Goal: Task Accomplishment & Management: Complete application form

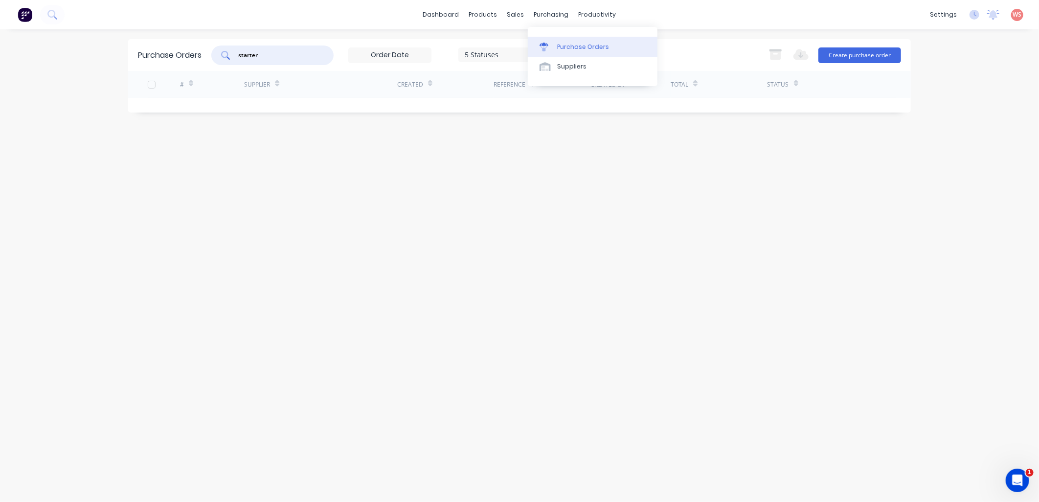
click at [565, 47] on div "Purchase Orders" at bounding box center [583, 47] width 52 height 9
drag, startPoint x: 265, startPoint y: 57, endPoint x: 212, endPoint y: 60, distance: 52.9
click at [212, 60] on div "Purchase Orders starter 5 Statuses 5 Statuses Export to Excel (XLSX) Create pur…" at bounding box center [519, 55] width 783 height 32
type input "absolute"
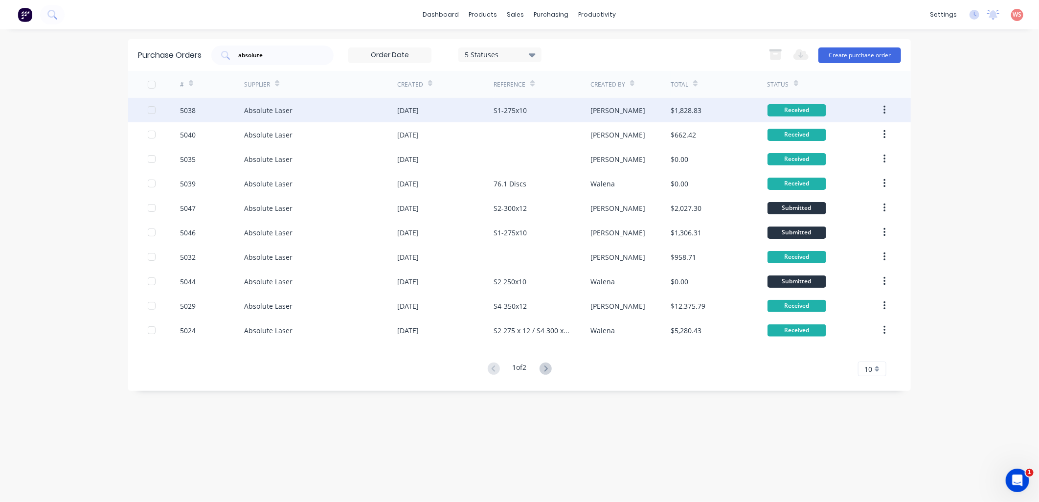
click at [518, 108] on div "S1-275x10" at bounding box center [510, 110] width 33 height 10
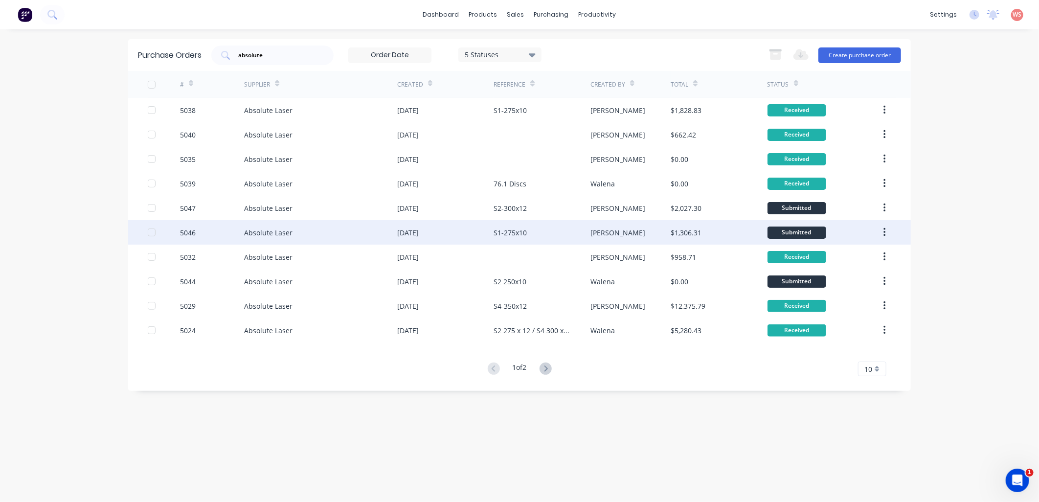
click at [520, 232] on div "S1-275x10" at bounding box center [510, 233] width 33 height 10
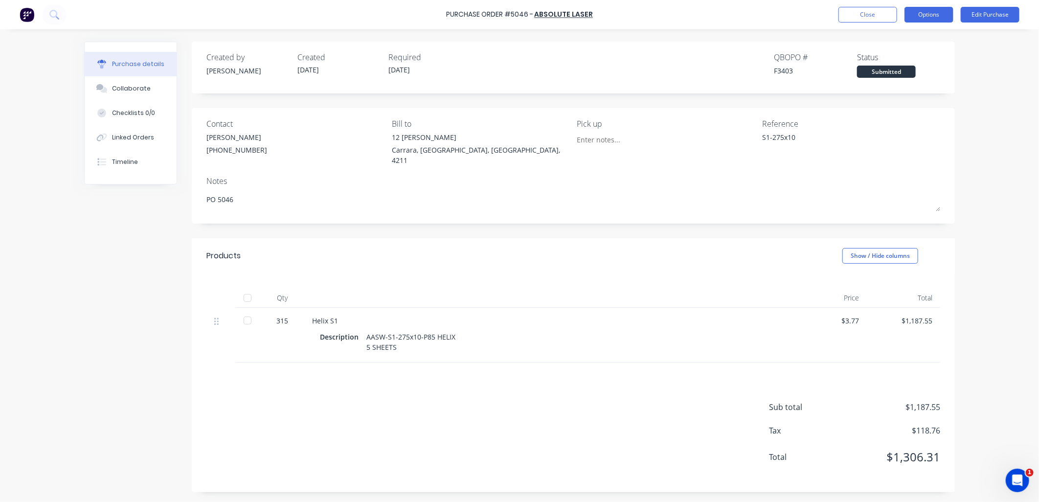
click at [928, 12] on button "Options" at bounding box center [929, 15] width 49 height 16
click at [990, 14] on button "Edit Purchase" at bounding box center [990, 15] width 59 height 16
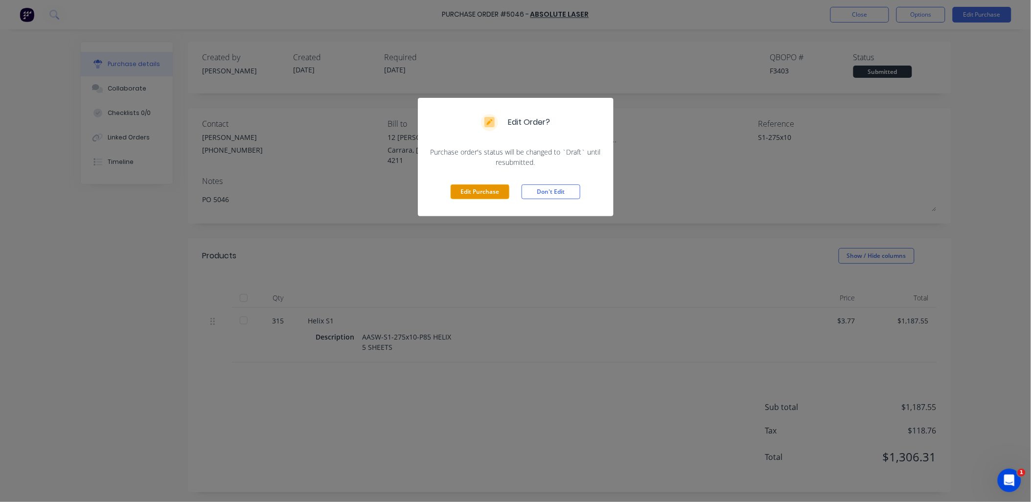
click at [476, 192] on button "Edit Purchase" at bounding box center [480, 191] width 59 height 15
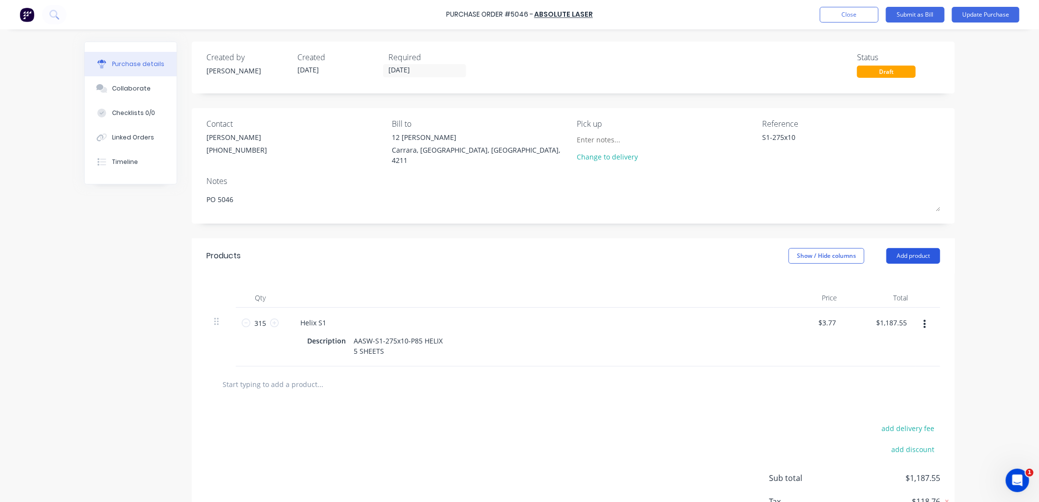
click at [898, 252] on button "Add product" at bounding box center [914, 256] width 54 height 16
click at [885, 276] on div "Product catalogue" at bounding box center [893, 281] width 75 height 14
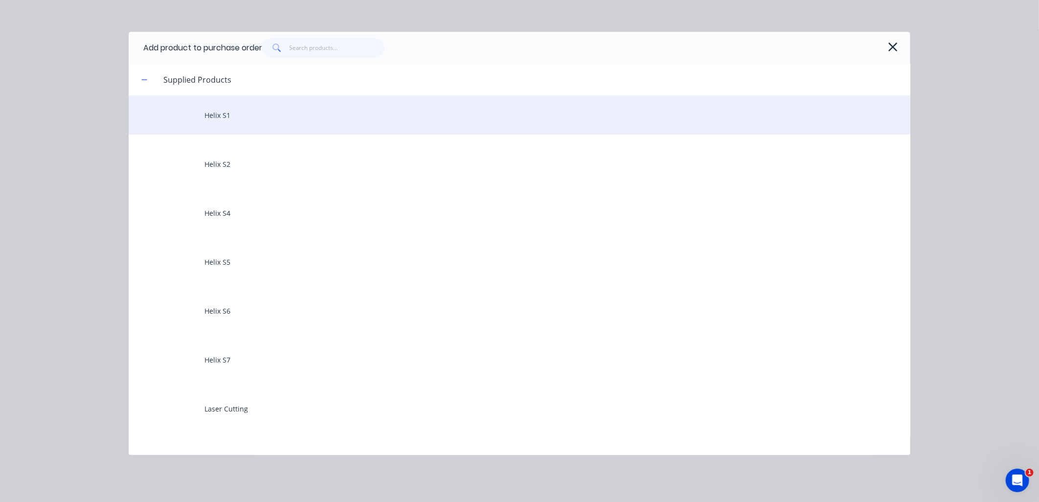
click at [261, 112] on div "Helix S1" at bounding box center [520, 114] width 782 height 39
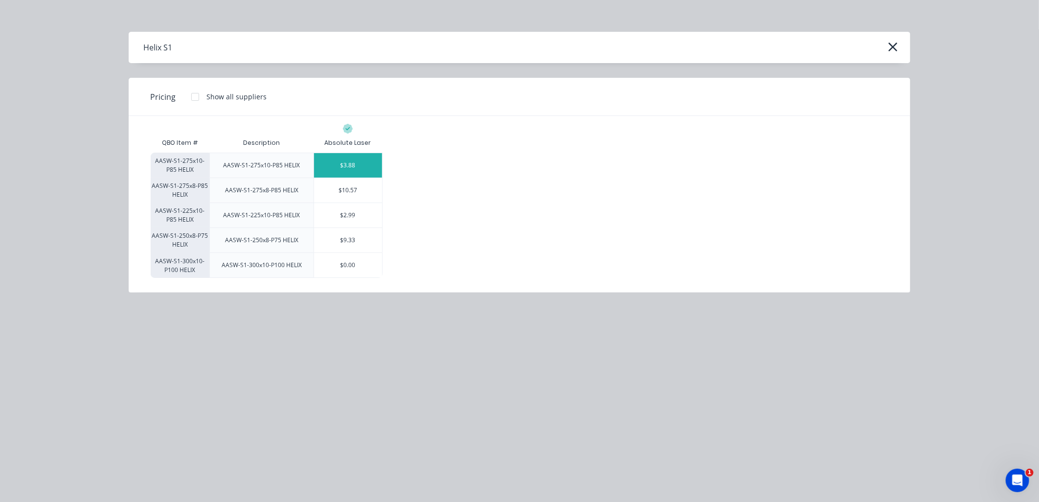
click at [338, 167] on div "$3.88" at bounding box center [348, 165] width 68 height 24
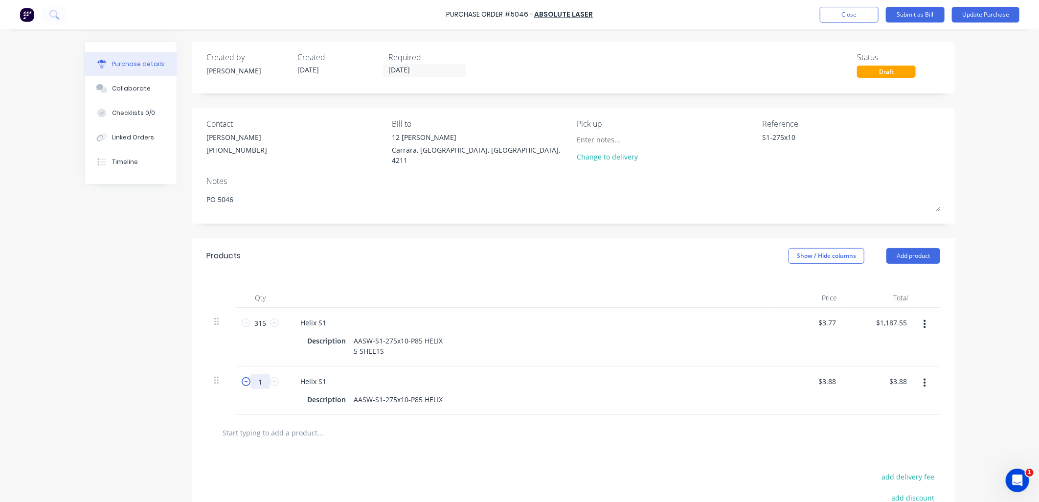
drag, startPoint x: 258, startPoint y: 379, endPoint x: 242, endPoint y: 381, distance: 16.2
click at [244, 381] on div "1 1" at bounding box center [260, 381] width 33 height 15
type textarea "x"
type input "2"
type input "$7.76"
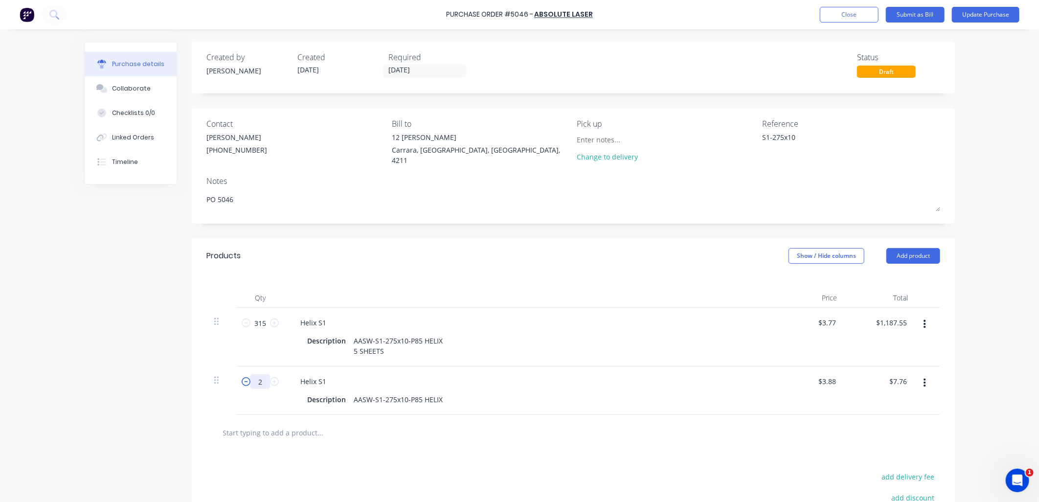
type textarea "x"
type input "24"
type input "$93.12"
type textarea "x"
type input "240"
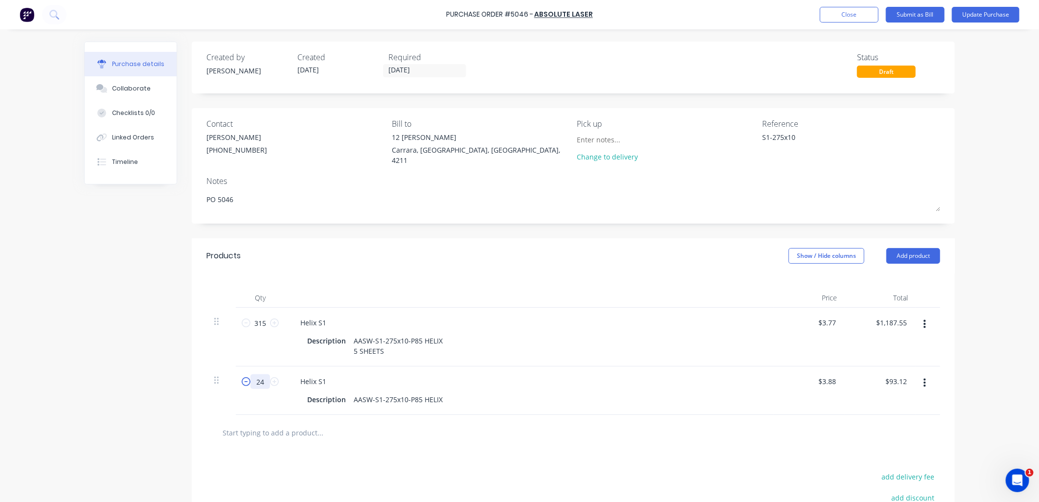
type input "$931.20"
type textarea "x"
type input "240"
drag, startPoint x: 261, startPoint y: 321, endPoint x: 248, endPoint y: 319, distance: 13.3
click at [251, 319] on input "315" at bounding box center [261, 323] width 20 height 15
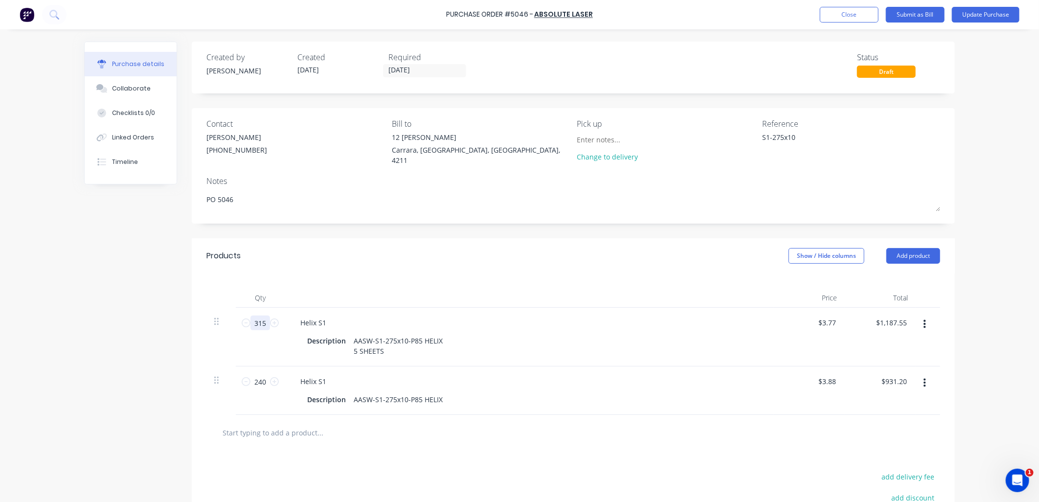
type textarea "x"
type input "7"
type input "$26.39"
type textarea "x"
type input "75"
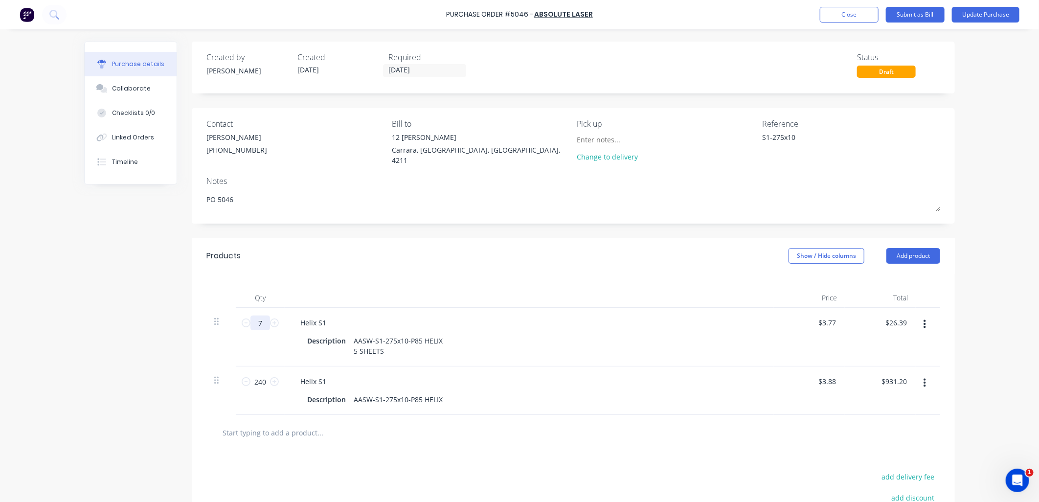
type input "$282.75"
type textarea "x"
type input "75"
click at [370, 265] on div "Products Show / Hide columns Add product" at bounding box center [573, 255] width 763 height 35
click at [982, 16] on button "Update Purchase" at bounding box center [986, 15] width 68 height 16
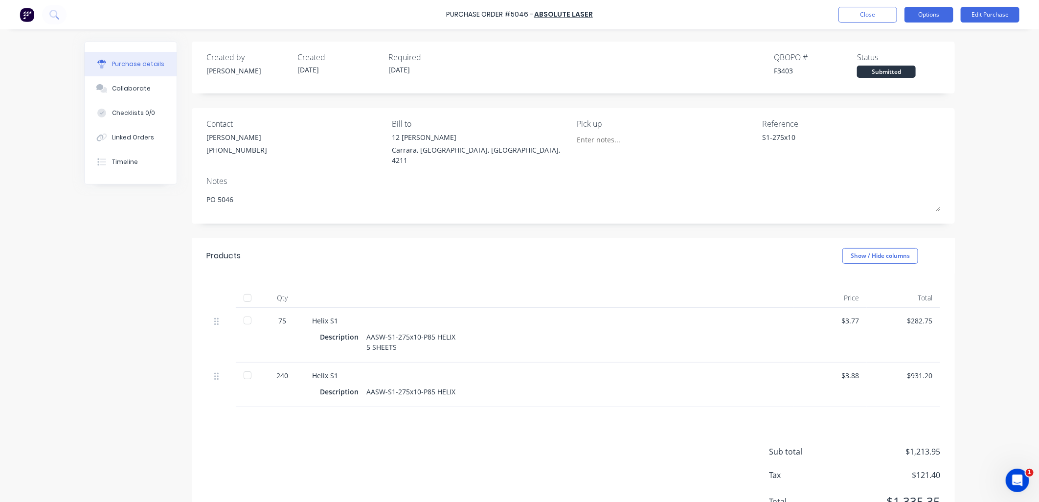
click at [940, 18] on button "Options" at bounding box center [929, 15] width 49 height 16
click at [883, 59] on div "Convert to Bill" at bounding box center [907, 59] width 75 height 14
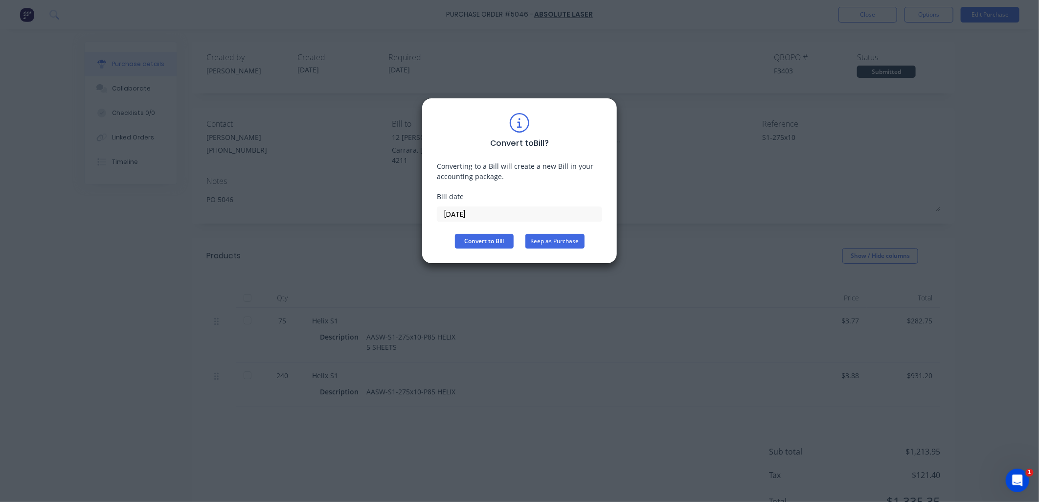
click at [564, 243] on button "Keep as Purchase" at bounding box center [555, 241] width 59 height 15
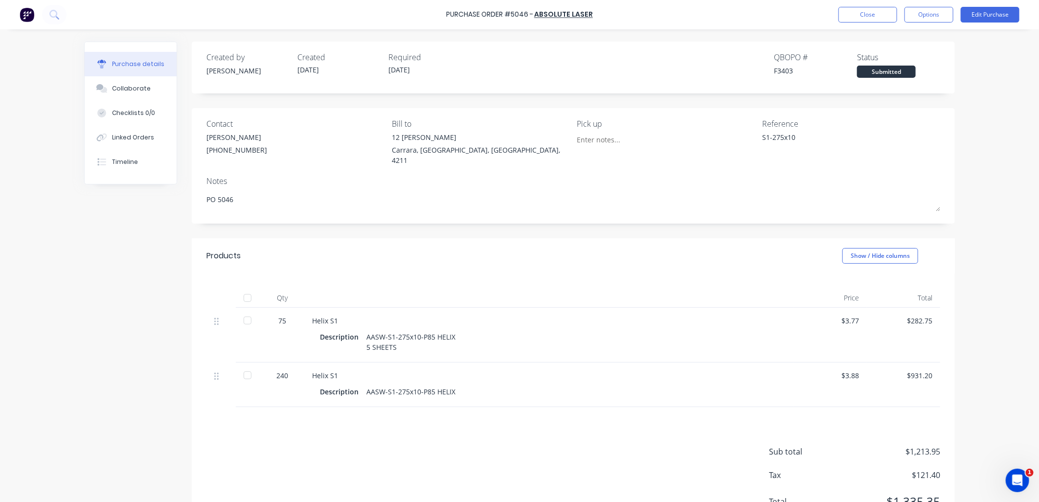
click at [989, 23] on div "Purchase Order #5046 - Absolute Laser Close Options Edit Purchase" at bounding box center [519, 14] width 1039 height 29
click at [994, 16] on button "Edit Purchase" at bounding box center [990, 15] width 59 height 16
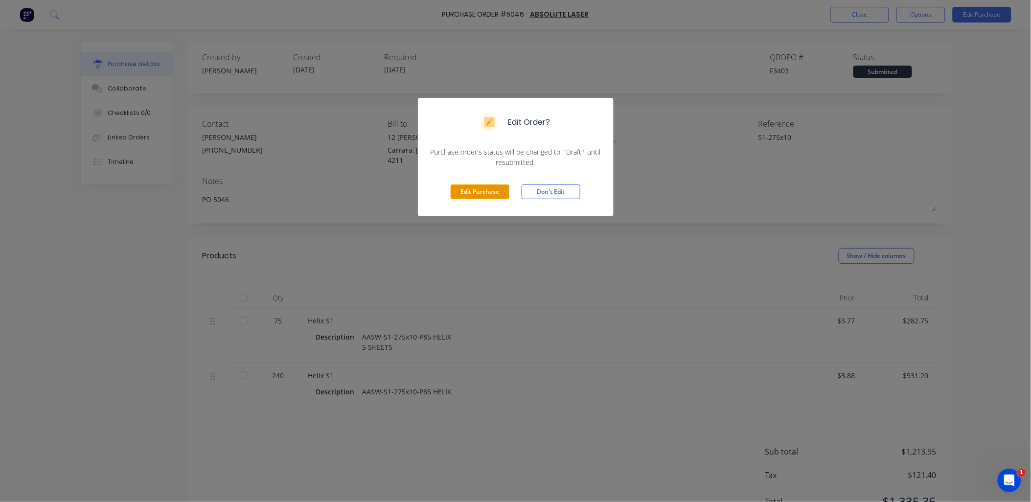
click at [492, 194] on button "Edit Purchase" at bounding box center [480, 191] width 59 height 15
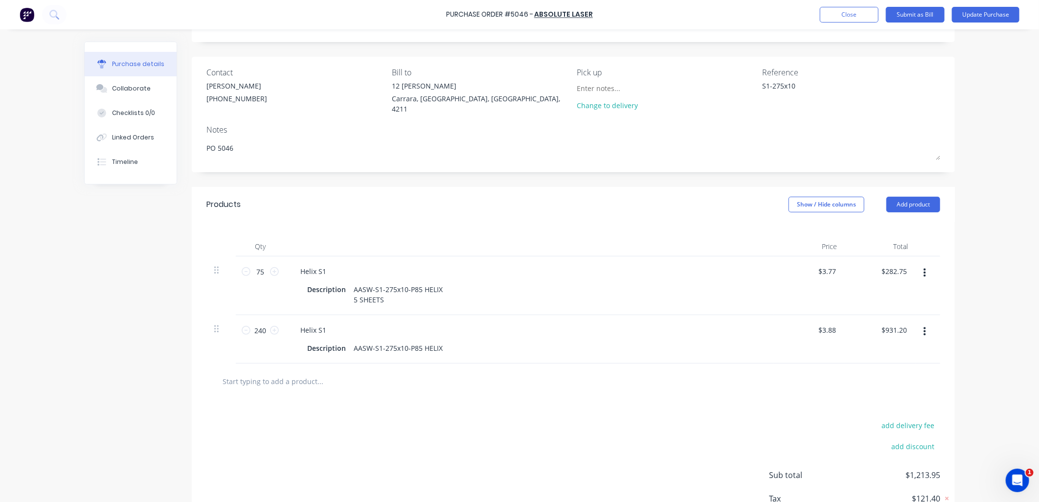
scroll to position [72, 0]
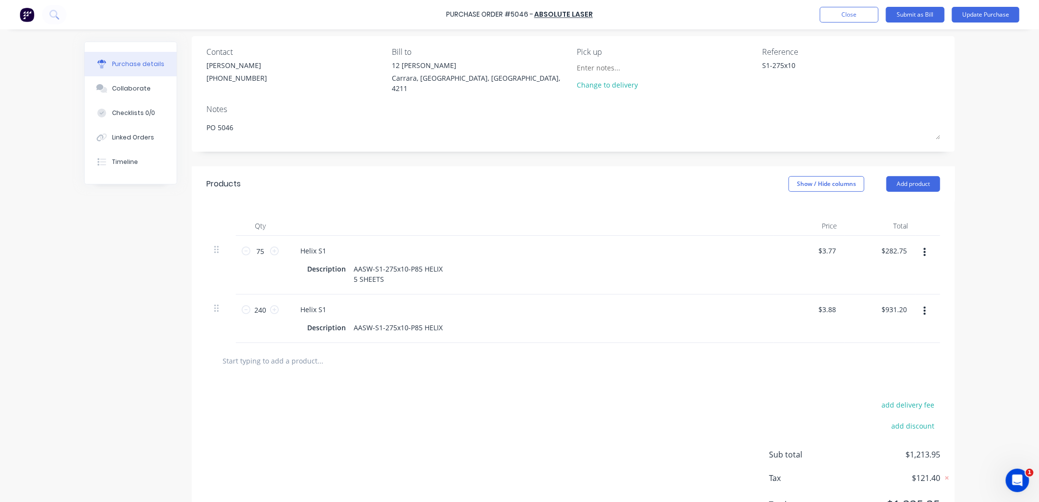
click at [918, 304] on button "button" at bounding box center [925, 311] width 23 height 18
click at [447, 416] on div "add delivery fee add discount Sub total $1,213.95 Tax $121.40 Total $1,335.35" at bounding box center [573, 459] width 763 height 161
click at [214, 307] on icon at bounding box center [216, 308] width 4 height 9
click at [214, 309] on icon at bounding box center [216, 308] width 4 height 9
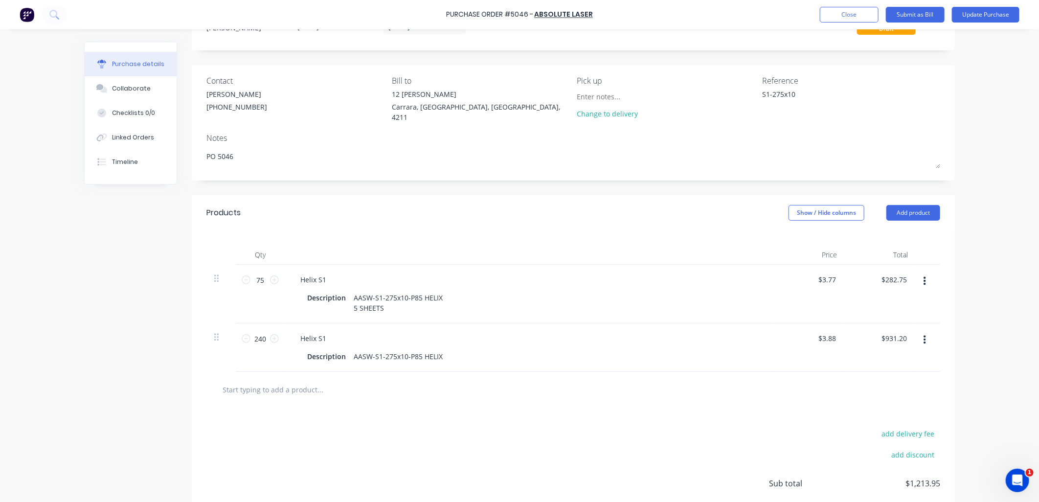
scroll to position [0, 0]
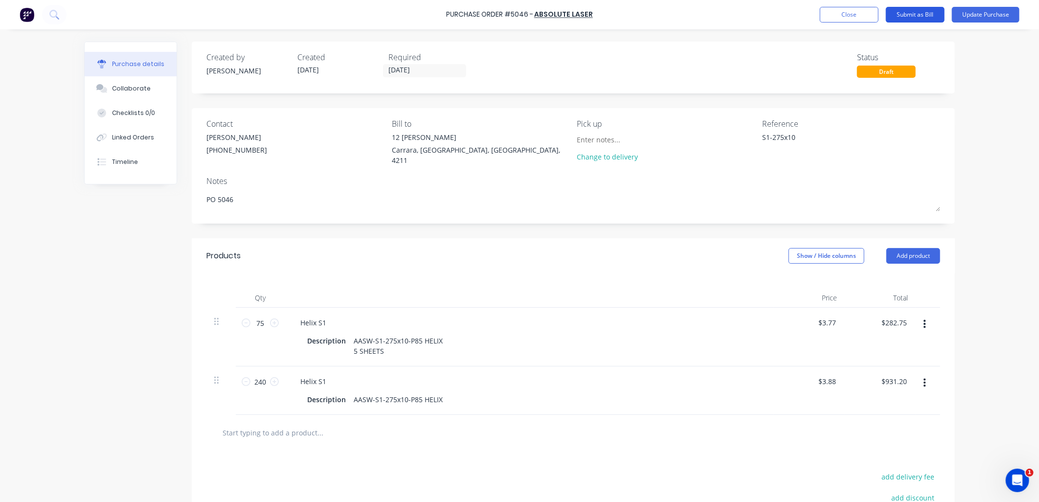
click at [924, 10] on button "Submit as Bill" at bounding box center [915, 15] width 59 height 16
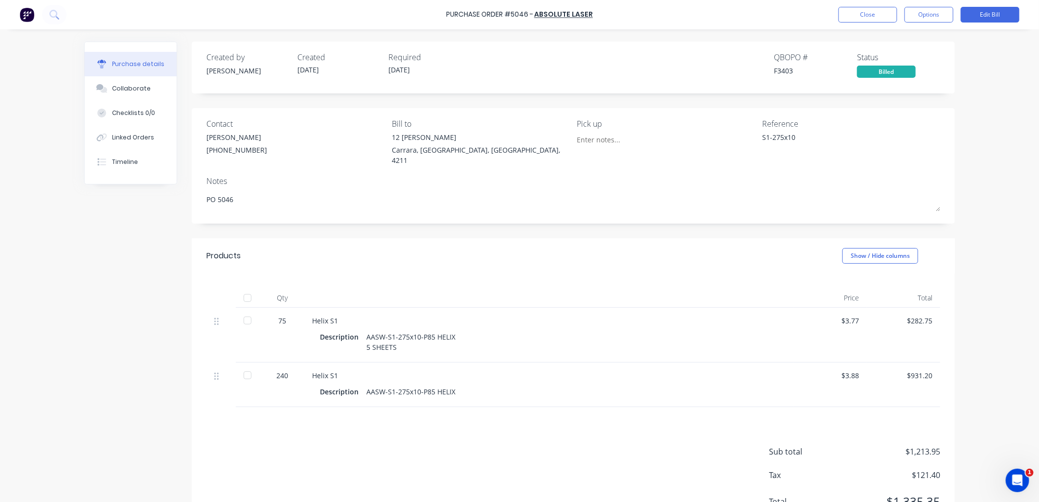
click at [243, 366] on div at bounding box center [248, 376] width 20 height 20
click at [979, 20] on button "Edit Bill" at bounding box center [990, 15] width 59 height 16
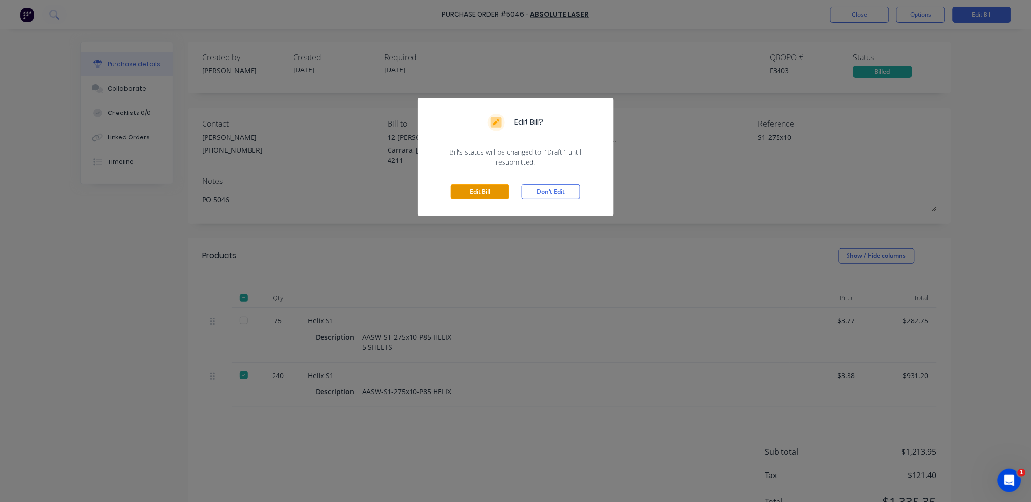
click at [479, 187] on button "Edit Bill" at bounding box center [480, 191] width 59 height 15
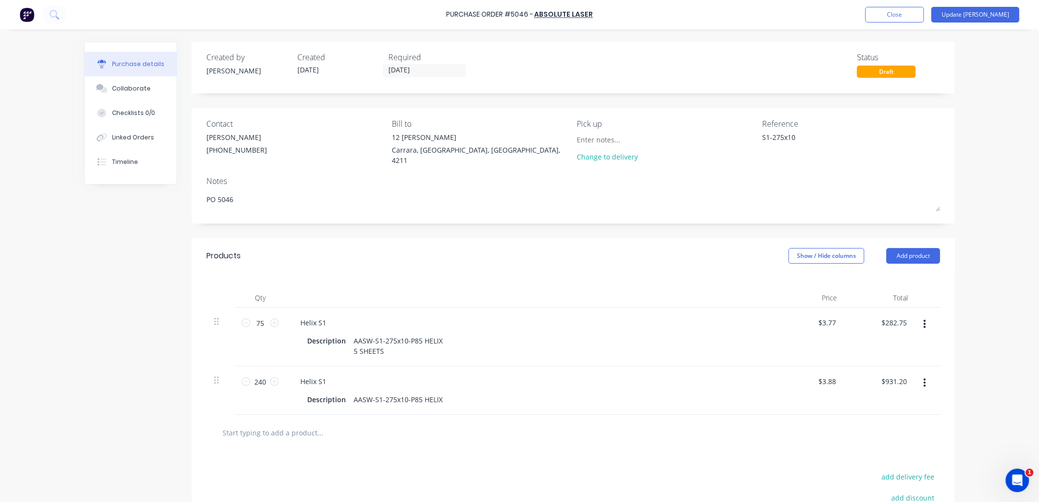
click at [924, 322] on icon "button" at bounding box center [925, 324] width 2 height 11
click at [887, 350] on button "Edit" at bounding box center [894, 351] width 83 height 20
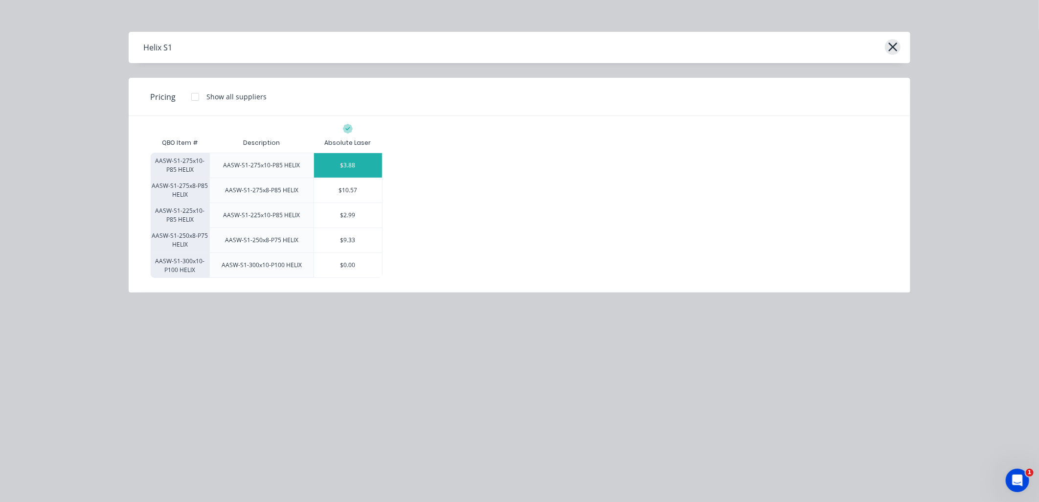
click at [891, 46] on icon "button" at bounding box center [893, 47] width 10 height 14
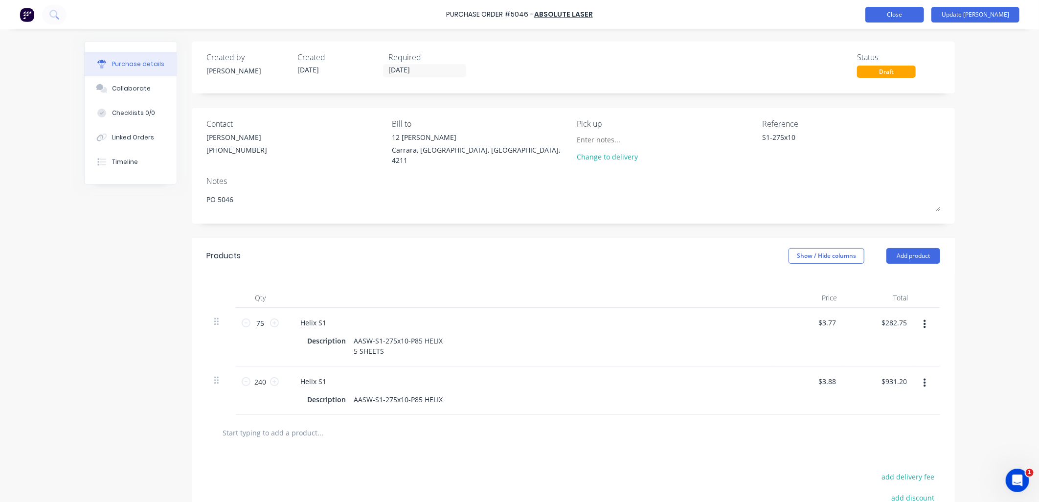
click at [918, 10] on button "Close" at bounding box center [895, 15] width 59 height 16
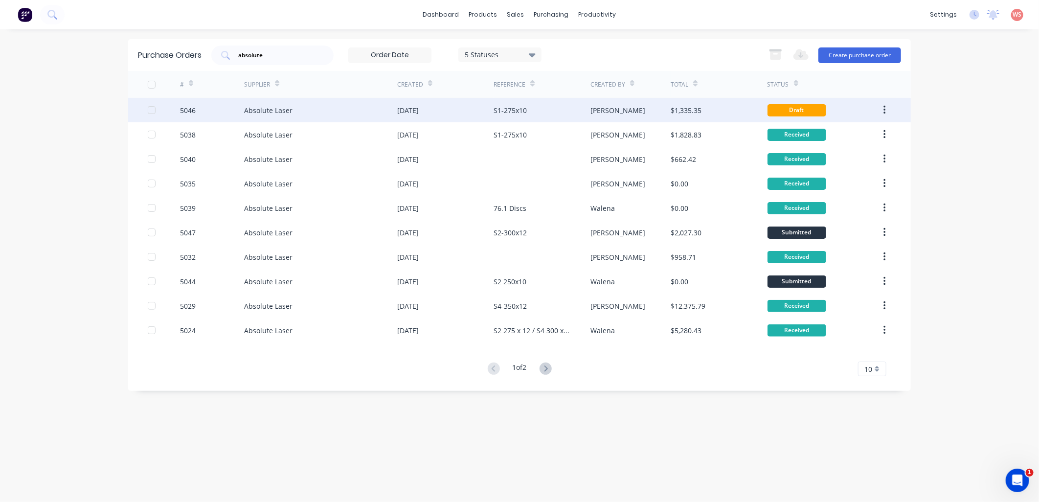
click at [419, 109] on div "[DATE]" at bounding box center [408, 110] width 22 height 10
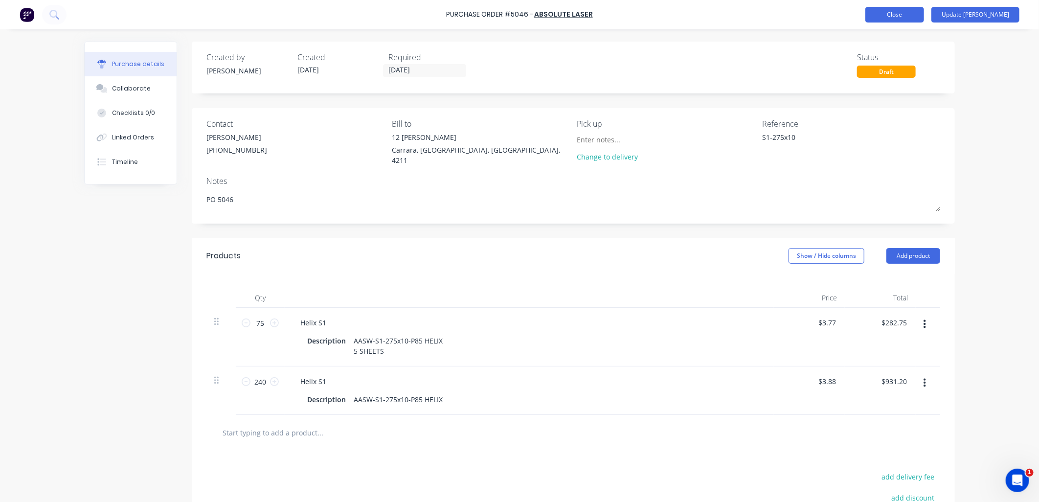
click at [924, 15] on button "Close" at bounding box center [895, 15] width 59 height 16
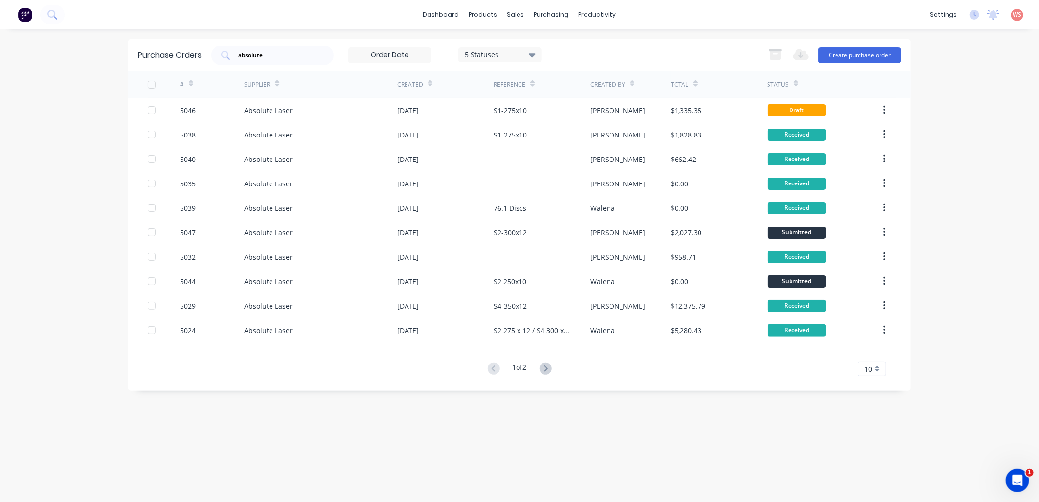
click at [998, 79] on div "dashboard products sales purchasing productivity dashboard products Product Cat…" at bounding box center [519, 251] width 1039 height 502
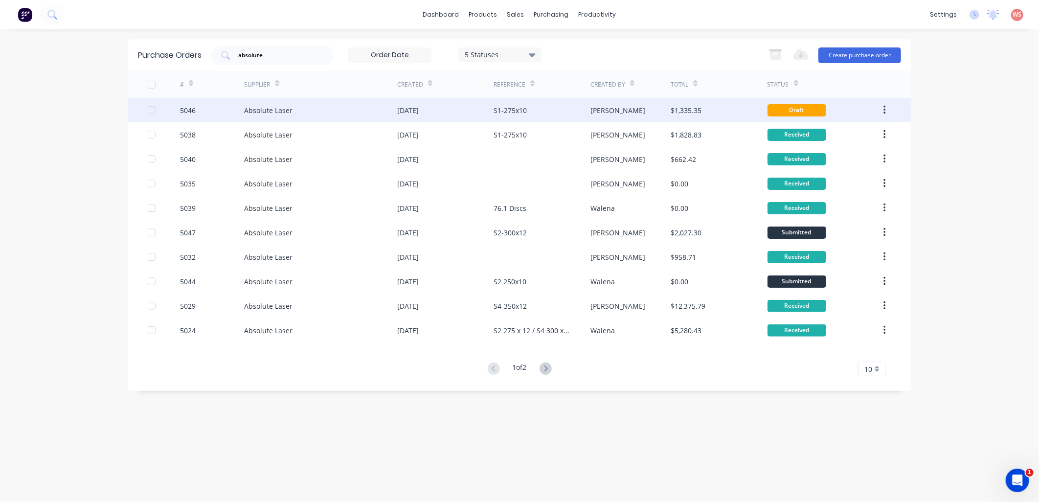
click at [250, 110] on div "Absolute Laser" at bounding box center [268, 110] width 48 height 10
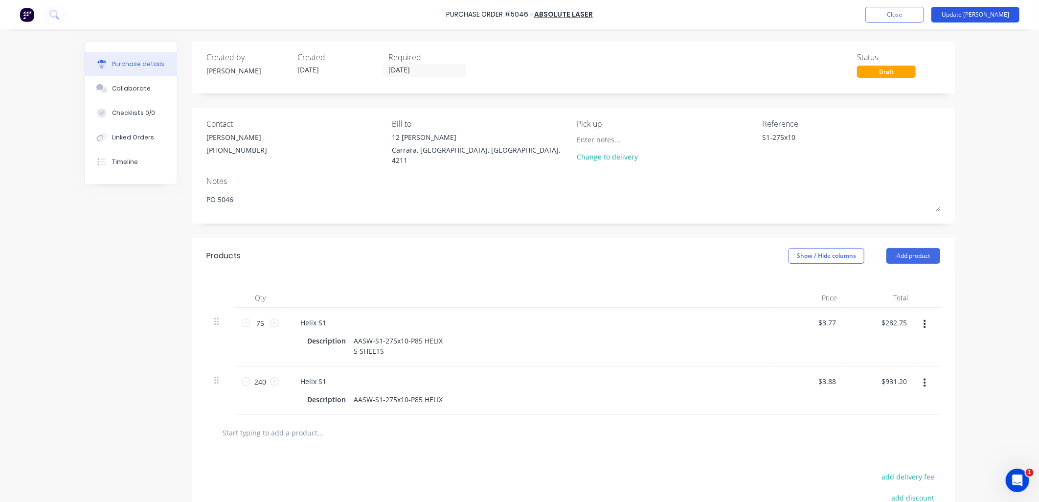
click at [996, 8] on button "Update [PERSON_NAME]" at bounding box center [976, 15] width 88 height 16
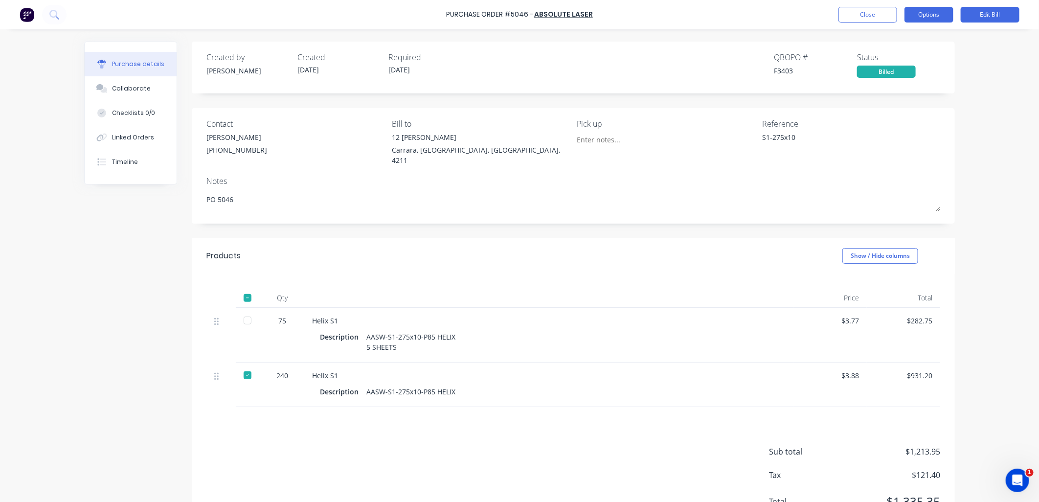
click at [930, 12] on button "Options" at bounding box center [929, 15] width 49 height 16
click at [897, 56] on div "Convert to Purchase Order" at bounding box center [907, 61] width 75 height 24
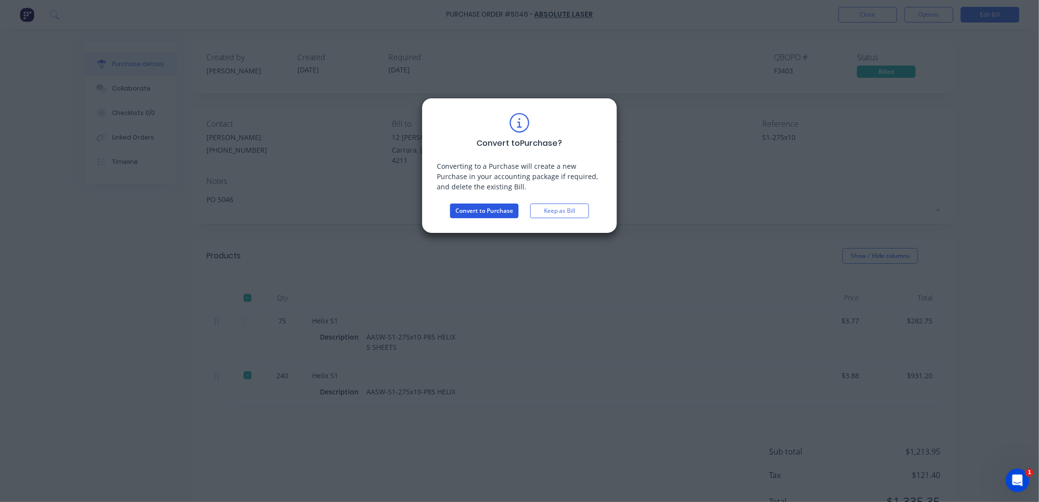
click at [468, 213] on button "Convert to Purchase" at bounding box center [484, 211] width 69 height 15
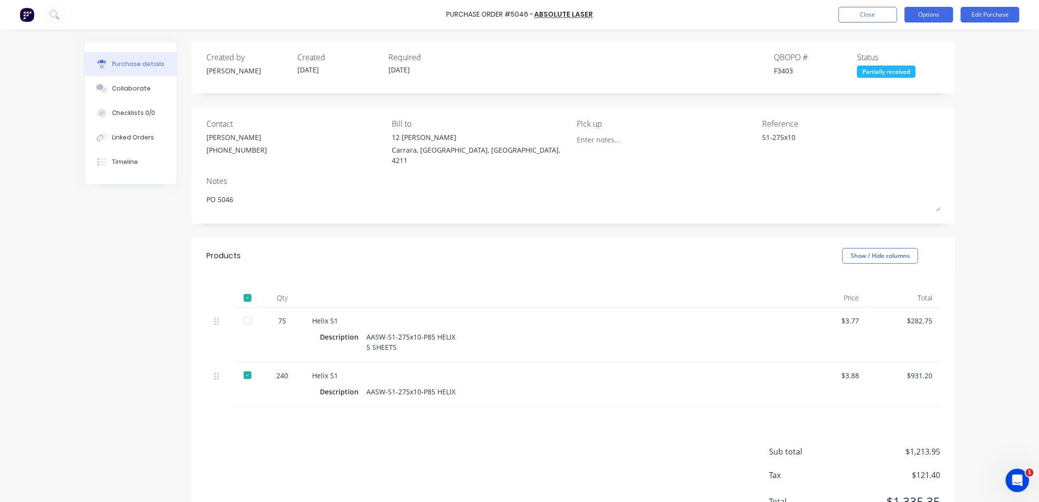
click at [932, 16] on button "Options" at bounding box center [929, 15] width 49 height 16
click at [555, 62] on div "Created by [PERSON_NAME] Created [DATE] Required [DATE] QBO PO # F3403 Status P…" at bounding box center [574, 64] width 734 height 26
click at [214, 372] on icon at bounding box center [216, 376] width 4 height 9
click at [932, 15] on button "Options" at bounding box center [929, 15] width 49 height 16
click at [908, 84] on div "Split order" at bounding box center [907, 79] width 75 height 14
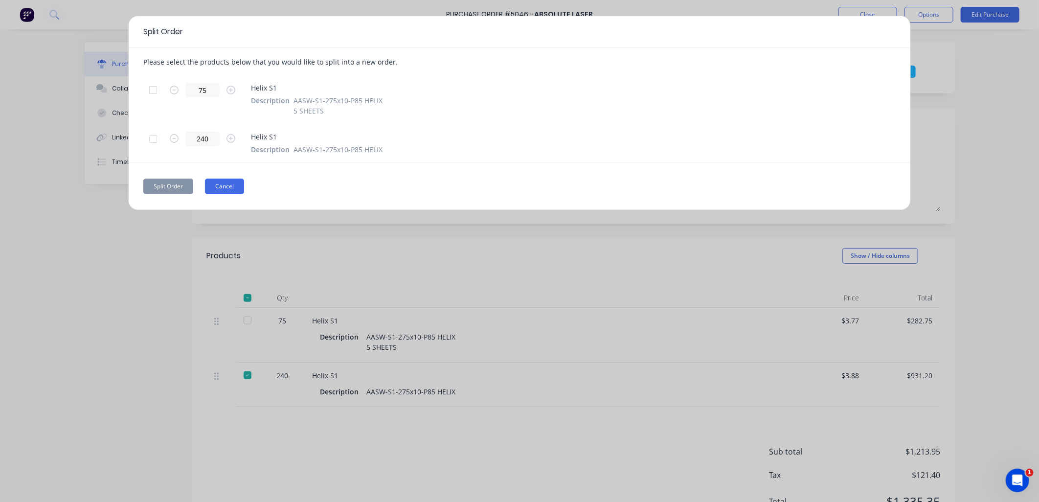
click at [227, 184] on button "Cancel" at bounding box center [224, 187] width 39 height 16
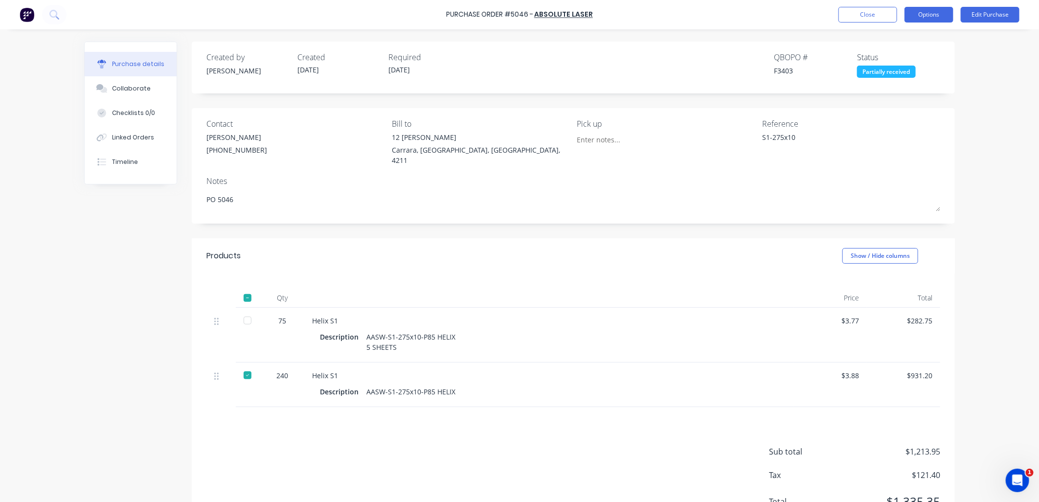
click at [923, 16] on button "Options" at bounding box center [929, 15] width 49 height 16
click at [895, 57] on div "Convert to Bill" at bounding box center [907, 59] width 75 height 14
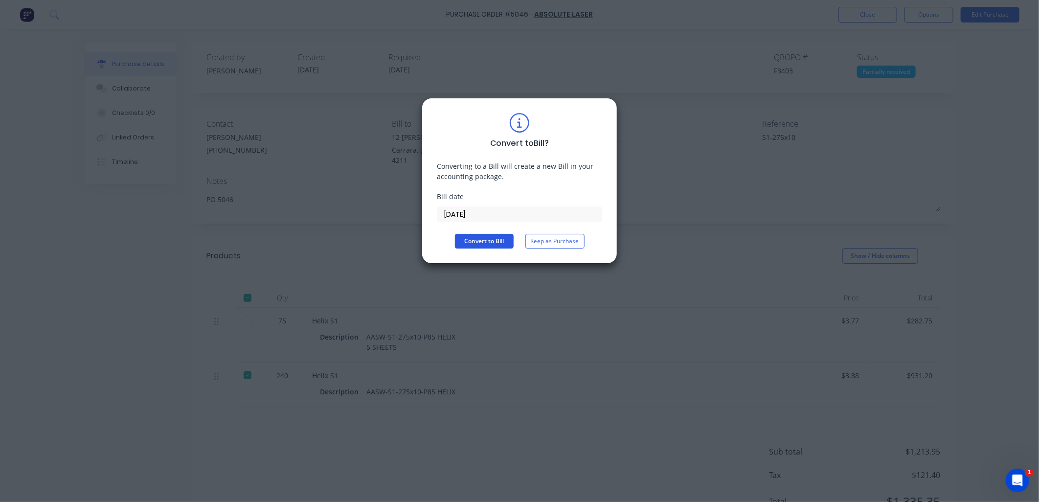
click at [501, 241] on button "Convert to Bill" at bounding box center [484, 241] width 59 height 15
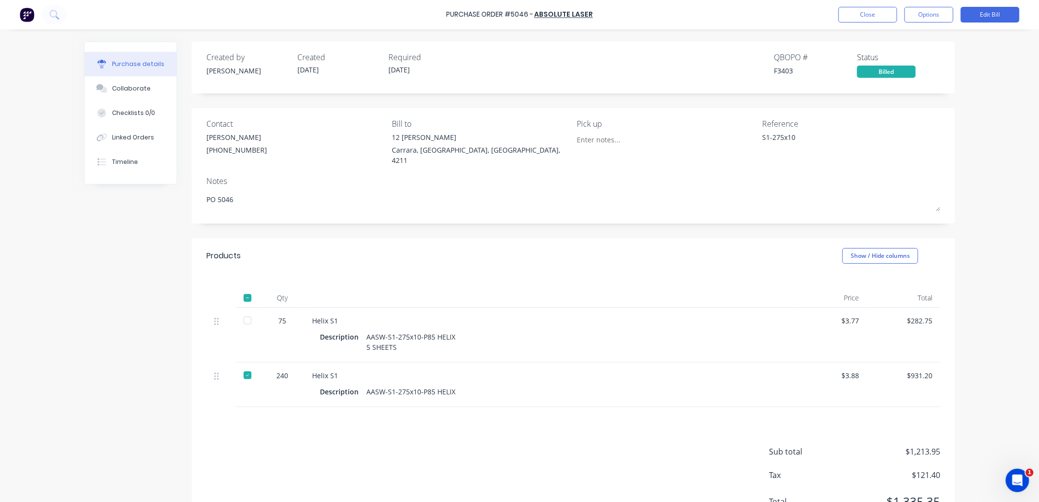
click at [896, 71] on div "Billed" at bounding box center [886, 72] width 59 height 12
click at [932, 20] on button "Options" at bounding box center [929, 15] width 49 height 16
click at [908, 53] on div "Convert to Purchase Order" at bounding box center [907, 61] width 75 height 24
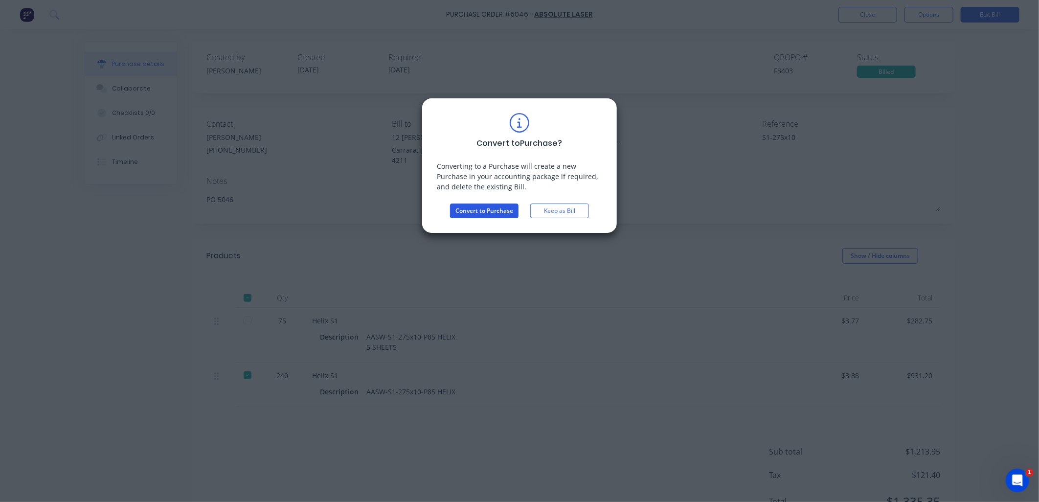
click at [486, 212] on button "Convert to Purchase" at bounding box center [484, 211] width 69 height 15
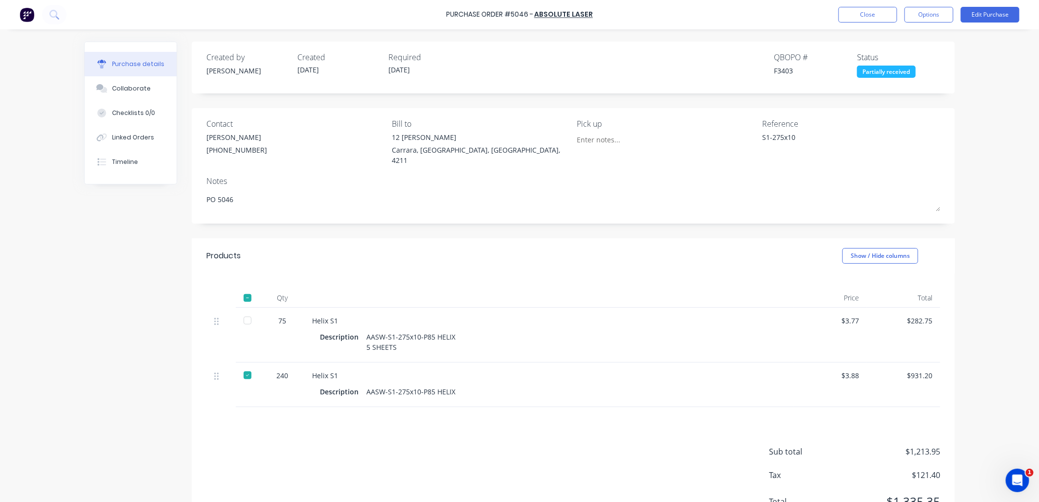
click at [35, 316] on div "Purchase Order #5046 - Absolute Laser Close Options Edit Purchase Purchase deta…" at bounding box center [519, 251] width 1039 height 502
click at [848, 13] on button "Close" at bounding box center [868, 15] width 59 height 16
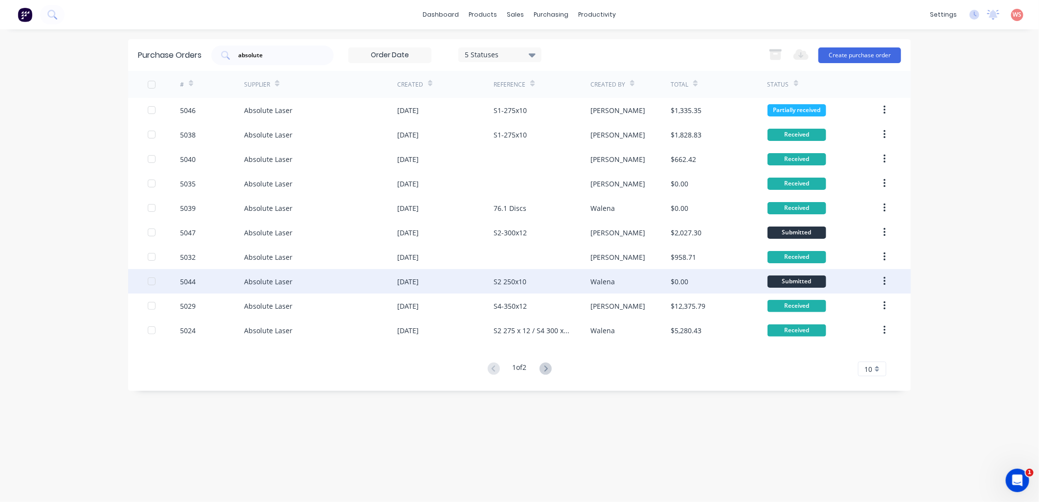
click at [419, 280] on div "[DATE]" at bounding box center [408, 281] width 22 height 10
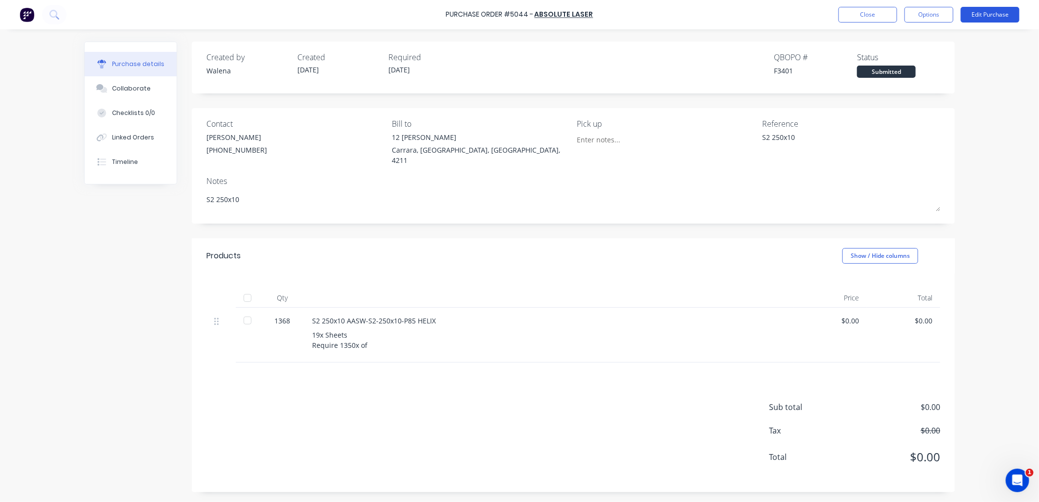
click at [1002, 13] on button "Edit Purchase" at bounding box center [990, 15] width 59 height 16
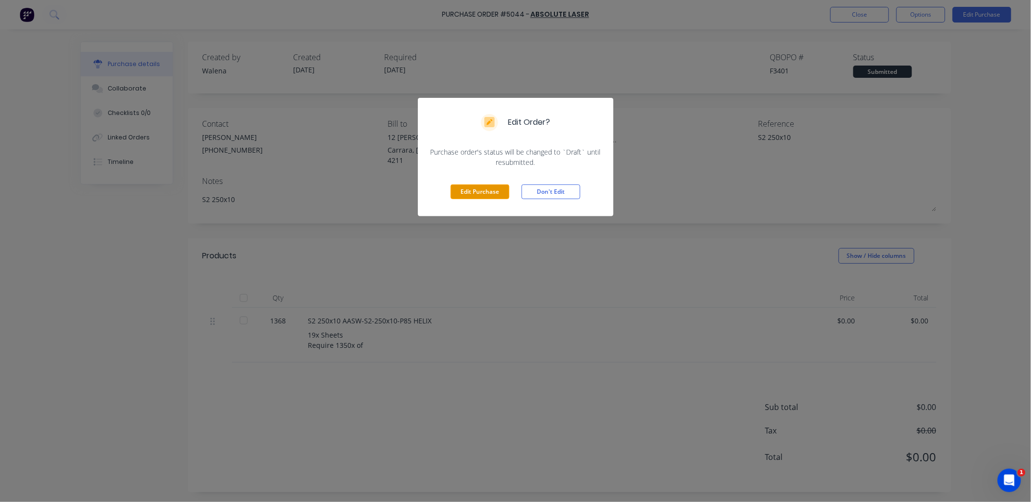
click at [473, 191] on button "Edit Purchase" at bounding box center [480, 191] width 59 height 15
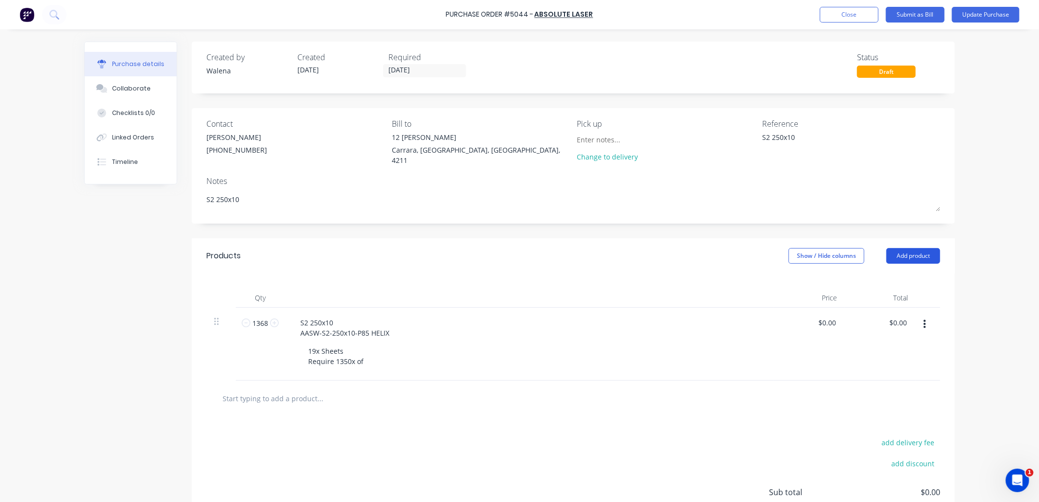
click at [924, 253] on button "Add product" at bounding box center [914, 256] width 54 height 16
click at [896, 279] on div "Product catalogue" at bounding box center [893, 281] width 75 height 14
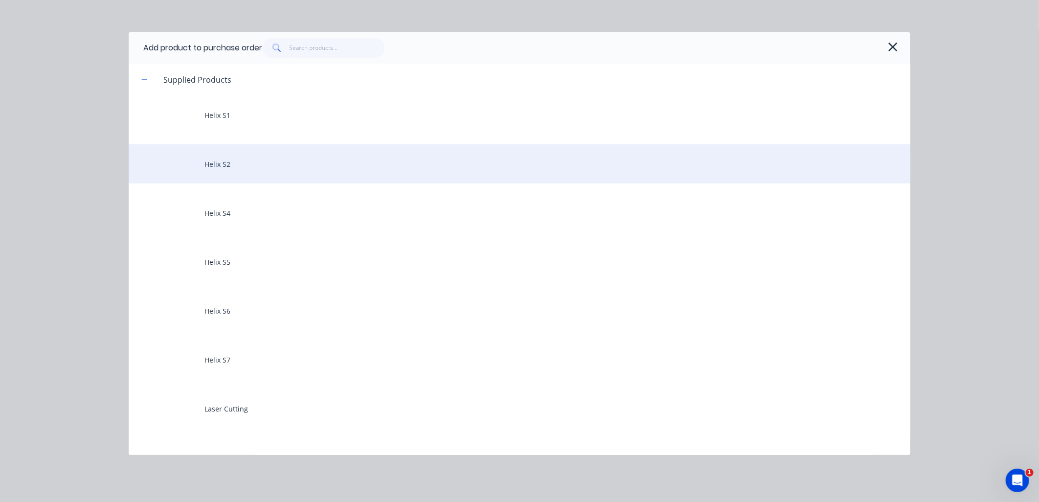
click at [247, 164] on div "Helix S2" at bounding box center [520, 163] width 782 height 39
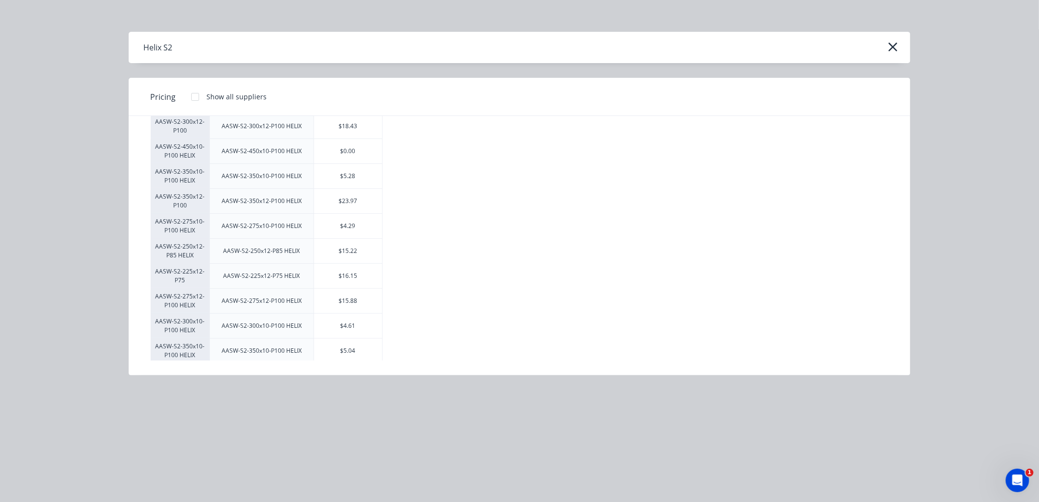
scroll to position [67, 0]
click at [892, 43] on icon "button" at bounding box center [893, 47] width 10 height 14
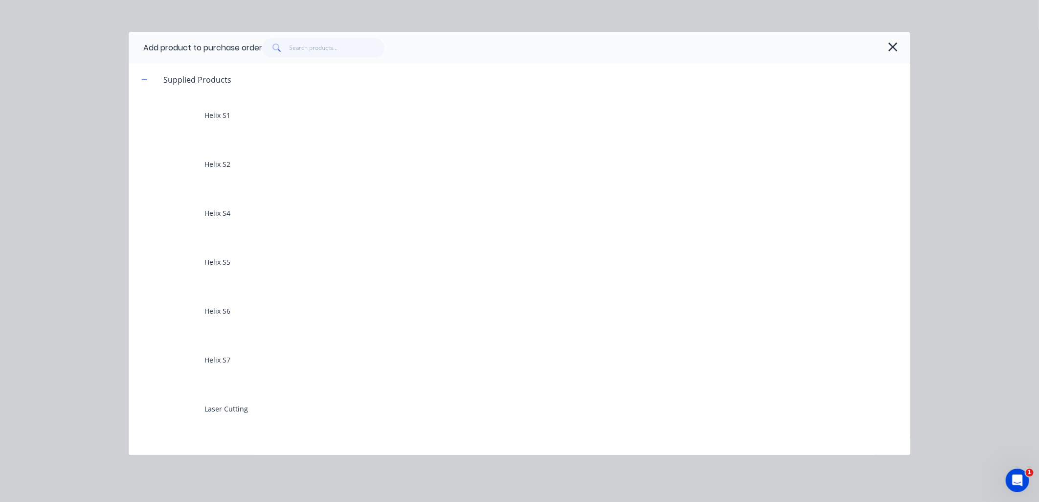
click at [892, 43] on icon "button" at bounding box center [893, 47] width 10 height 14
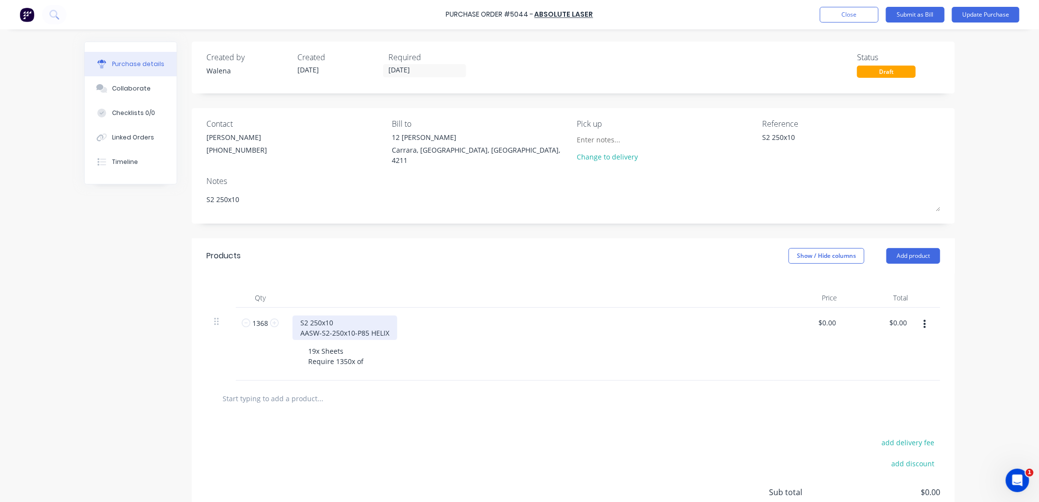
click at [323, 333] on div "S2 250x10 AASW-S2-250x10-P85 HELIX" at bounding box center [345, 328] width 105 height 24
drag, startPoint x: 387, startPoint y: 331, endPoint x: 285, endPoint y: 324, distance: 101.5
click at [285, 324] on div "S2 250x10 AASW-S2-250x10-P85 HELIX 19x Sheets Require 1350x of" at bounding box center [529, 344] width 489 height 73
copy div "S2 250x10 AASW-S2-250x10-P85 HELIX"
click at [238, 390] on input "text" at bounding box center [320, 399] width 196 height 20
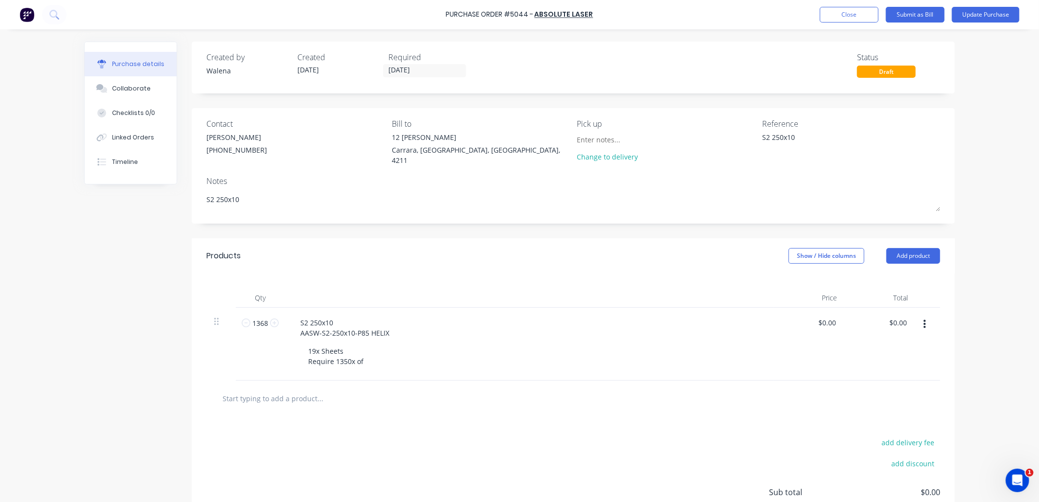
paste input "S2 250x10 AASW-S2-250x10-P85 HELIX"
type textarea "x"
type input "S2 250x10 AASW-S2-250x10-P85 HELIX"
type textarea "x"
type input "S2 250x10 AASW-S2-250x10-P85 HELIX"
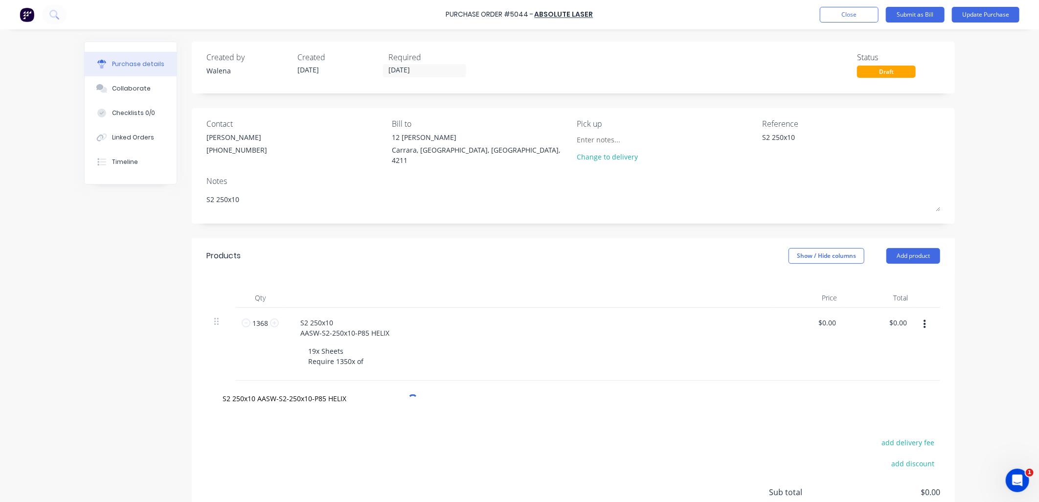
click at [422, 457] on div "add delivery fee add discount Sub total $0.00 Tax $0.00 Total $0.00" at bounding box center [573, 496] width 763 height 161
click at [289, 403] on input "S2 250x10 AASW-S2-250x10-P85 HELIX" at bounding box center [320, 399] width 196 height 20
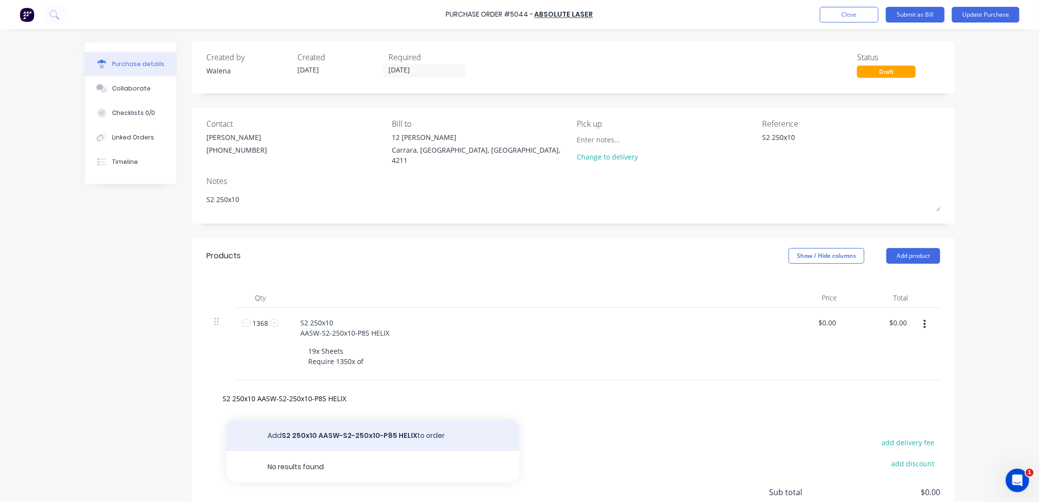
click at [297, 433] on button "Add S2 250x10 AASW-S2-250x10-P85 HELIX to order" at bounding box center [373, 435] width 294 height 31
type textarea "x"
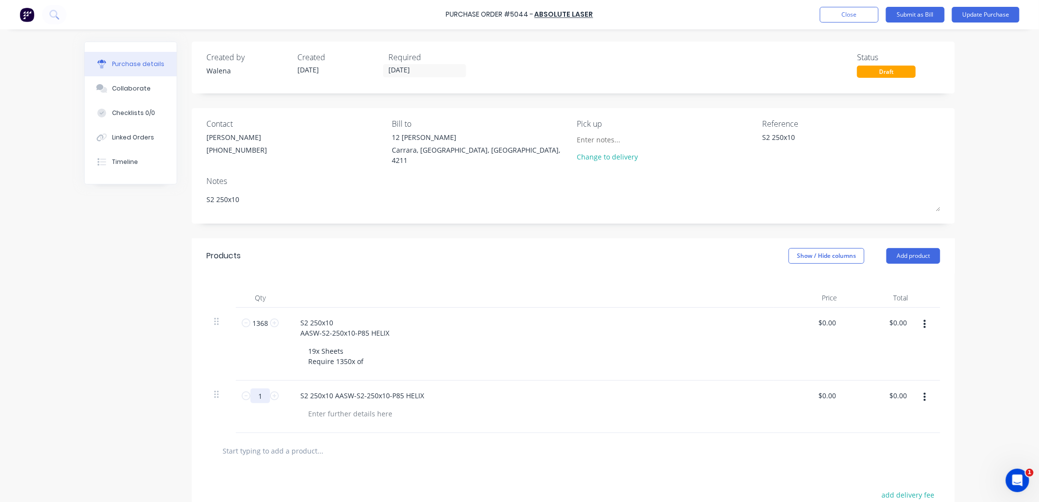
click at [257, 393] on input "1" at bounding box center [261, 396] width 20 height 15
type textarea "x"
type input "8"
type textarea "x"
type input "85"
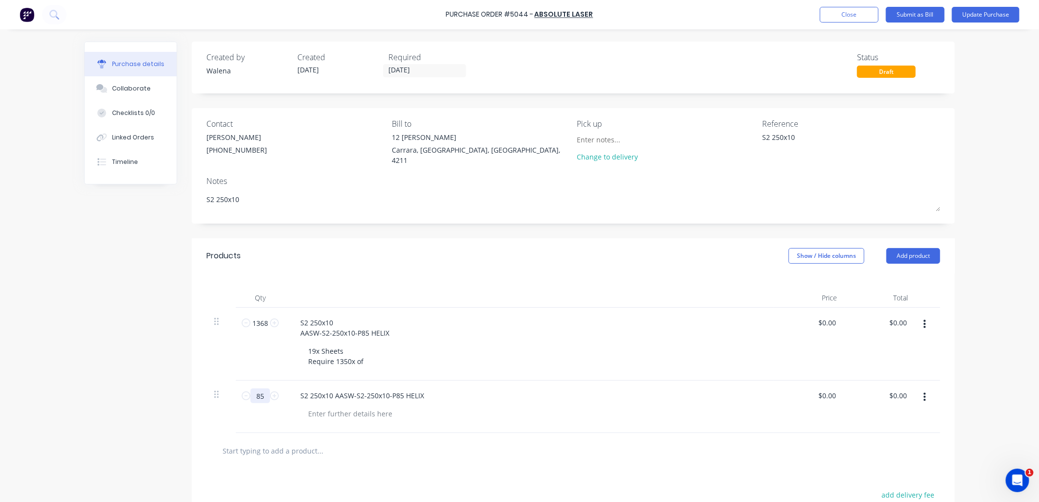
type textarea "x"
type input "852"
type textarea "x"
type input "852"
drag, startPoint x: 263, startPoint y: 321, endPoint x: 238, endPoint y: 321, distance: 25.0
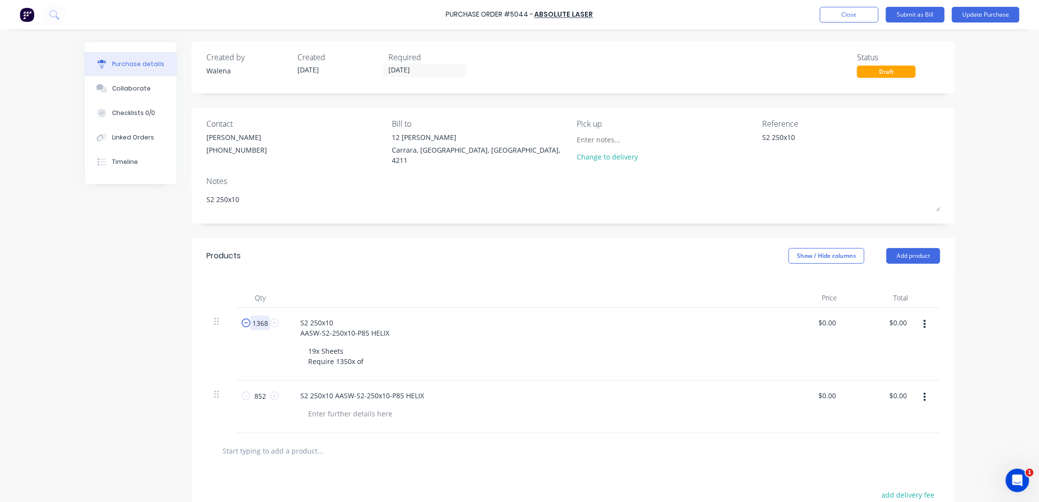
click at [244, 321] on div "1368 1368" at bounding box center [260, 323] width 33 height 15
type textarea "x"
type input "5"
type textarea "x"
type input "51"
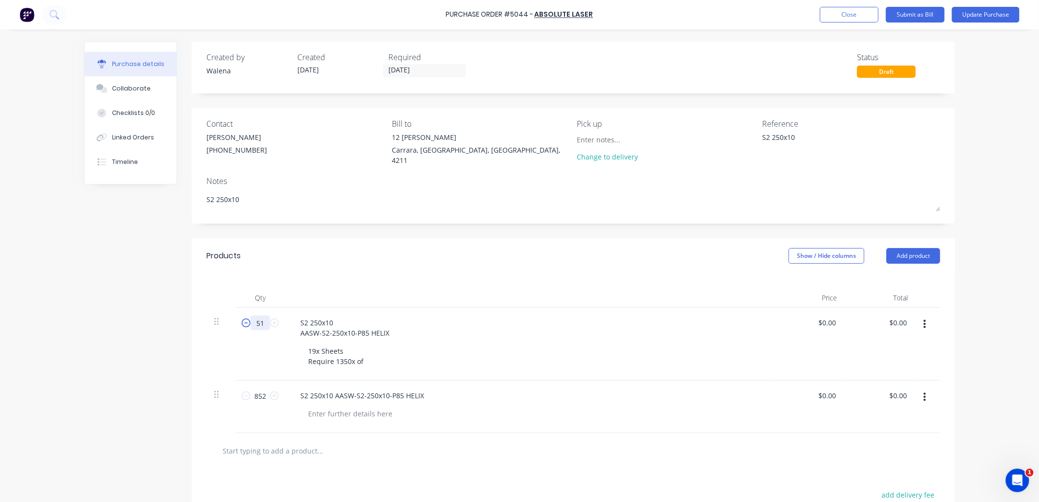
type textarea "x"
type input "516"
type textarea "x"
type input "516"
click at [438, 263] on div "Products Show / Hide columns Add product" at bounding box center [573, 255] width 763 height 35
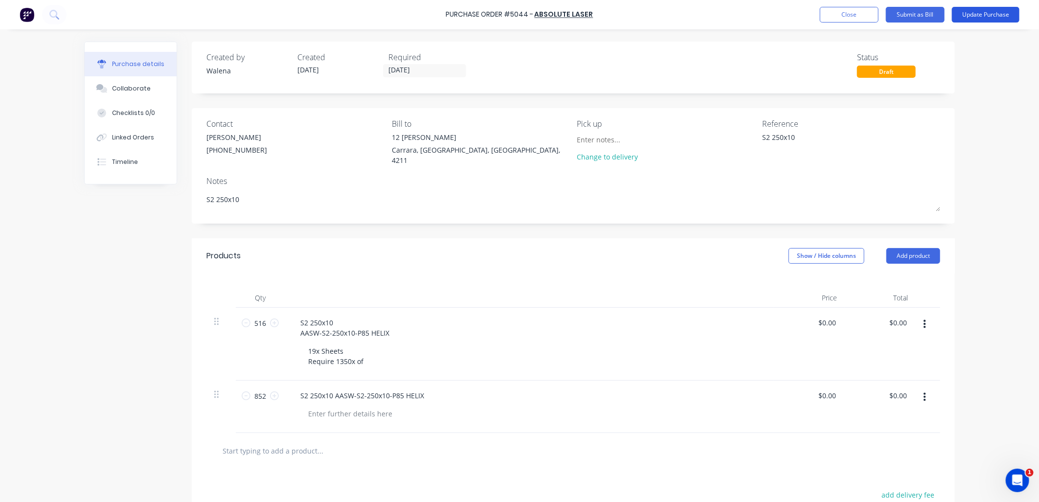
click at [1010, 7] on button "Update Purchase" at bounding box center [986, 15] width 68 height 16
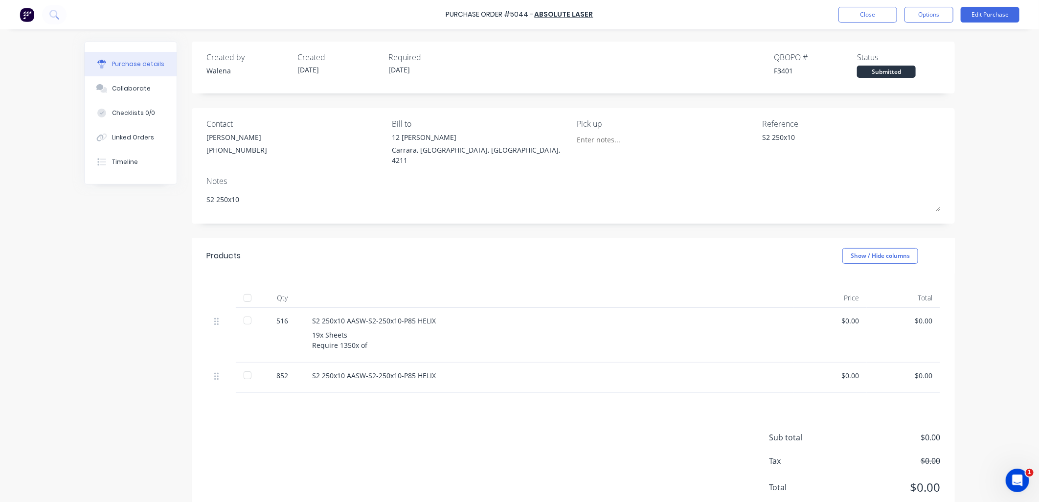
click at [874, 71] on div "Submitted" at bounding box center [886, 72] width 59 height 12
click at [924, 13] on button "Options" at bounding box center [929, 15] width 49 height 16
click at [240, 368] on div at bounding box center [248, 376] width 20 height 20
click at [885, 11] on button "Close" at bounding box center [868, 15] width 59 height 16
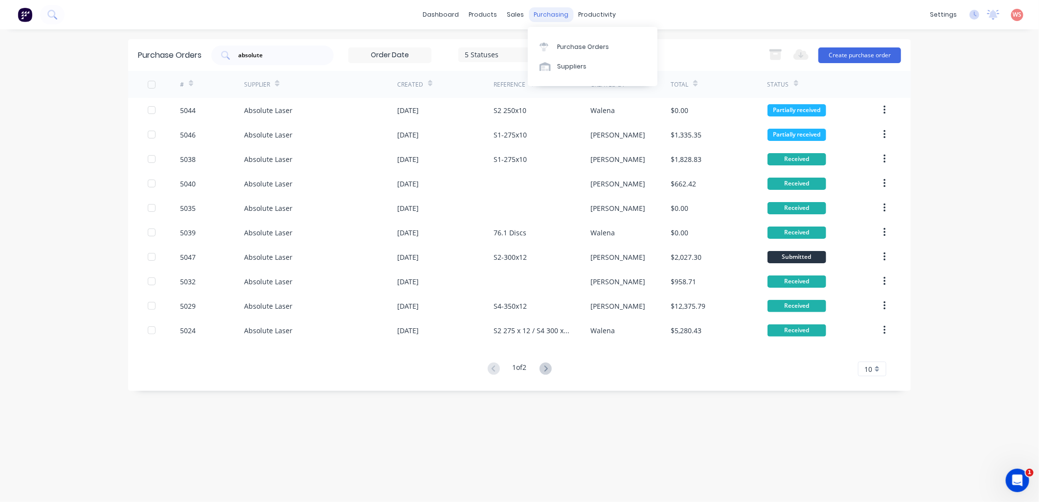
click at [545, 19] on div "purchasing" at bounding box center [551, 14] width 45 height 15
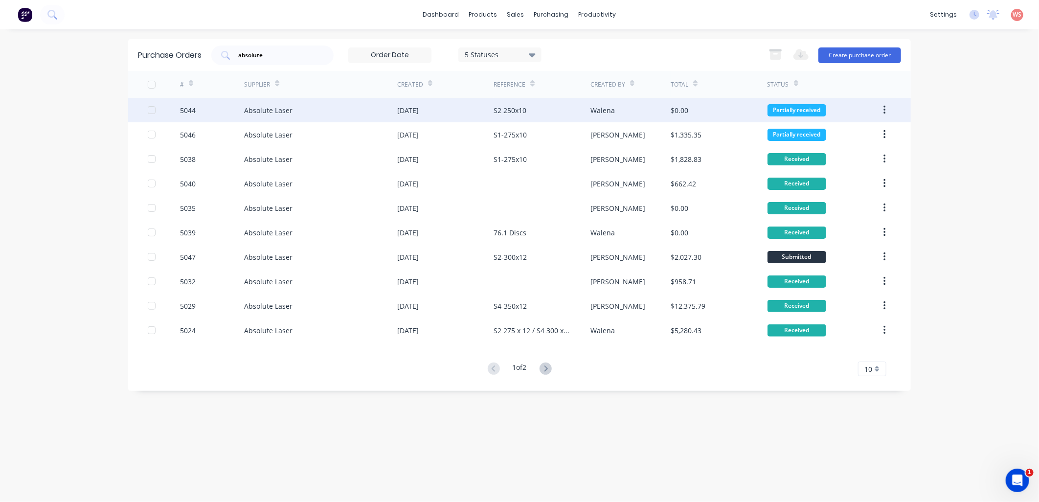
click at [262, 114] on div "Absolute Laser" at bounding box center [268, 110] width 48 height 10
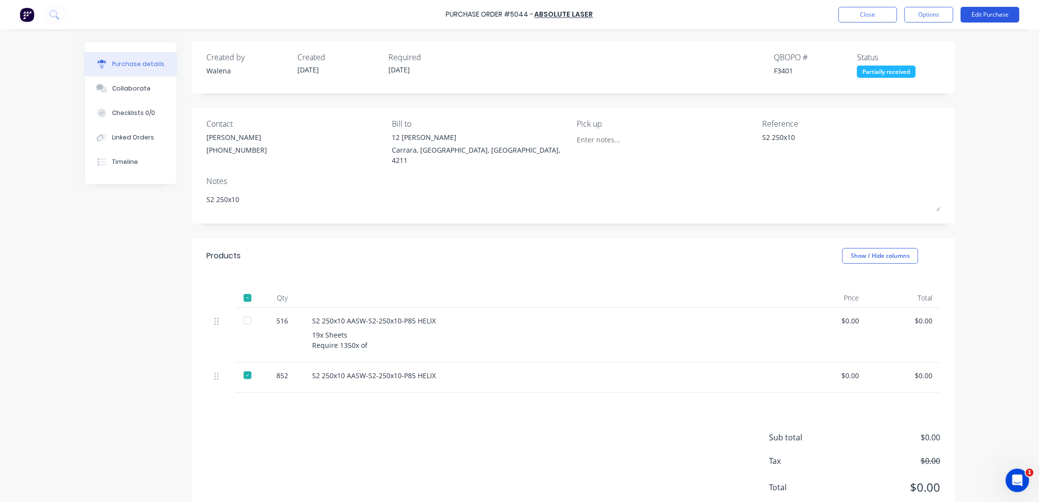
click at [997, 13] on button "Edit Purchase" at bounding box center [990, 15] width 59 height 16
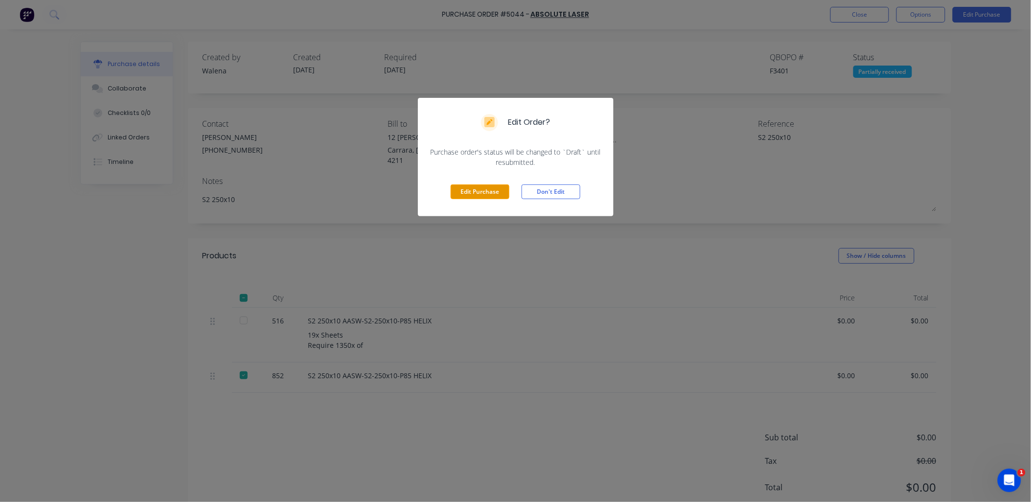
click at [484, 198] on button "Edit Purchase" at bounding box center [480, 191] width 59 height 15
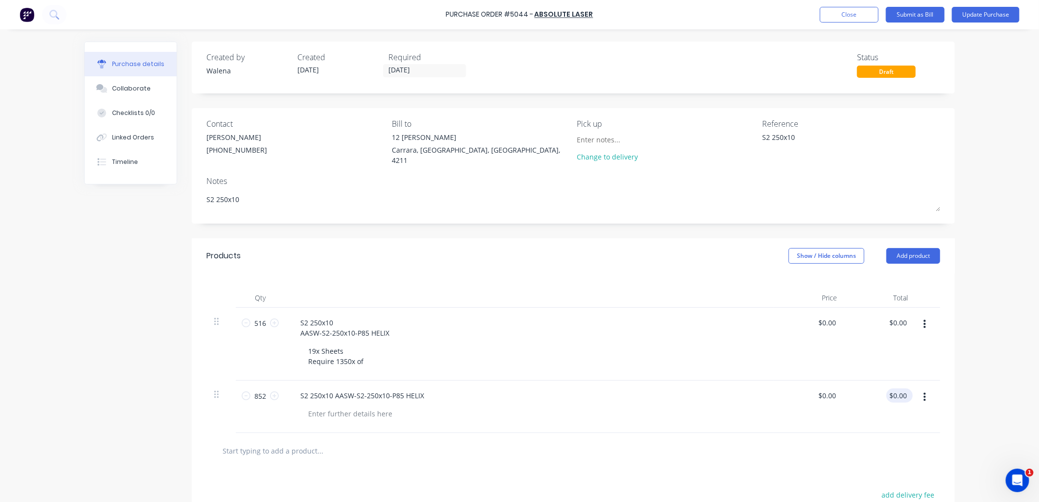
type textarea "x"
type input "0.00"
click at [892, 397] on input "0.00" at bounding box center [898, 396] width 23 height 14
type textarea "x"
drag, startPoint x: 902, startPoint y: 393, endPoint x: 887, endPoint y: 392, distance: 15.7
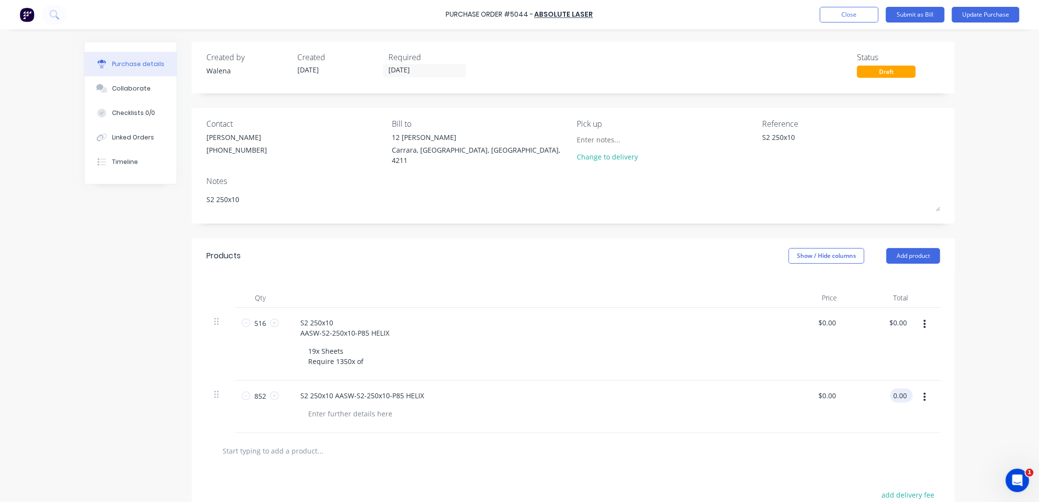
click at [891, 392] on input "0.00" at bounding box center [900, 396] width 19 height 14
type input "3254.64"
type textarea "x"
type input "$3.82"
type input "$3,254.64"
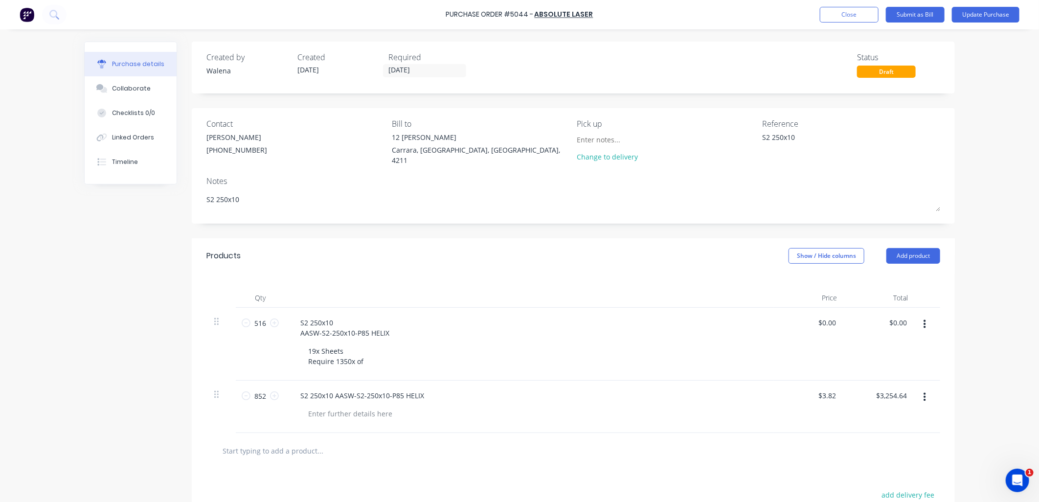
click at [702, 283] on div "Qty Price Total 516 516 S2 250x10 AASW-S2-250x10-P85 HELIX 19x Sheets Require 1…" at bounding box center [573, 354] width 763 height 160
type textarea "x"
drag, startPoint x: 834, startPoint y: 320, endPoint x: 818, endPoint y: 320, distance: 15.7
click at [820, 320] on input "0.00" at bounding box center [829, 323] width 19 height 14
type input "3.82"
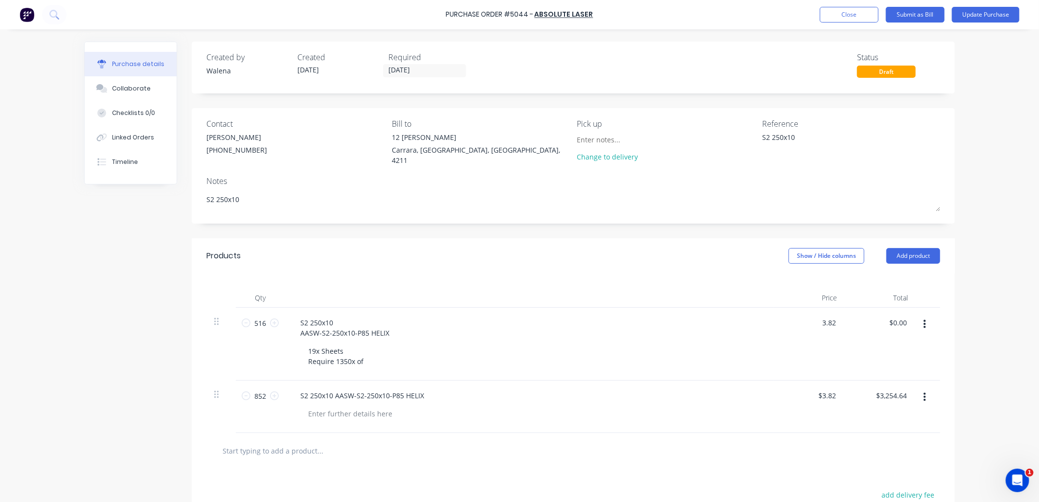
type textarea "x"
type input "$3.82"
type input "$1,971.12"
click at [904, 169] on div "Contact [PERSON_NAME] [PHONE_NUMBER] Bill to [STREET_ADDRESS][PERSON_NAME] Pick…" at bounding box center [573, 165] width 763 height 115
click at [1000, 10] on button "Update Purchase" at bounding box center [986, 15] width 68 height 16
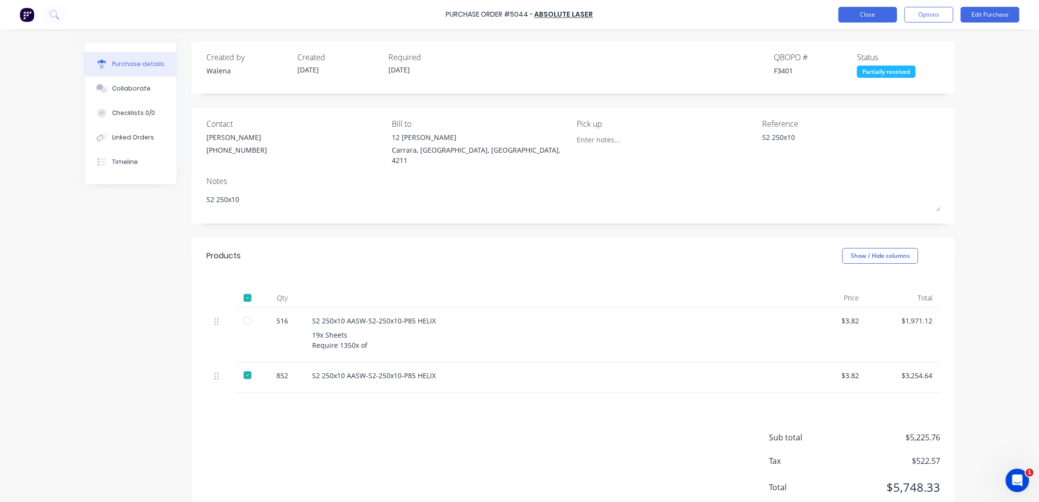
click at [891, 13] on button "Close" at bounding box center [868, 15] width 59 height 16
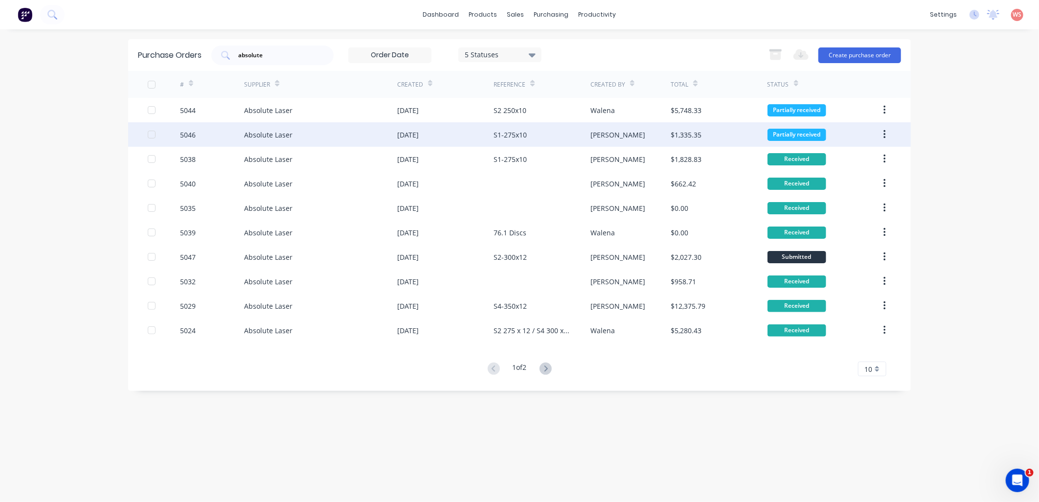
click at [801, 136] on div "Partially received" at bounding box center [797, 135] width 59 height 12
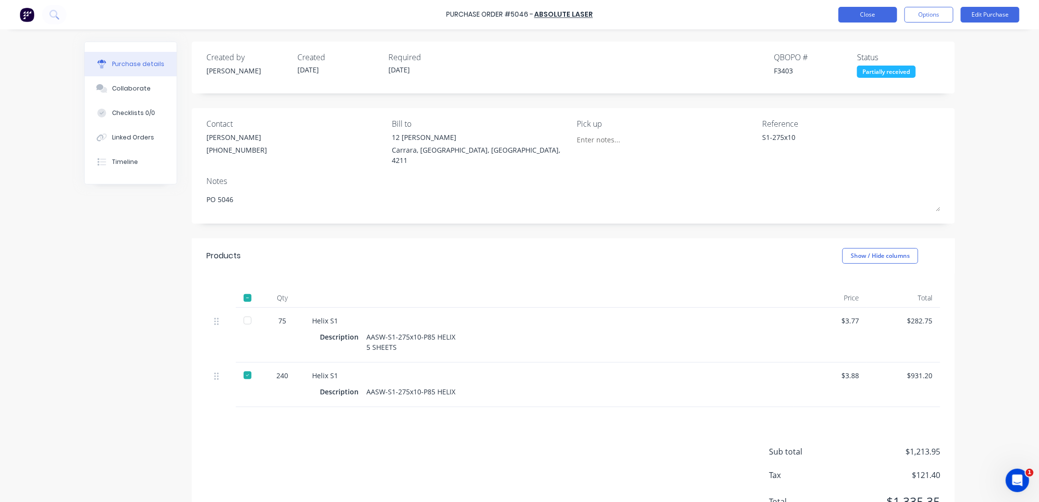
click at [873, 14] on button "Close" at bounding box center [868, 15] width 59 height 16
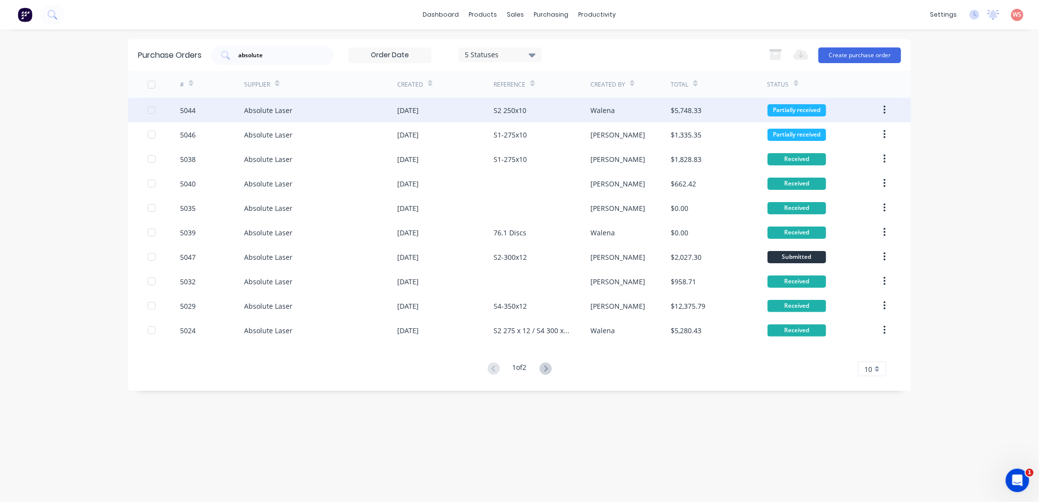
click at [603, 107] on div "Walena" at bounding box center [603, 110] width 24 height 10
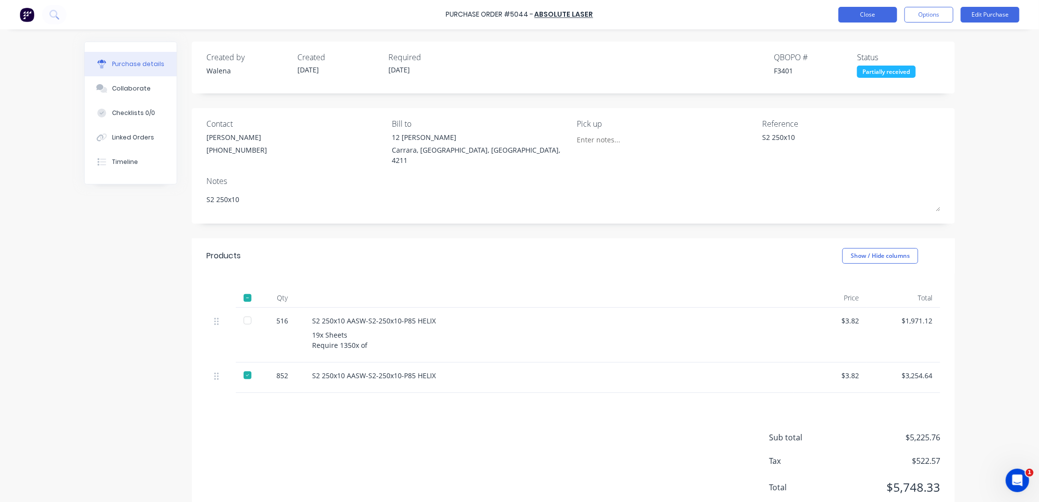
click at [871, 20] on button "Close" at bounding box center [868, 15] width 59 height 16
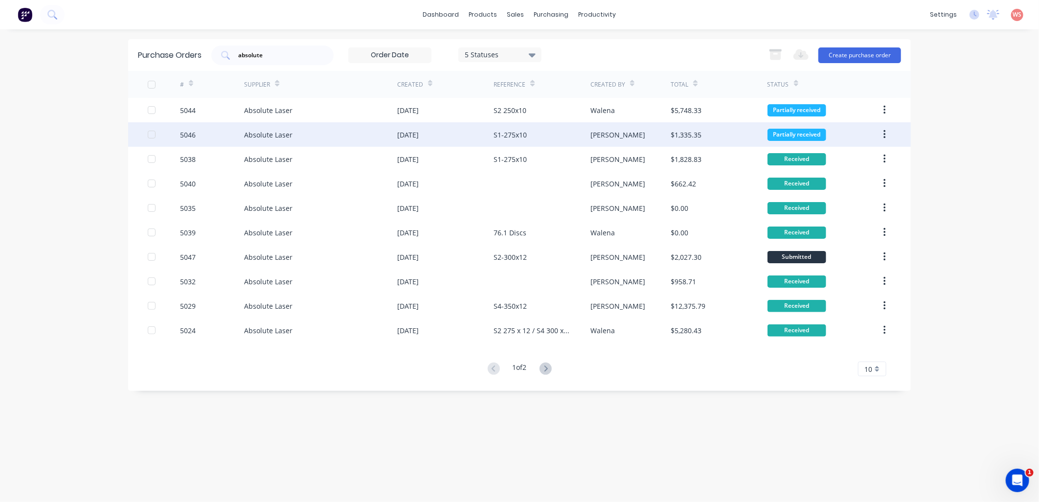
click at [530, 137] on div "S1-275x10" at bounding box center [542, 134] width 96 height 24
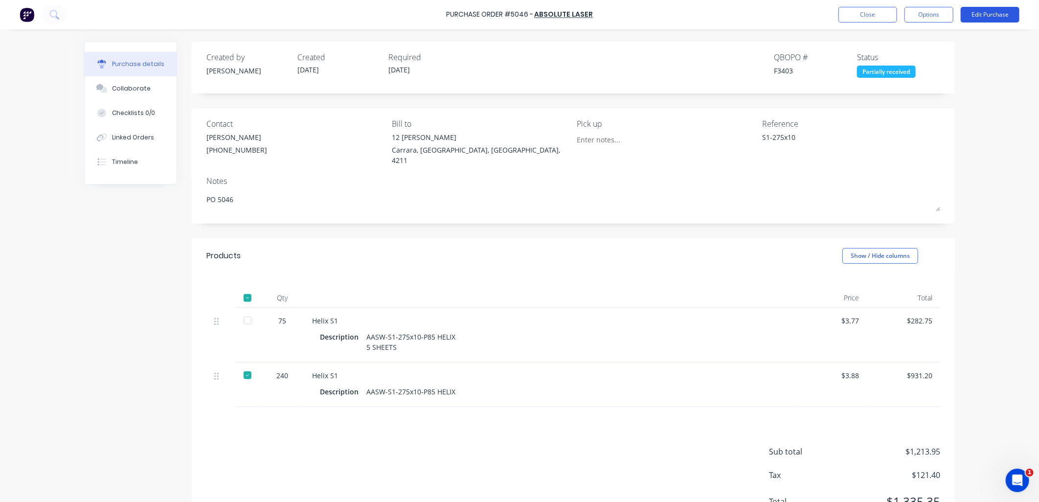
click at [991, 8] on button "Edit Purchase" at bounding box center [990, 15] width 59 height 16
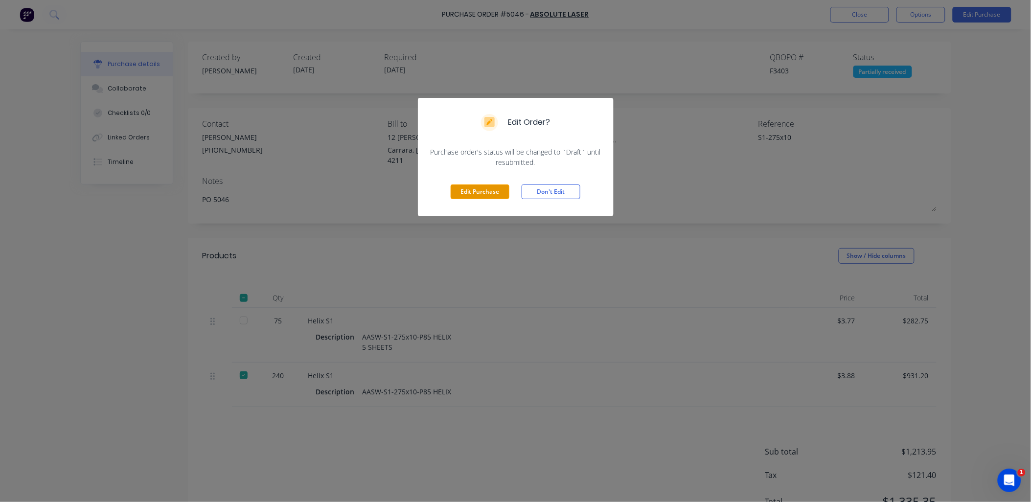
click at [488, 196] on button "Edit Purchase" at bounding box center [480, 191] width 59 height 15
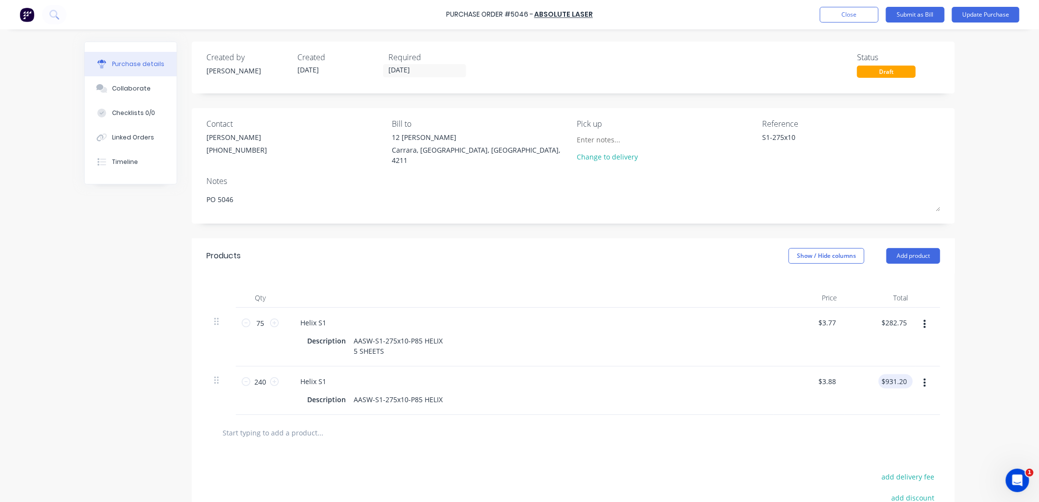
type textarea "x"
type input "931.20"
drag, startPoint x: 904, startPoint y: 375, endPoint x: 868, endPoint y: 373, distance: 36.8
click at [868, 373] on div "931.20 931.20" at bounding box center [880, 391] width 71 height 48
type textarea "x"
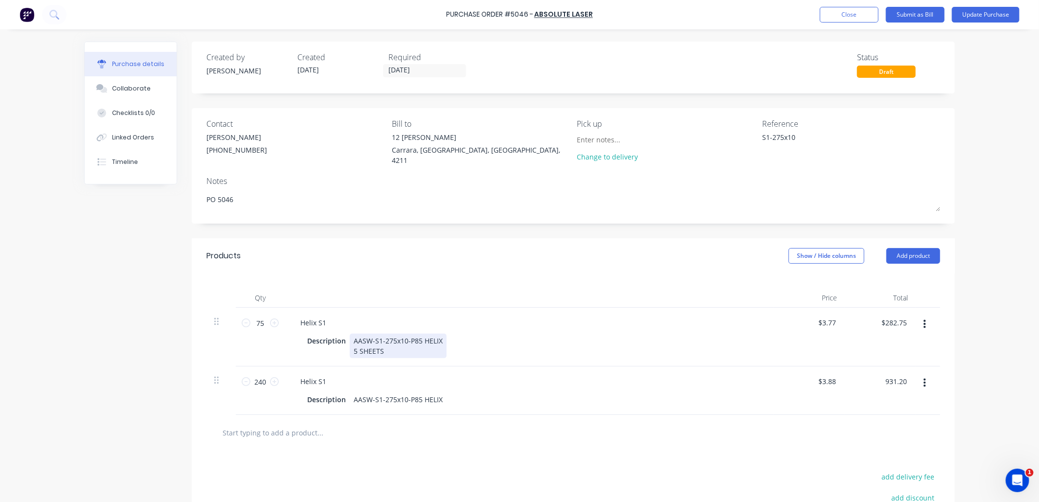
type input "$931.20"
click at [701, 334] on div "Description AASW-S1-275x10-P85 HELIX 5 SHEETS" at bounding box center [527, 346] width 448 height 24
type textarea "x"
drag, startPoint x: 832, startPoint y: 320, endPoint x: 825, endPoint y: 319, distance: 7.4
click at [825, 319] on input "3.77" at bounding box center [829, 323] width 19 height 14
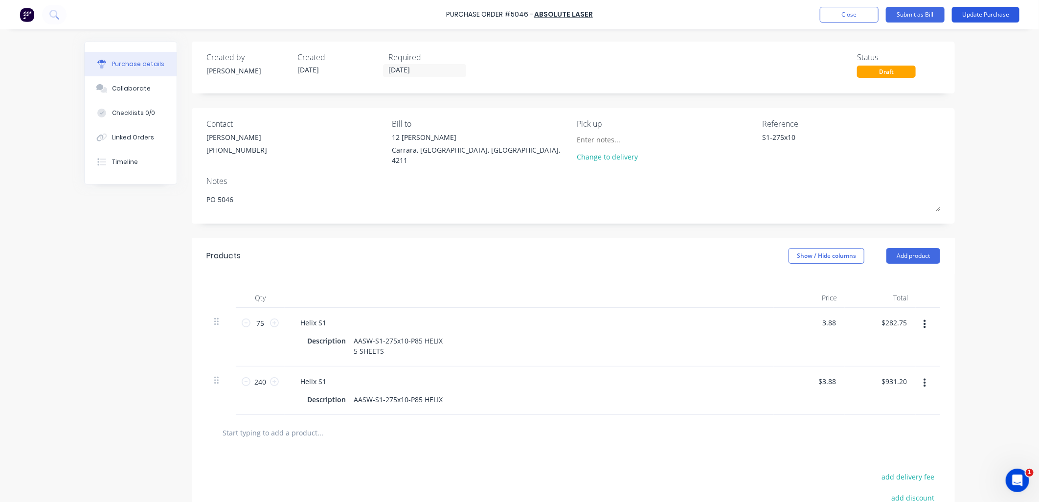
type input "3.88"
type textarea "x"
type input "$3.88"
type input "$291.00"
click at [992, 15] on button "Update Purchase" at bounding box center [986, 15] width 68 height 16
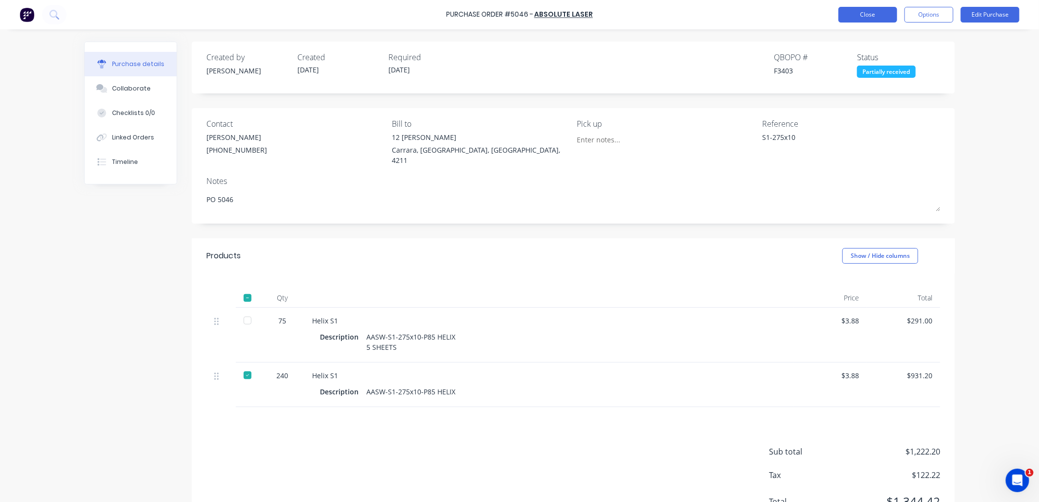
click at [882, 15] on button "Close" at bounding box center [868, 15] width 59 height 16
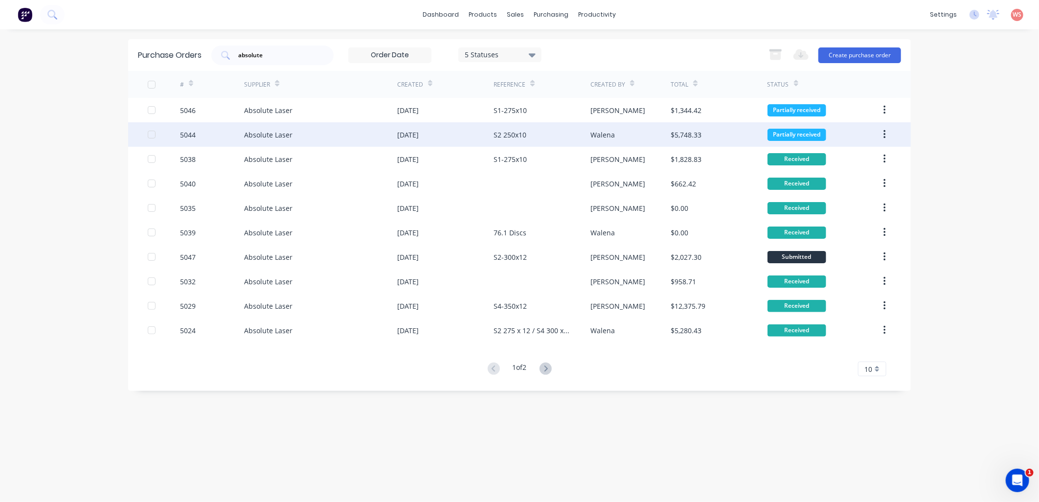
click at [511, 134] on div "S2 250x10" at bounding box center [510, 135] width 33 height 10
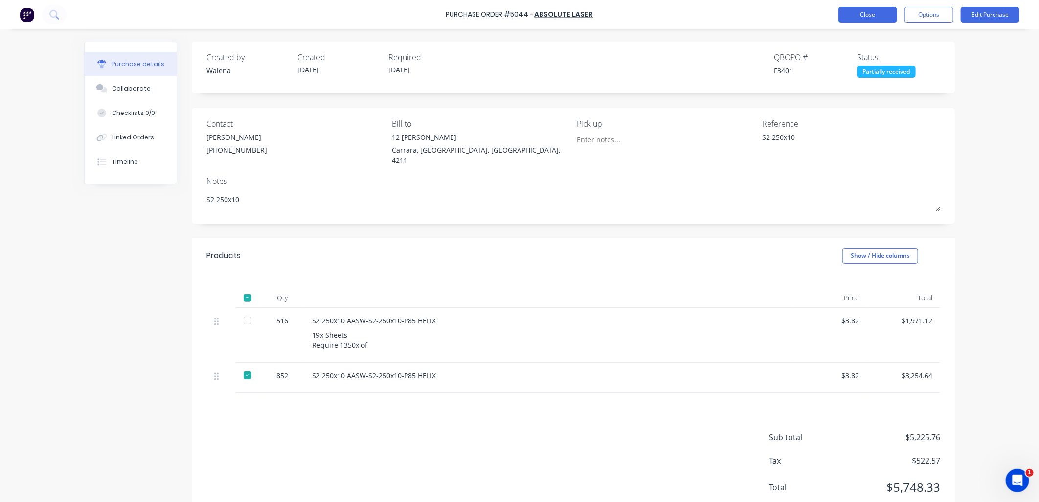
click at [862, 17] on button "Close" at bounding box center [868, 15] width 59 height 16
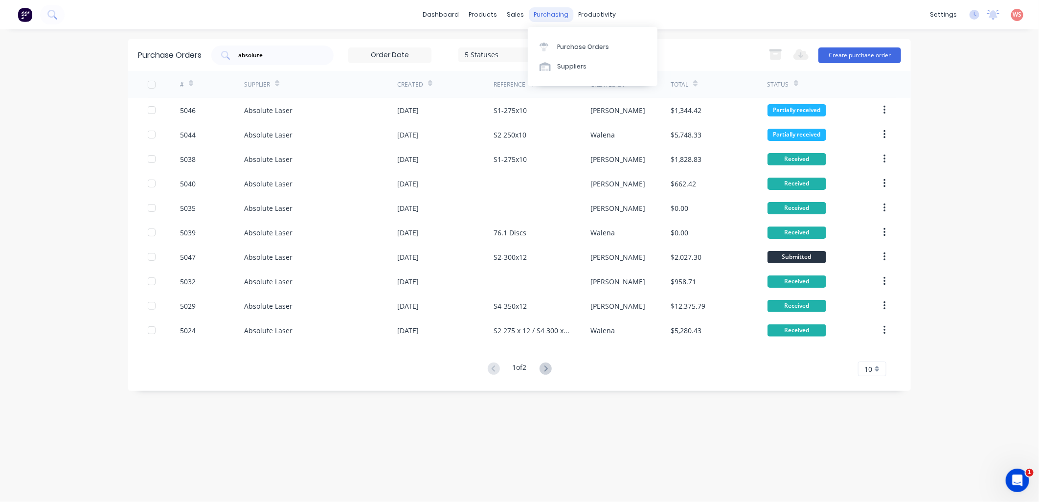
click at [553, 13] on div "purchasing" at bounding box center [551, 14] width 45 height 15
click at [563, 46] on div "Purchase Orders" at bounding box center [583, 47] width 52 height 9
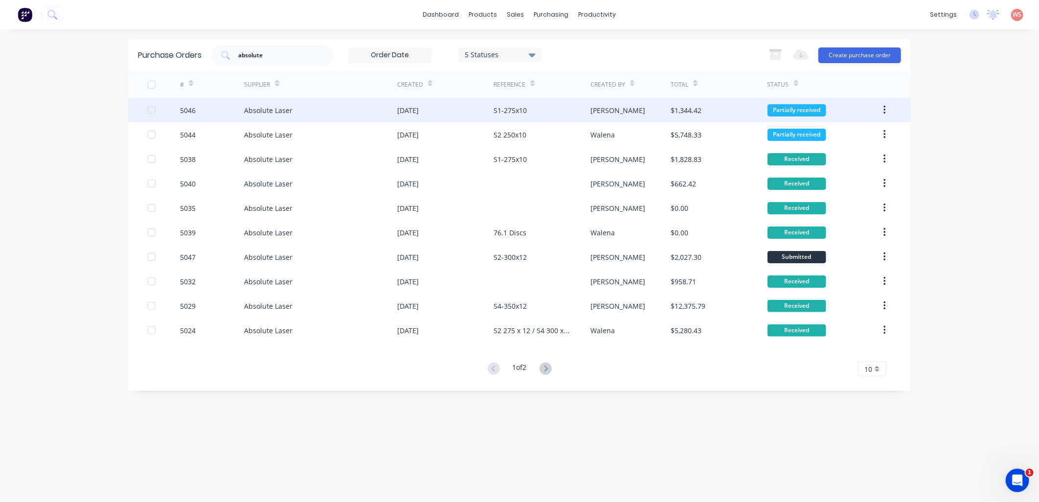
click at [275, 105] on div "Absolute Laser" at bounding box center [268, 110] width 48 height 10
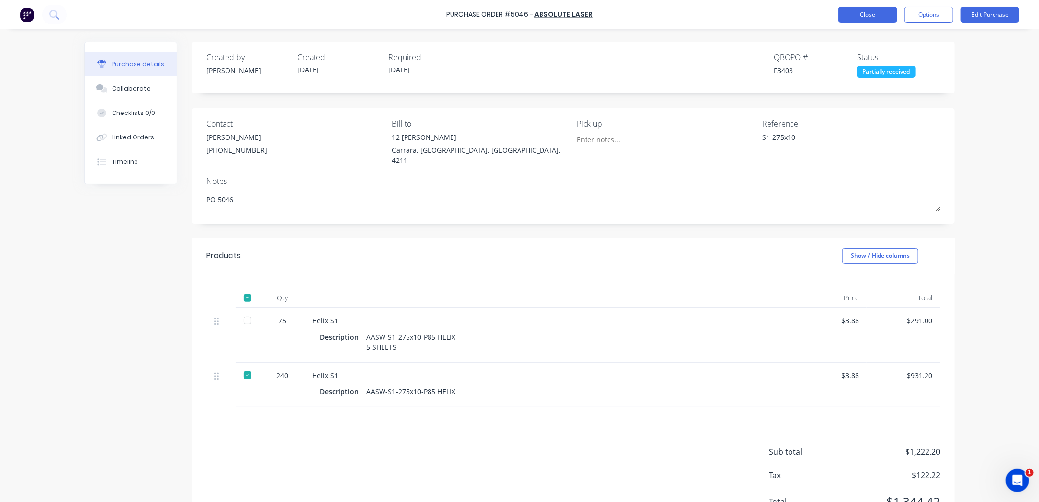
click at [852, 14] on button "Close" at bounding box center [868, 15] width 59 height 16
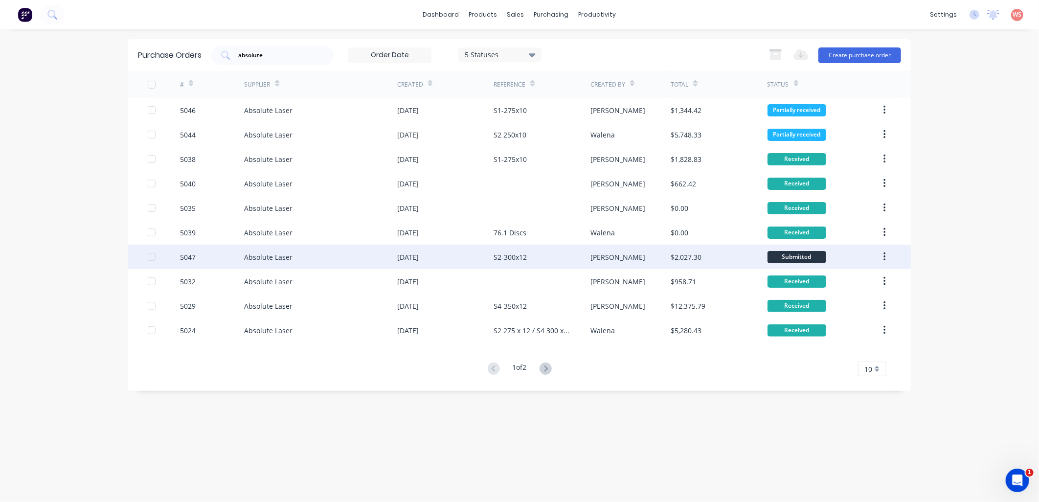
click at [419, 261] on div "[DATE]" at bounding box center [408, 257] width 22 height 10
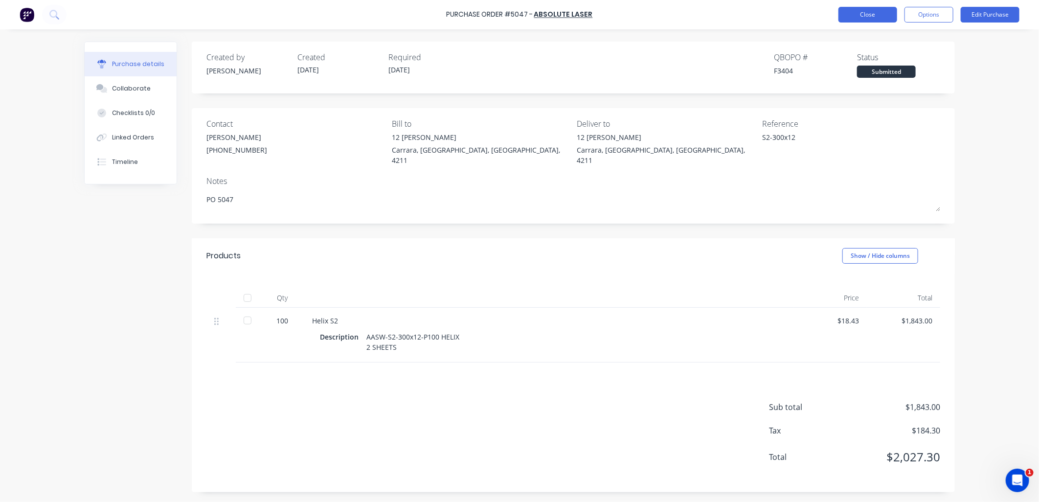
click at [860, 18] on button "Close" at bounding box center [868, 15] width 59 height 16
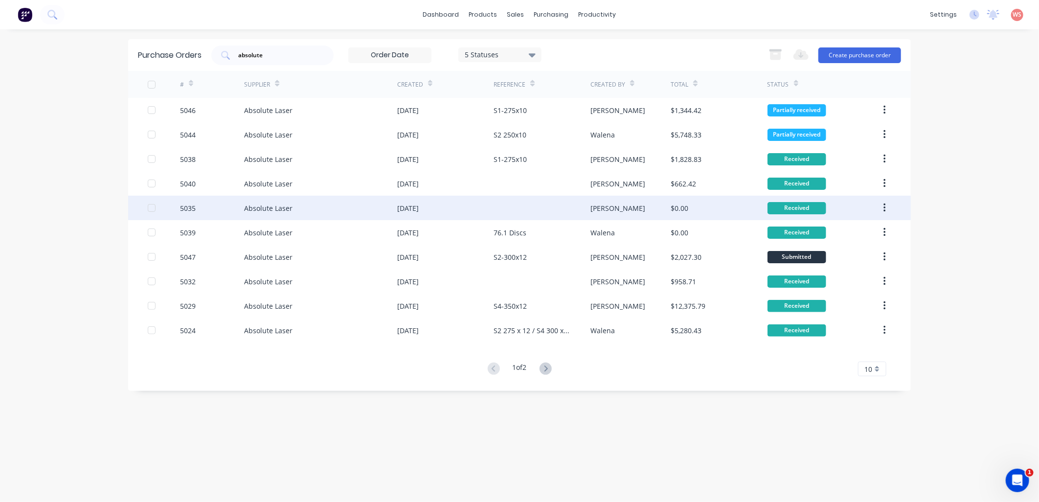
click at [419, 207] on div "[DATE]" at bounding box center [408, 208] width 22 height 10
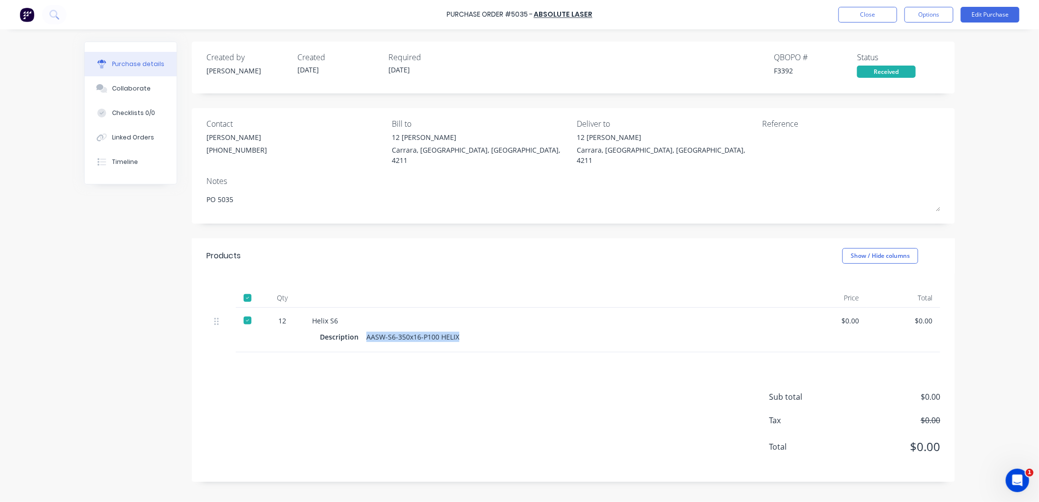
drag, startPoint x: 472, startPoint y: 327, endPoint x: 366, endPoint y: 326, distance: 106.2
click at [366, 330] on div "Description AASW-S6-350x16-P100 HELIX" at bounding box center [549, 337] width 458 height 14
copy div "AASW-S6-350x16-P100 HELIX"
click at [781, 128] on div "Reference" at bounding box center [851, 124] width 178 height 12
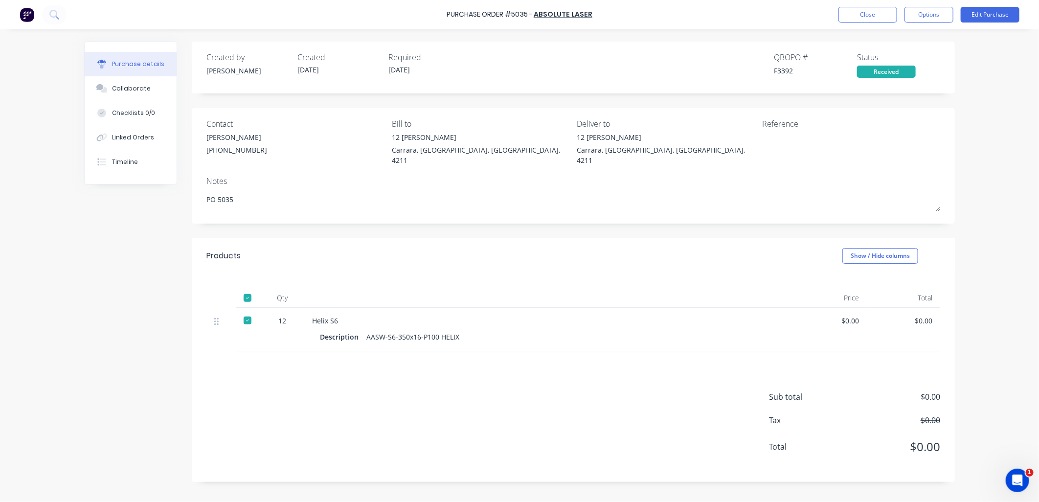
click at [778, 132] on div at bounding box center [823, 144] width 122 height 24
click at [991, 13] on button "Edit Purchase" at bounding box center [990, 15] width 59 height 16
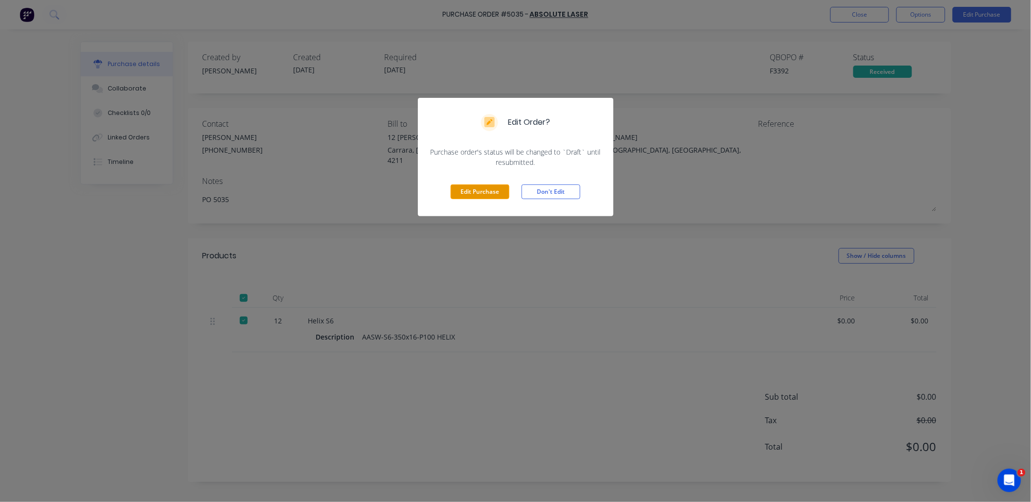
click at [490, 197] on button "Edit Purchase" at bounding box center [480, 191] width 59 height 15
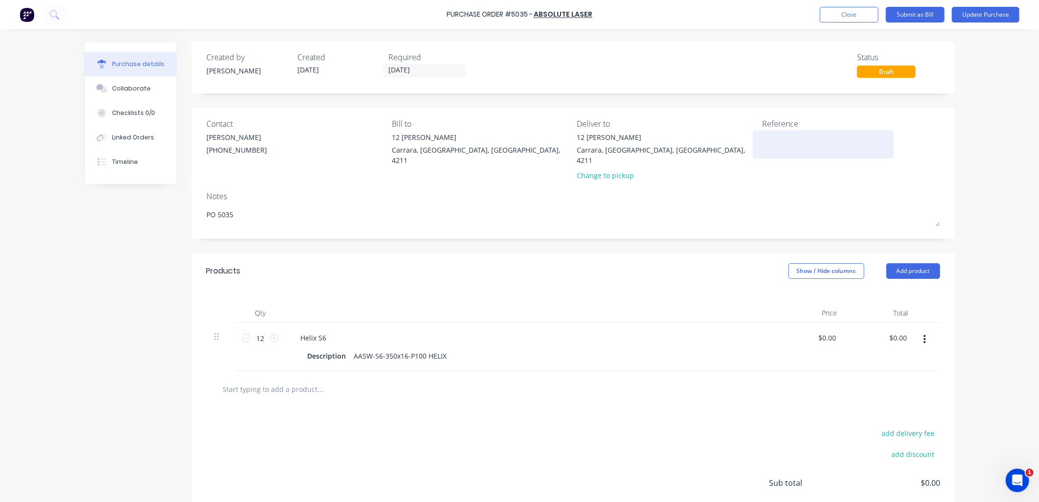
click at [778, 142] on textarea at bounding box center [823, 143] width 122 height 22
type textarea "x"
paste textarea "AASW-S6-350x16-P100 HELIX"
type textarea "AASW-S6-350x16-P100 HELIX"
type textarea "x"
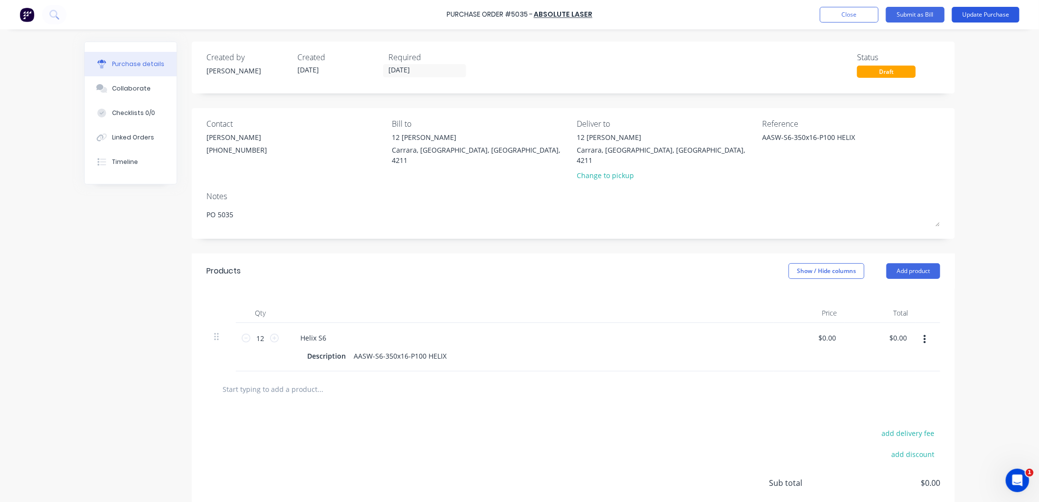
type textarea "AASW-S6-350x16-P100 HELIX"
click at [981, 12] on button "Update Purchase" at bounding box center [986, 15] width 68 height 16
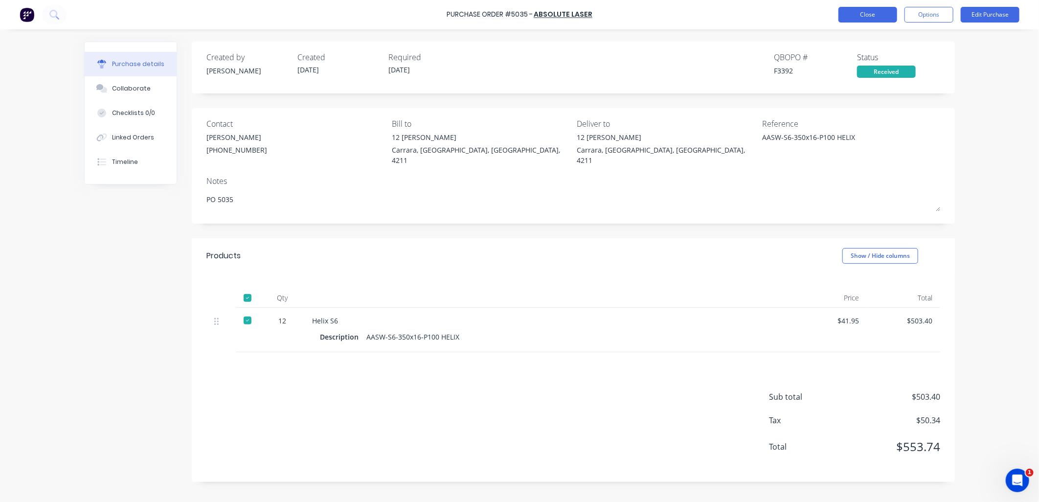
click at [876, 17] on button "Close" at bounding box center [868, 15] width 59 height 16
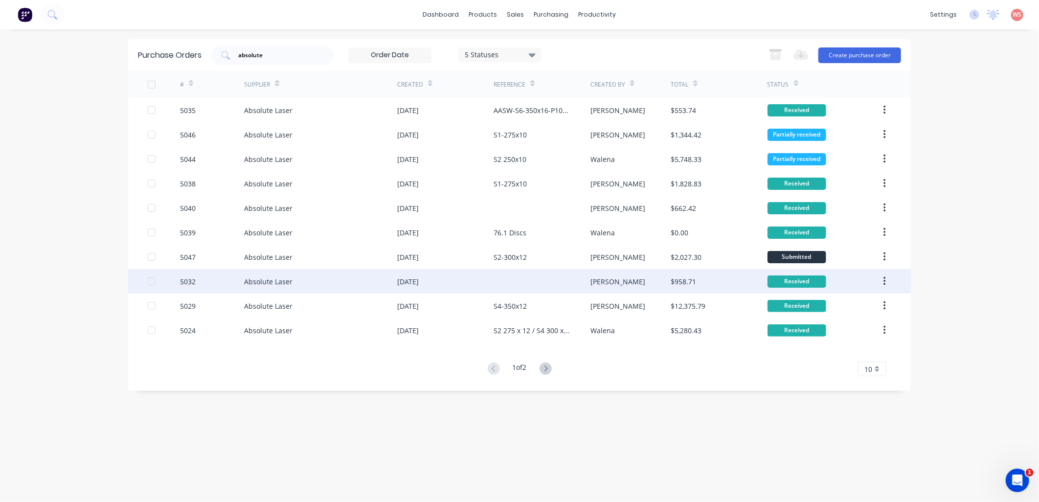
click at [436, 275] on div "[DATE]" at bounding box center [445, 281] width 96 height 24
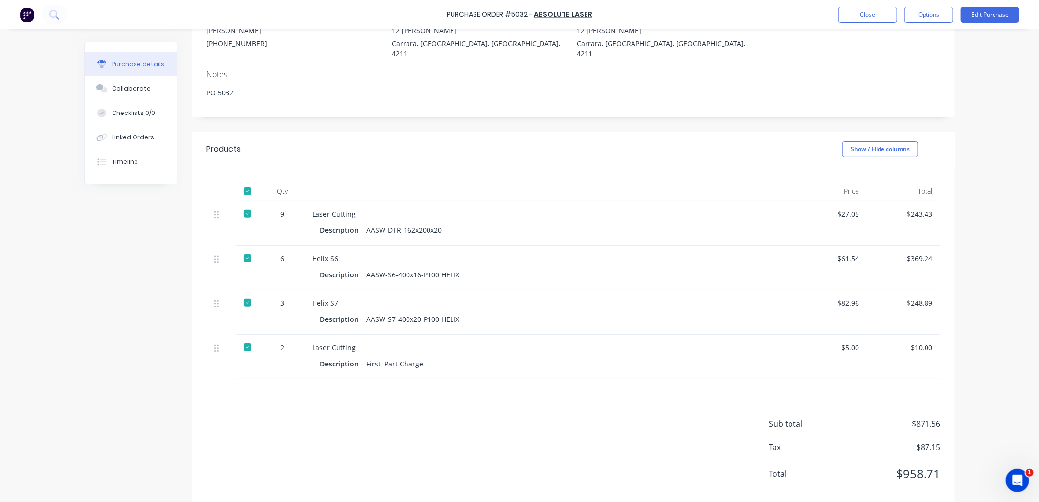
scroll to position [114, 0]
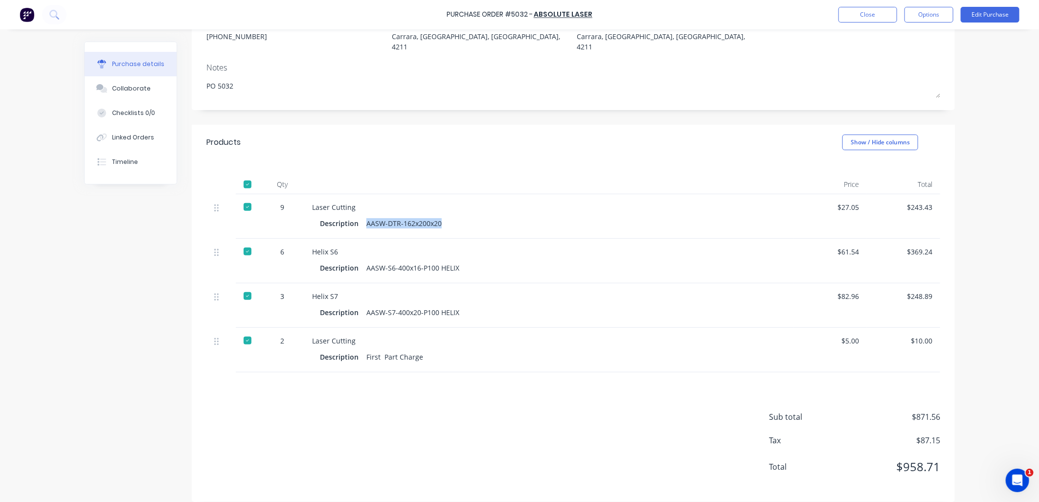
drag, startPoint x: 442, startPoint y: 214, endPoint x: 359, endPoint y: 213, distance: 82.7
click at [359, 216] on div "Description AASW-DTR-162x200x20" at bounding box center [549, 223] width 458 height 14
drag, startPoint x: 359, startPoint y: 213, endPoint x: 384, endPoint y: 216, distance: 25.1
copy div "AASW-DTR-162x200x20"
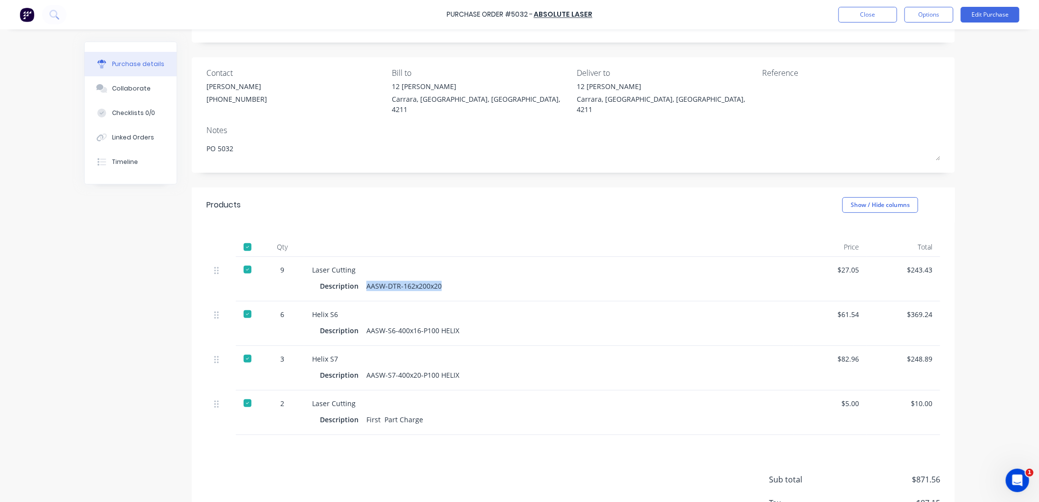
scroll to position [0, 0]
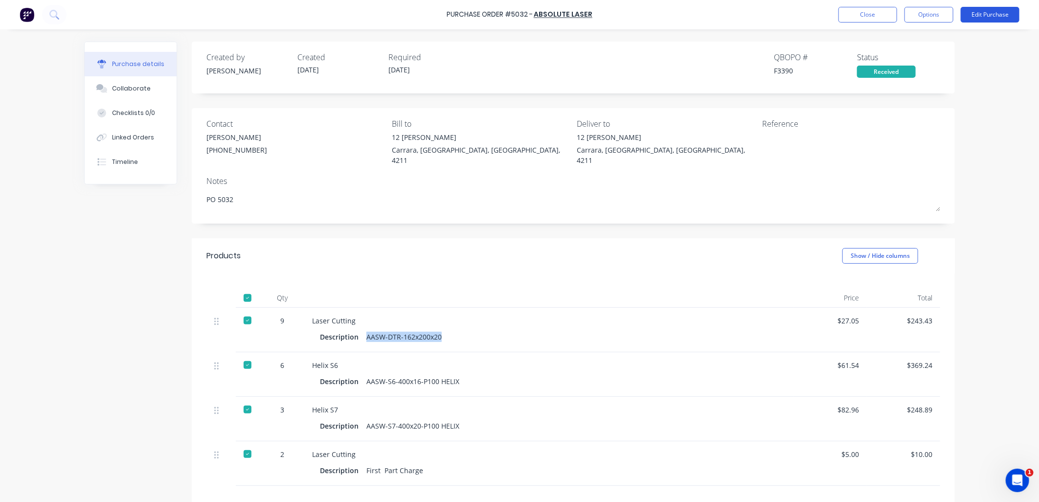
click at [997, 12] on button "Edit Purchase" at bounding box center [990, 15] width 59 height 16
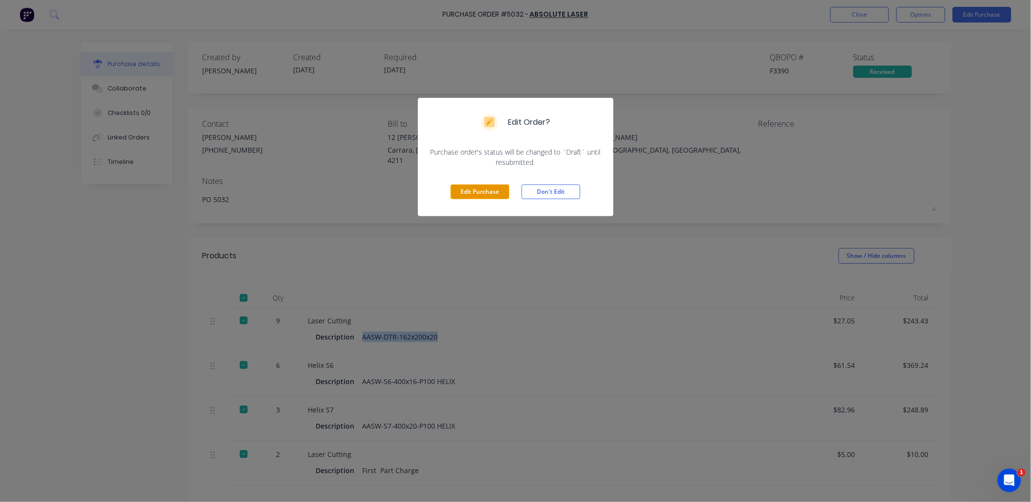
click at [484, 194] on button "Edit Purchase" at bounding box center [480, 191] width 59 height 15
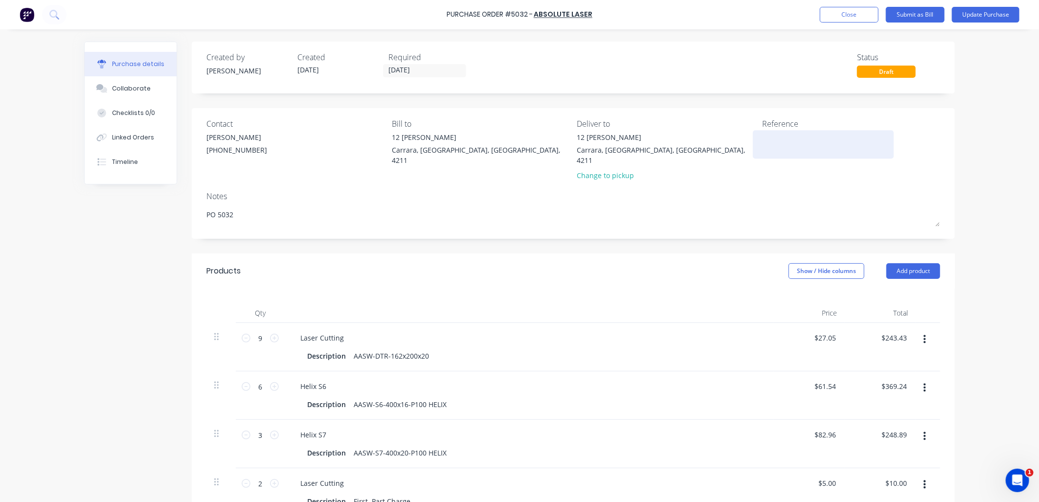
click at [762, 135] on textarea at bounding box center [823, 143] width 122 height 22
type textarea "x"
paste textarea "AASW-DTR-162x200x20"
type textarea "AASW-DTR-162x200x20 /"
type textarea "x"
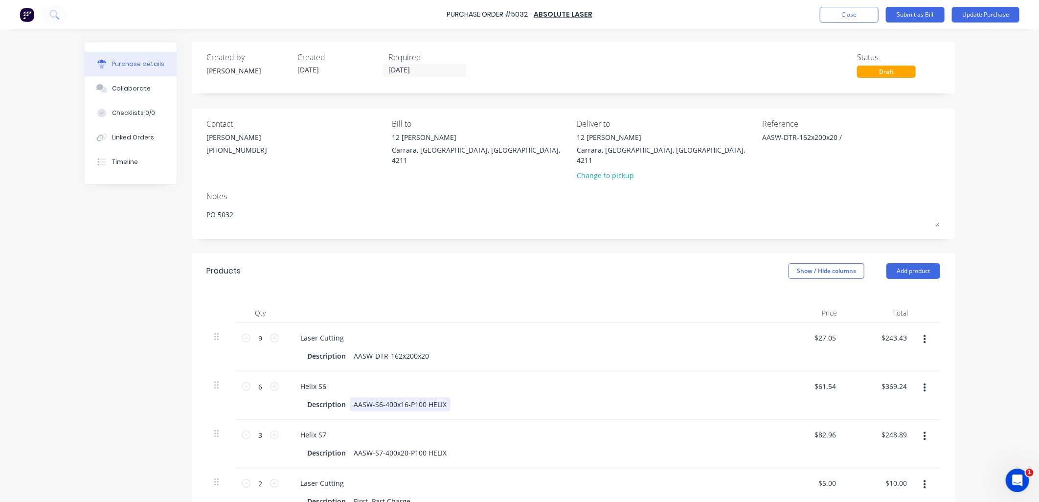
type textarea "AASW-DTR-162x200x20 /"
drag, startPoint x: 442, startPoint y: 395, endPoint x: 340, endPoint y: 396, distance: 102.3
click at [340, 397] on div "Description AASW-S6-400x16-P100 HELIX" at bounding box center [527, 404] width 448 height 14
drag, startPoint x: 368, startPoint y: 402, endPoint x: 368, endPoint y: 408, distance: 5.9
copy div "AASW-S6-400x16-P100 HELIX"
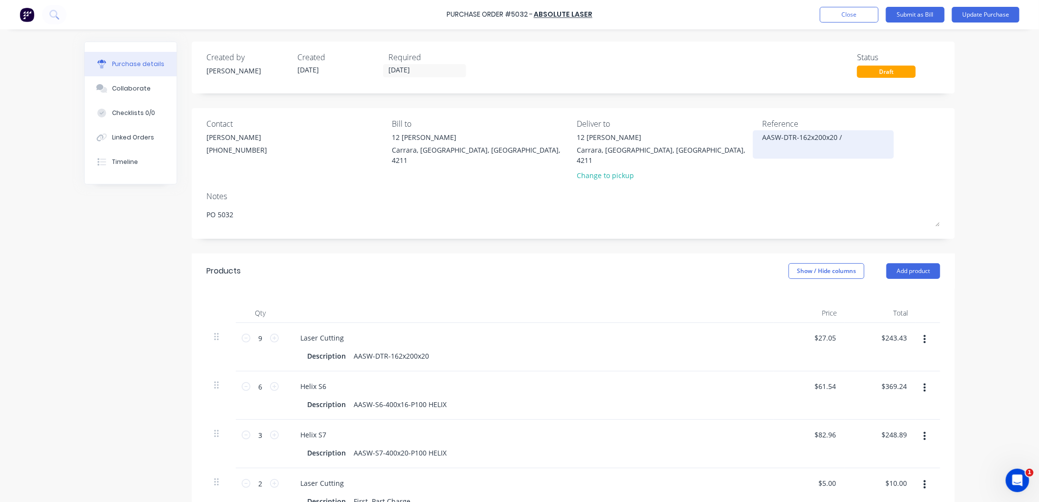
click at [852, 144] on textarea "AASW-DTR-162x200x20 /" at bounding box center [823, 143] width 122 height 22
type textarea "x"
paste textarea "AASW-S6-400x16-P100 HELIX"
type textarea "AASW-DTR-162x200x20 / AASW-S6-400x16-P100 HELIX /"
type textarea "x"
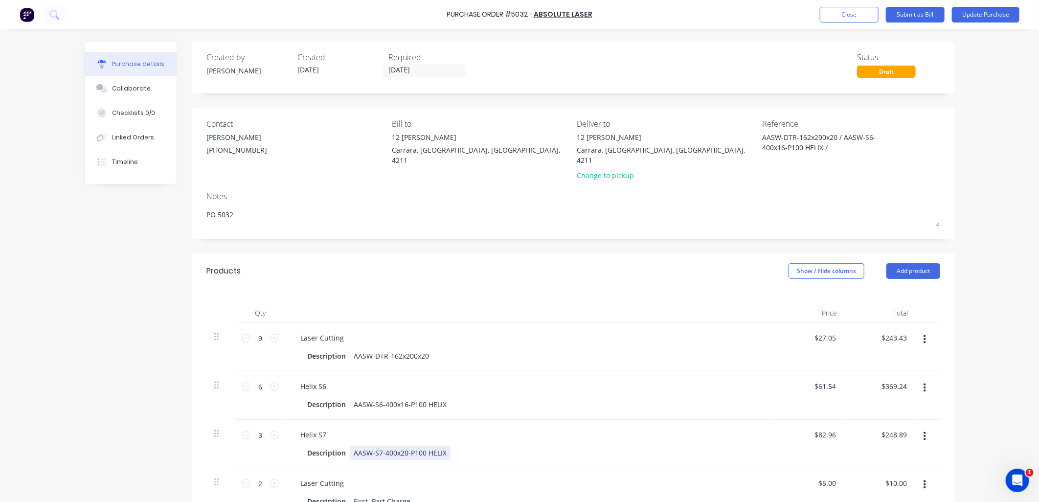
type textarea "AASW-DTR-162x200x20 / AASW-S6-400x16-P100 HELIX /"
drag, startPoint x: 443, startPoint y: 442, endPoint x: 381, endPoint y: 439, distance: 62.7
click at [328, 446] on div "Description AASW-S7-400x20-P100 HELIX" at bounding box center [527, 453] width 448 height 14
copy div "AASW-S7-400x20-P100 HELIX"
click at [840, 155] on textarea "AASW-DTR-162x200x20 / AASW-S6-400x16-P100 HELIX /" at bounding box center [823, 147] width 122 height 31
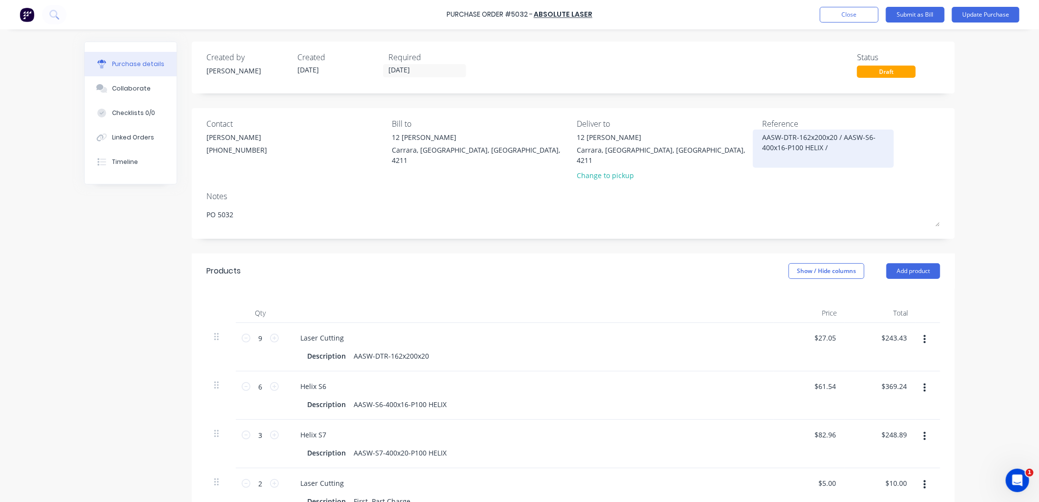
paste textarea "AASW-S7-400x20-P100 HELIX"
type textarea "x"
type textarea "AASW-DTR-162x200x20 / AASW-S6-400x16-P100 HELIX / AASW-S7-400x20-P100 HELIX"
type textarea "x"
type textarea "AASW-DTR-162x200x20 / AASW-S6-400x16-P100 HELIX / AASW-S7-400x20-P100 HELIX"
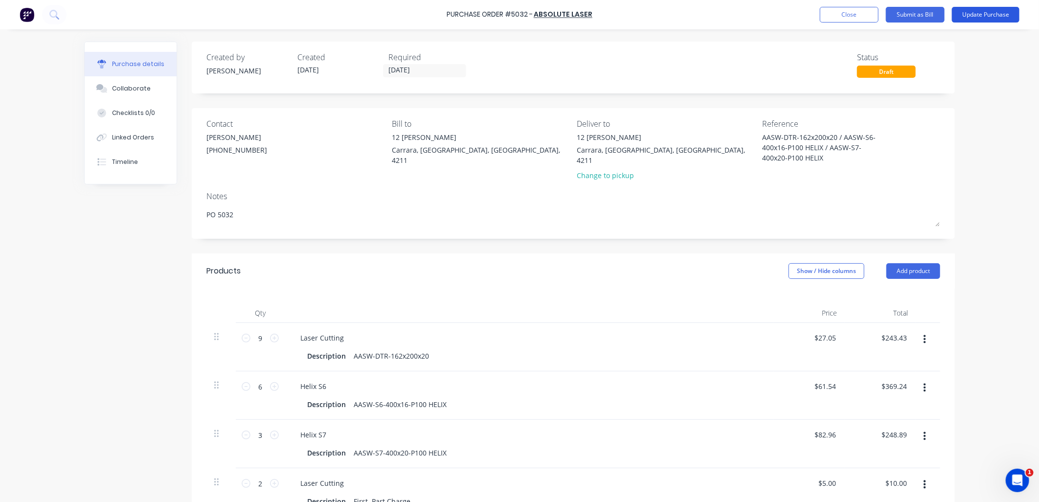
click at [993, 9] on button "Update Purchase" at bounding box center [986, 15] width 68 height 16
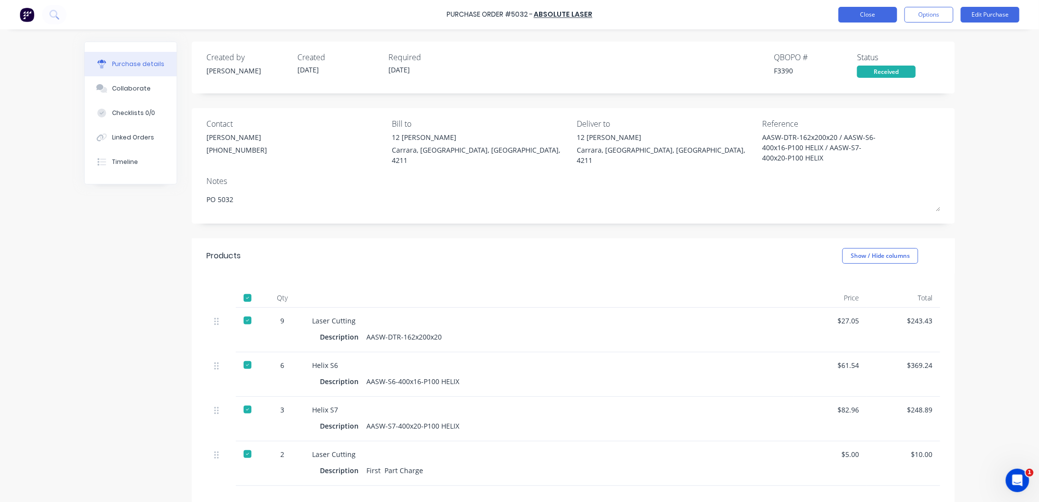
click at [884, 20] on button "Close" at bounding box center [868, 15] width 59 height 16
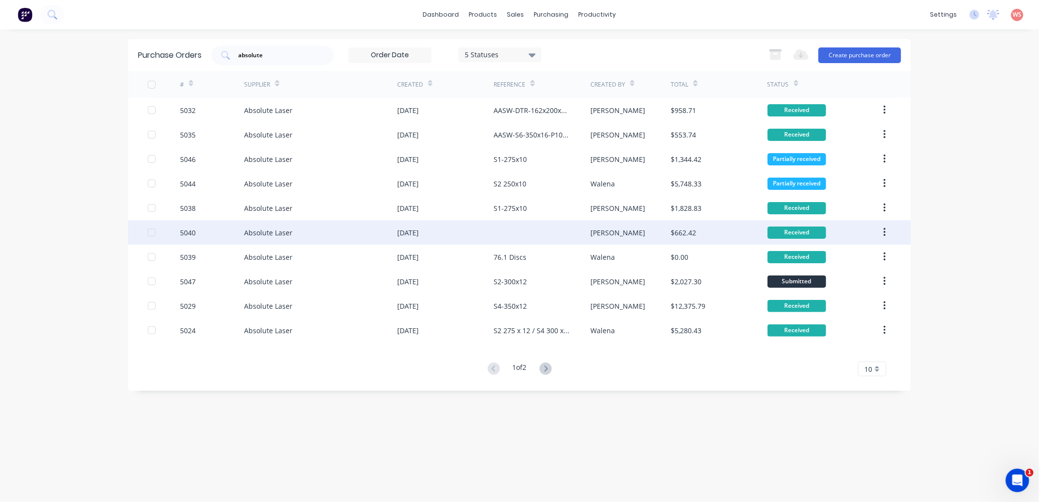
click at [419, 230] on div "[DATE]" at bounding box center [408, 233] width 22 height 10
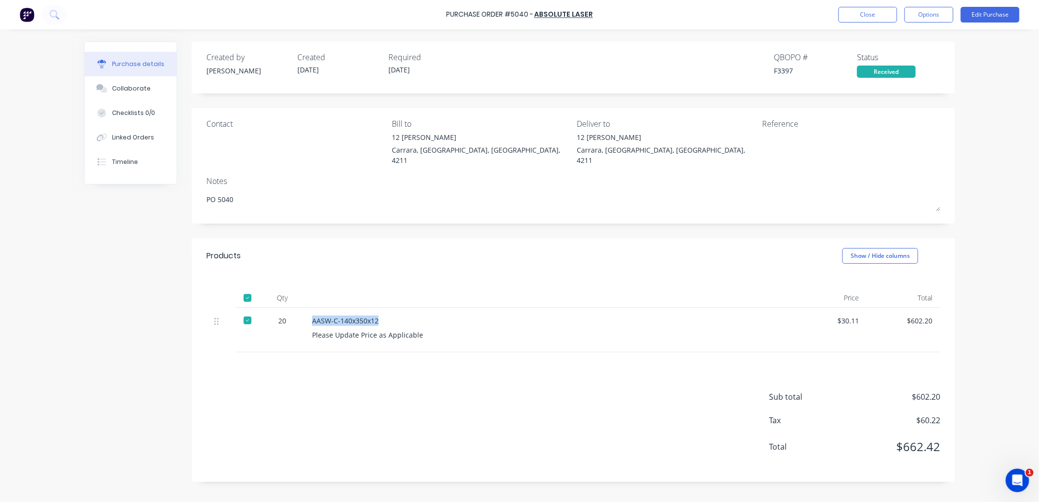
drag, startPoint x: 382, startPoint y: 314, endPoint x: 310, endPoint y: 309, distance: 71.6
click at [310, 309] on div "AASW-C-140x350x12 Please Update Price as Applicable" at bounding box center [548, 330] width 489 height 45
drag, startPoint x: 310, startPoint y: 309, endPoint x: 320, endPoint y: 311, distance: 10.1
copy div "AASW-C-140x350x12"
click at [999, 12] on button "Edit Purchase" at bounding box center [990, 15] width 59 height 16
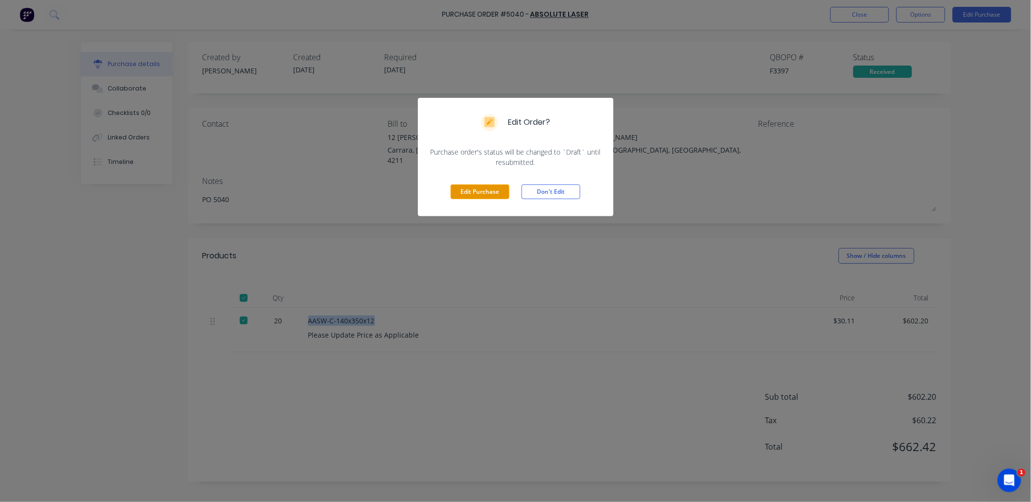
click at [472, 199] on button "Edit Purchase" at bounding box center [480, 191] width 59 height 15
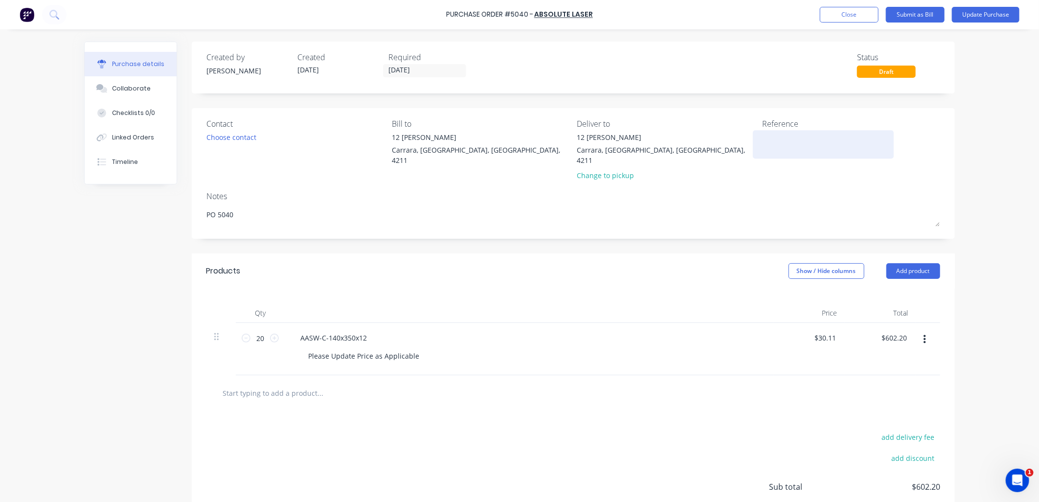
click at [782, 135] on textarea at bounding box center [823, 143] width 122 height 22
type textarea "x"
paste textarea "AASW-C-140x350x12"
type textarea "AASW-C-140x350x12"
type textarea "x"
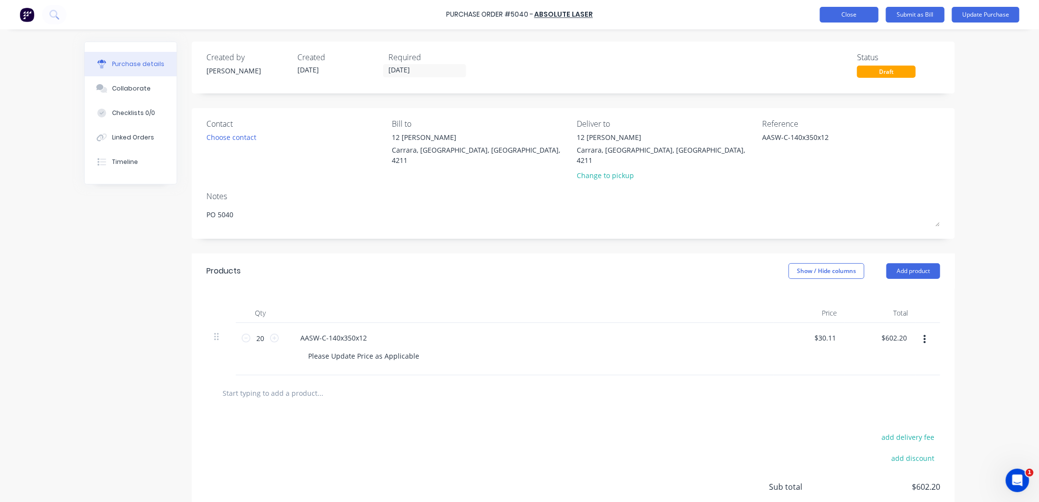
type textarea "AASW-C-140x350x12"
click at [842, 10] on button "Close" at bounding box center [849, 15] width 59 height 16
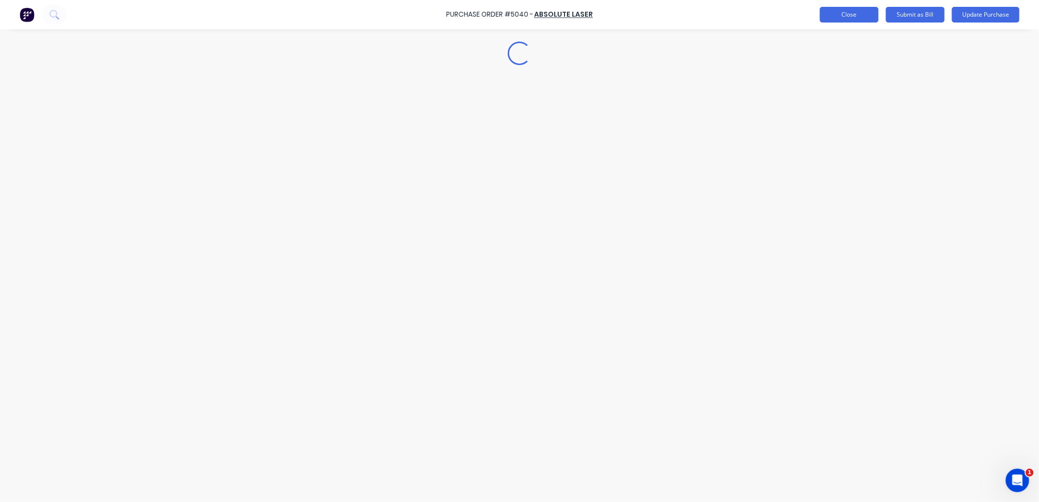
type textarea "x"
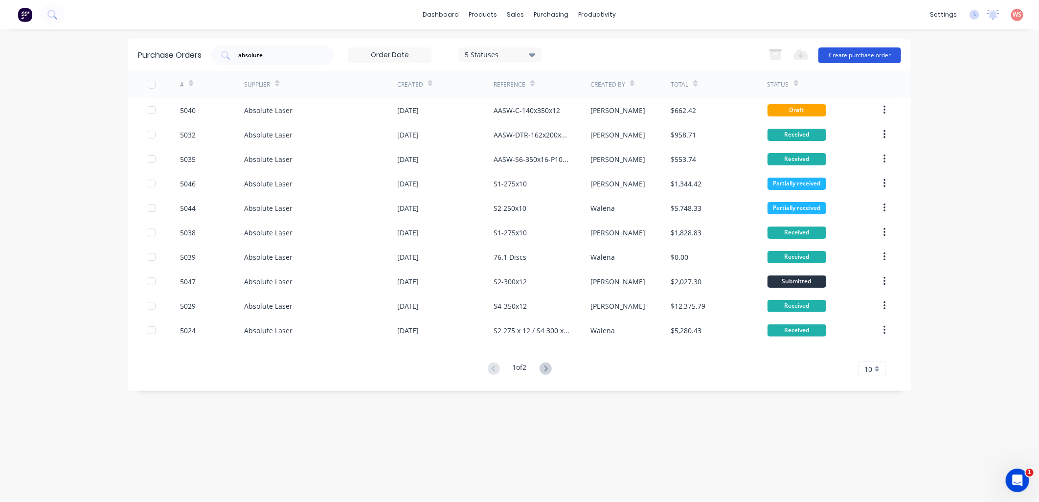
click at [879, 59] on button "Create purchase order" at bounding box center [860, 55] width 83 height 16
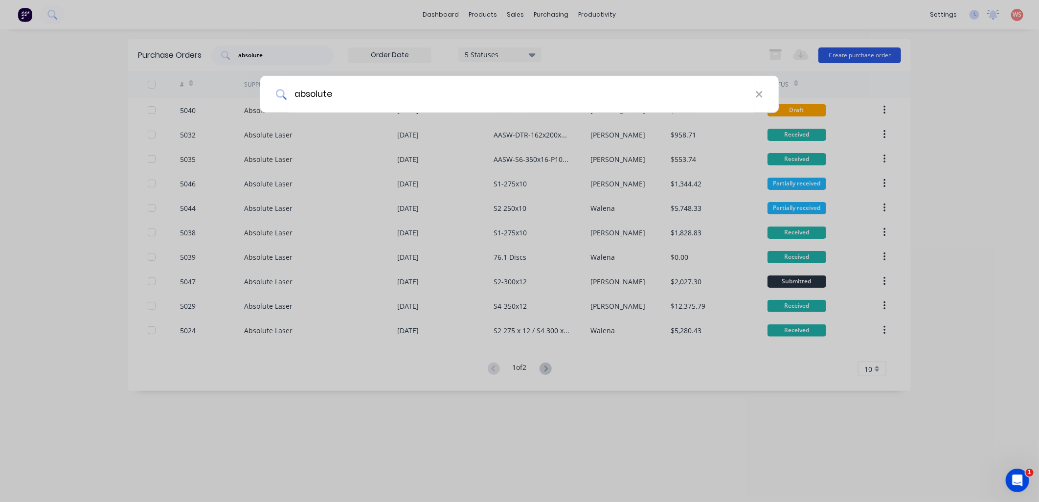
type input "absolute"
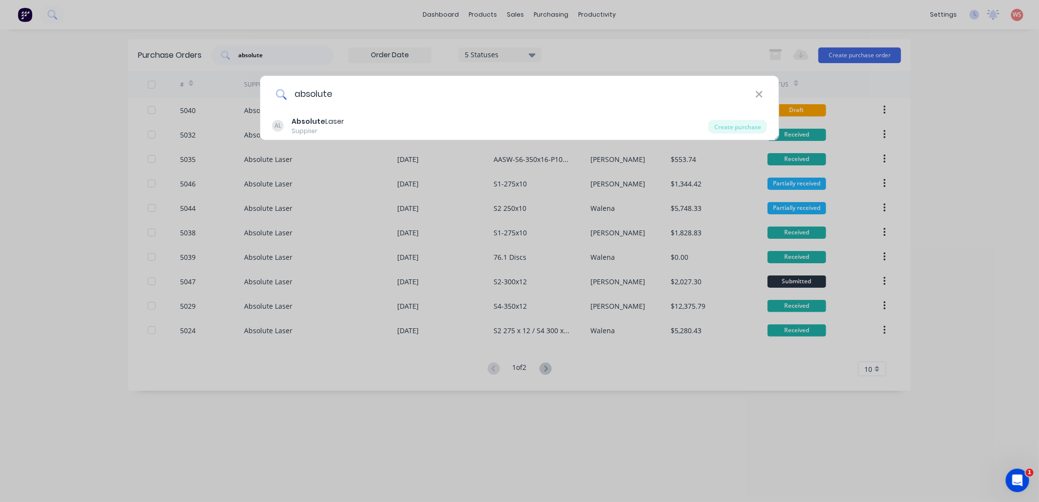
click at [404, 110] on input "absolute" at bounding box center [521, 94] width 469 height 37
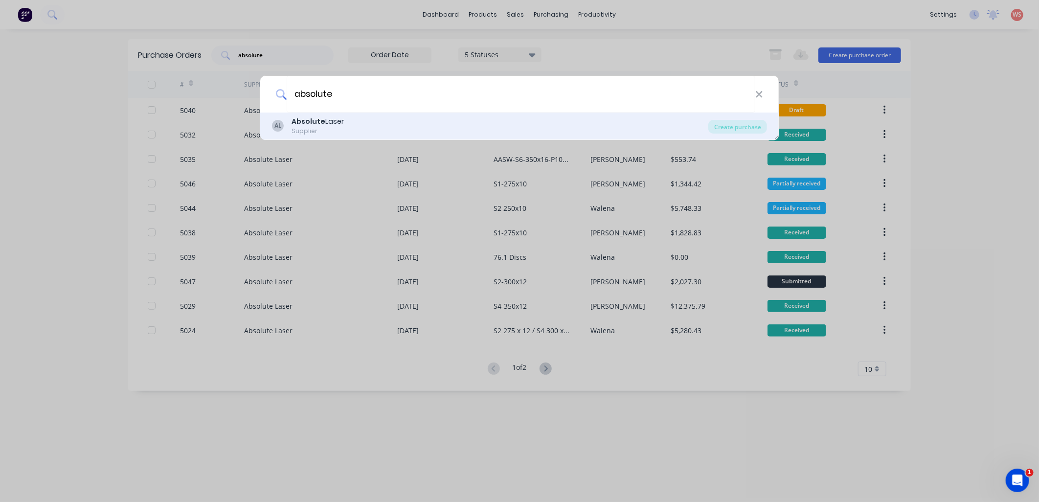
click at [398, 125] on div "AL Absolute Laser Supplier" at bounding box center [490, 125] width 436 height 19
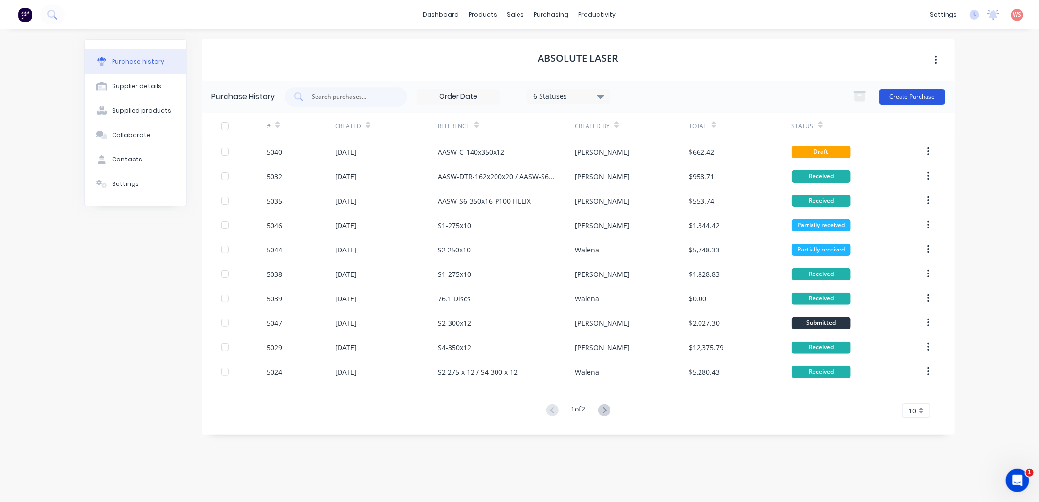
click at [913, 96] on button "Create Purchase" at bounding box center [912, 97] width 66 height 16
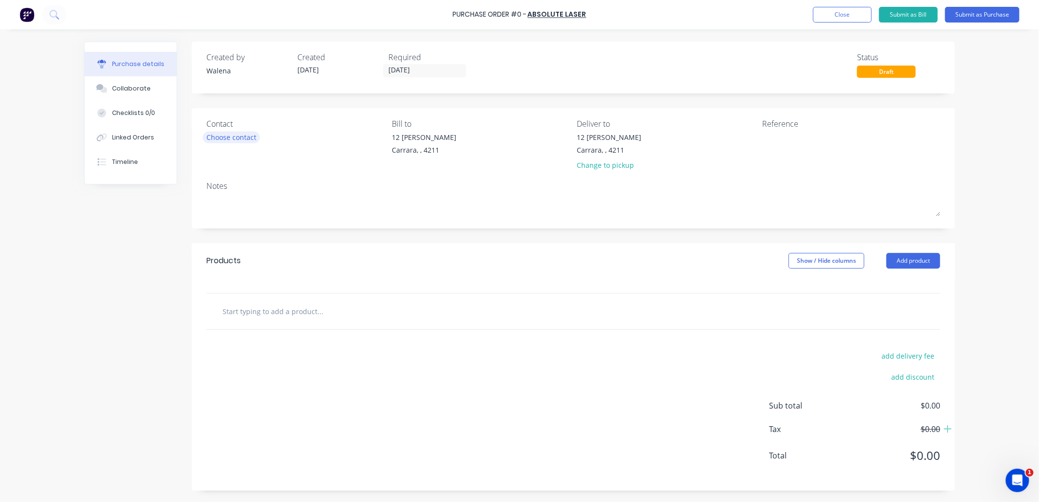
click at [239, 141] on div "Choose contact" at bounding box center [232, 137] width 50 height 10
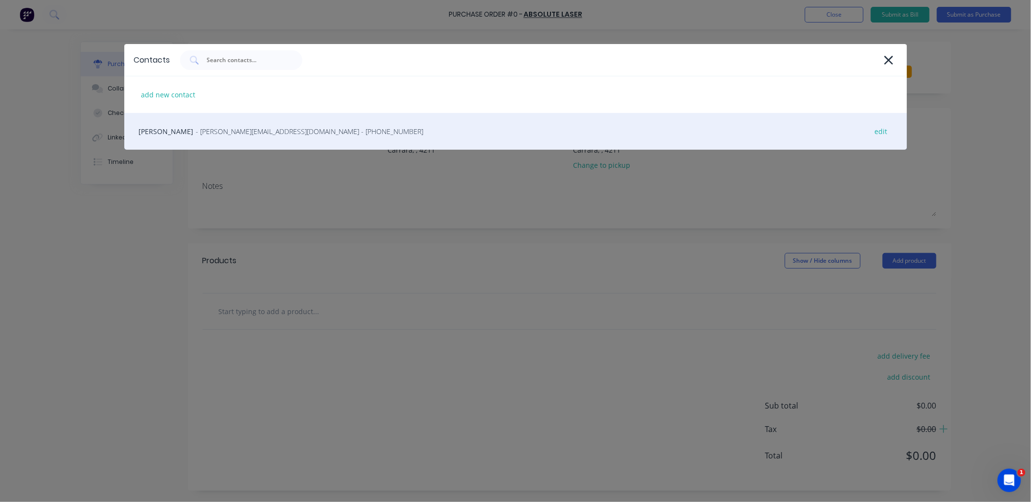
click at [242, 135] on span "- [PERSON_NAME][EMAIL_ADDRESS][DOMAIN_NAME] - [PHONE_NUMBER]" at bounding box center [310, 131] width 228 height 10
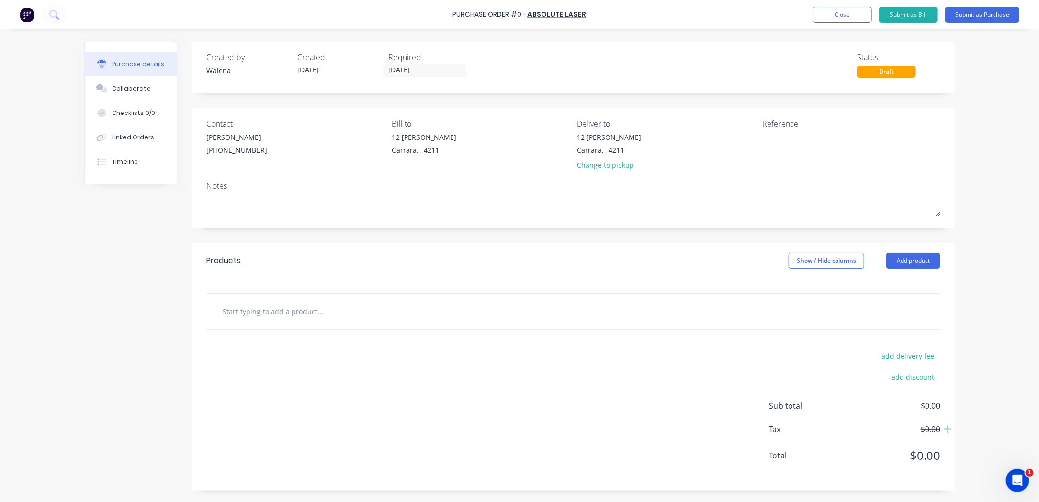
click at [225, 191] on div "Notes" at bounding box center [574, 186] width 734 height 12
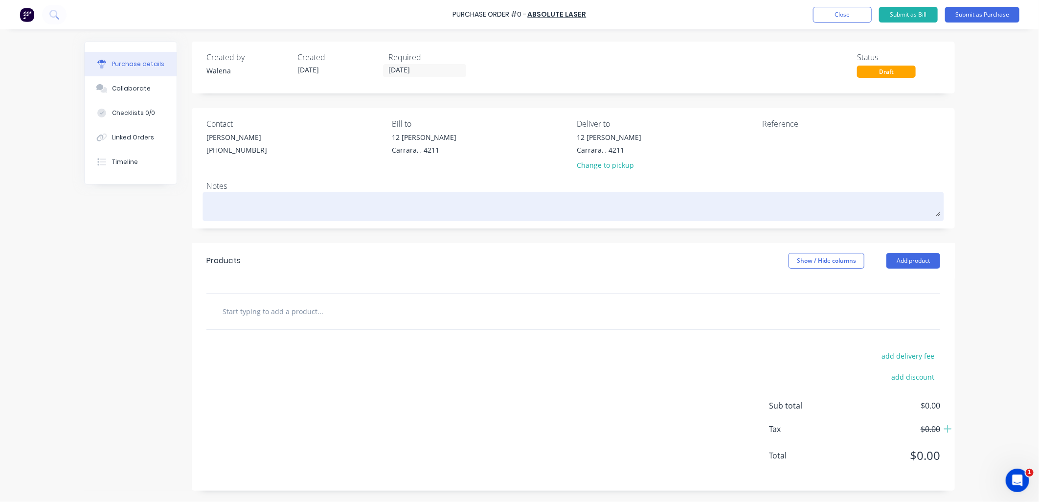
click at [221, 207] on textarea at bounding box center [574, 205] width 734 height 22
type textarea "x"
type textarea "S"
type textarea "x"
type textarea "S1"
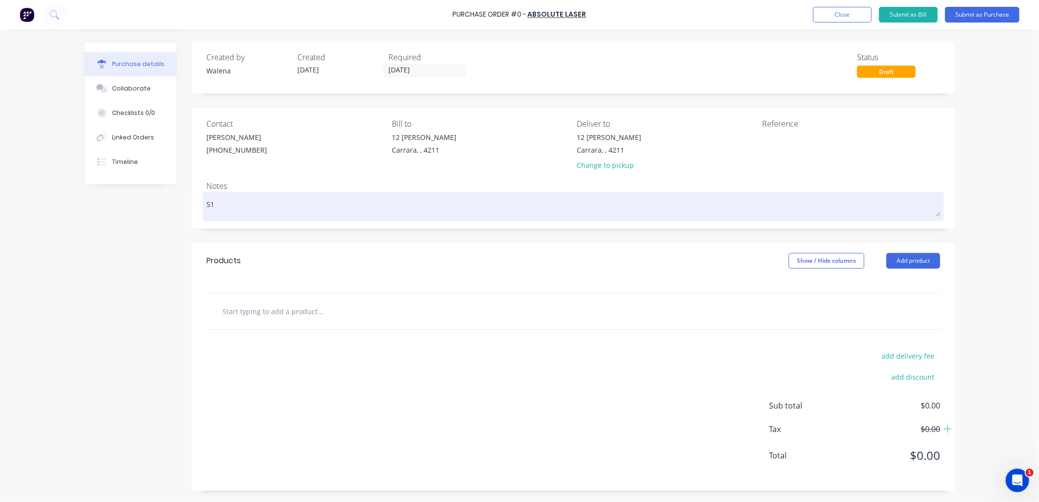
type textarea "x"
type textarea "S1"
type textarea "x"
type textarea "S1 2"
type textarea "x"
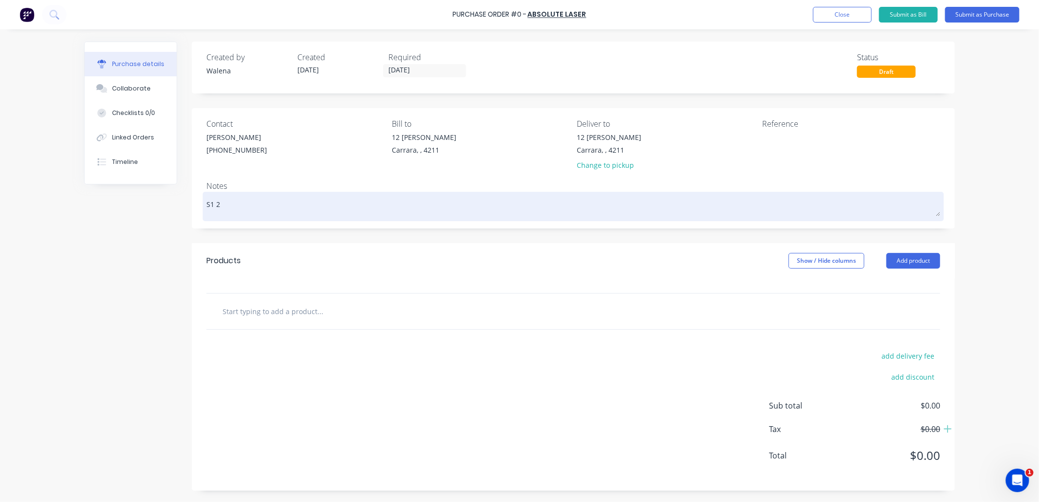
type textarea "S1 27"
type textarea "x"
type textarea "S1 275"
type textarea "x"
type textarea "S1 275x"
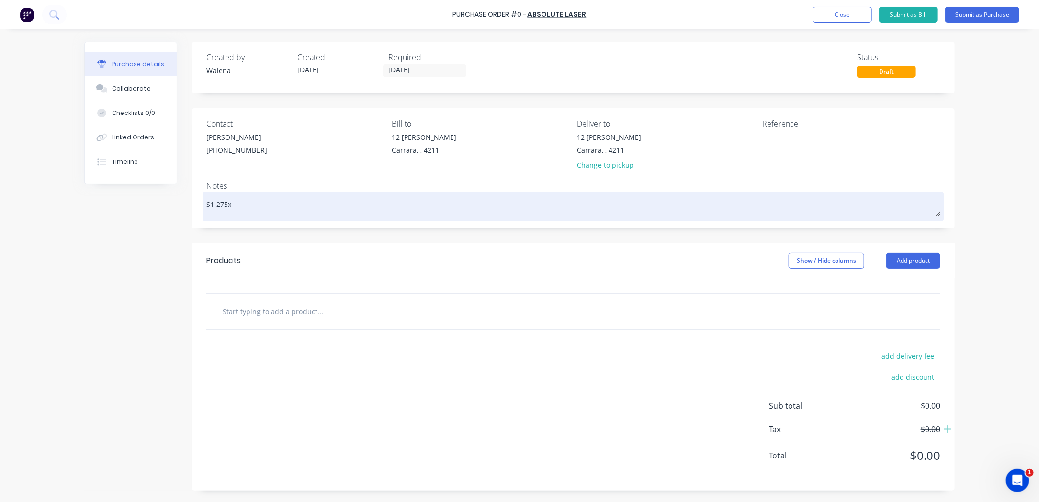
type textarea "x"
type textarea "S1 275x1"
type textarea "x"
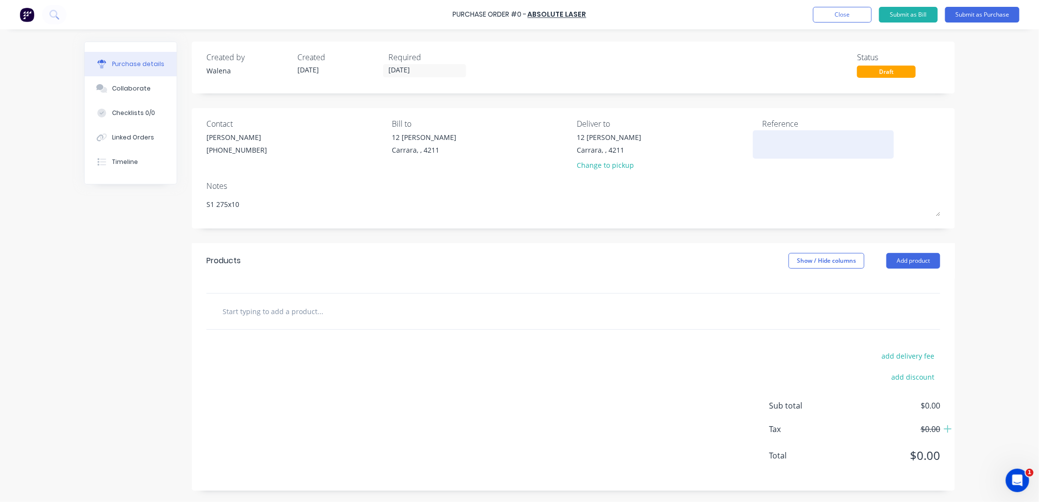
type textarea "S1 275x10"
type textarea "x"
type textarea "S1 275x10"
click at [786, 133] on textarea at bounding box center [823, 143] width 122 height 22
type textarea "S"
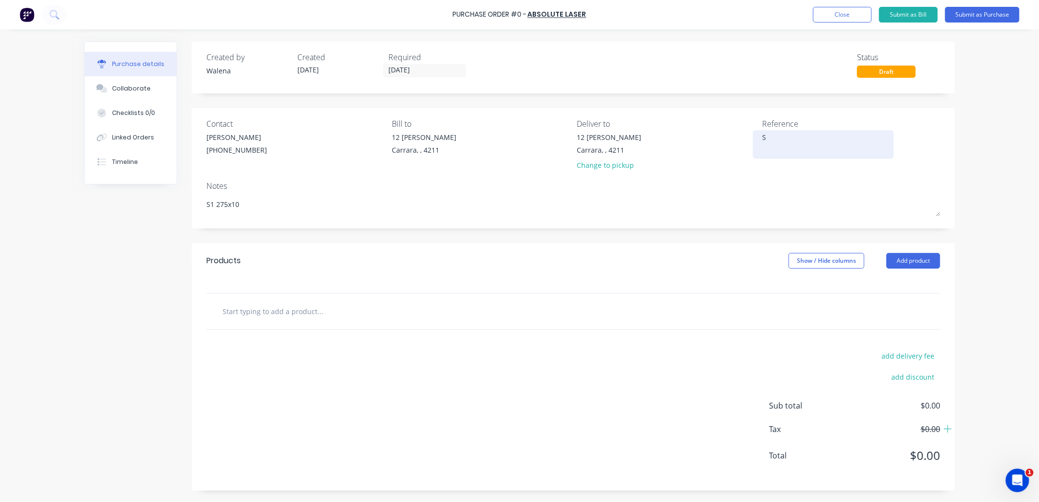
type textarea "x"
type textarea "S1"
type textarea "x"
type textarea "S1"
type textarea "x"
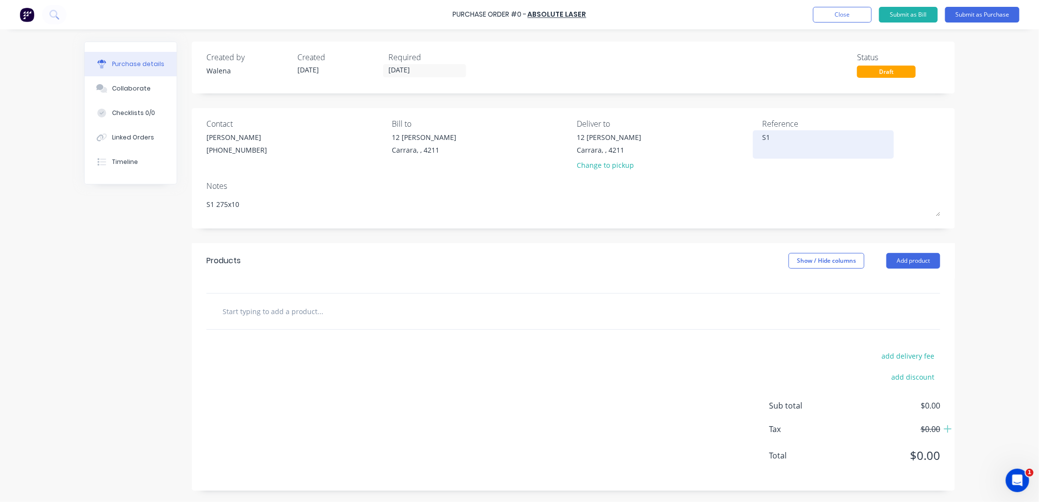
type textarea "S1 2"
type textarea "x"
type textarea "S1 27"
type textarea "x"
type textarea "S1 275"
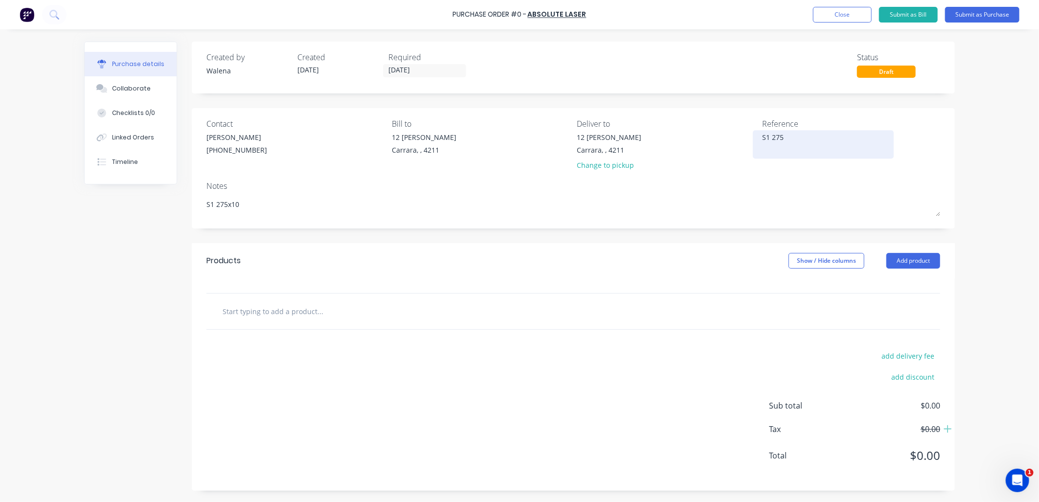
type textarea "x"
type textarea "S1 275x"
type textarea "x"
type textarea "S1 275x1"
type textarea "x"
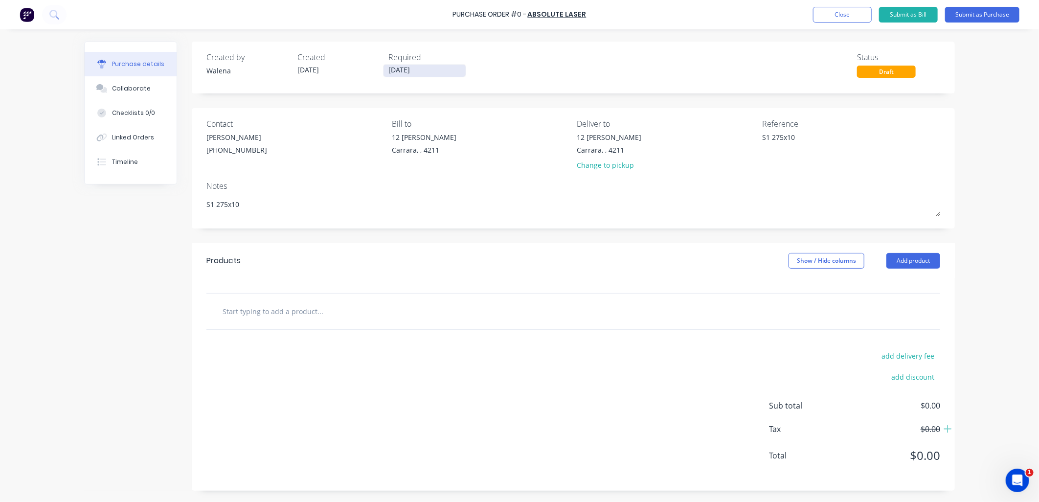
type textarea "S1 275x10"
type textarea "x"
type textarea "S1 275x10"
click at [437, 77] on label "[DATE]" at bounding box center [424, 70] width 83 height 13
click at [437, 77] on input "[DATE]" at bounding box center [425, 71] width 82 height 12
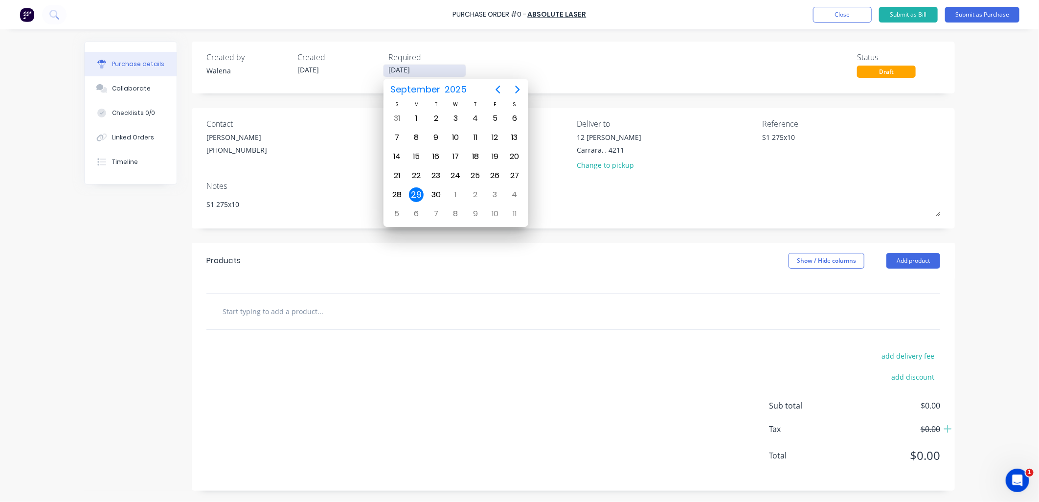
click at [437, 70] on input "[DATE]" at bounding box center [425, 71] width 82 height 12
click at [416, 207] on div "6" at bounding box center [416, 214] width 15 height 15
type textarea "x"
type input "[DATE]"
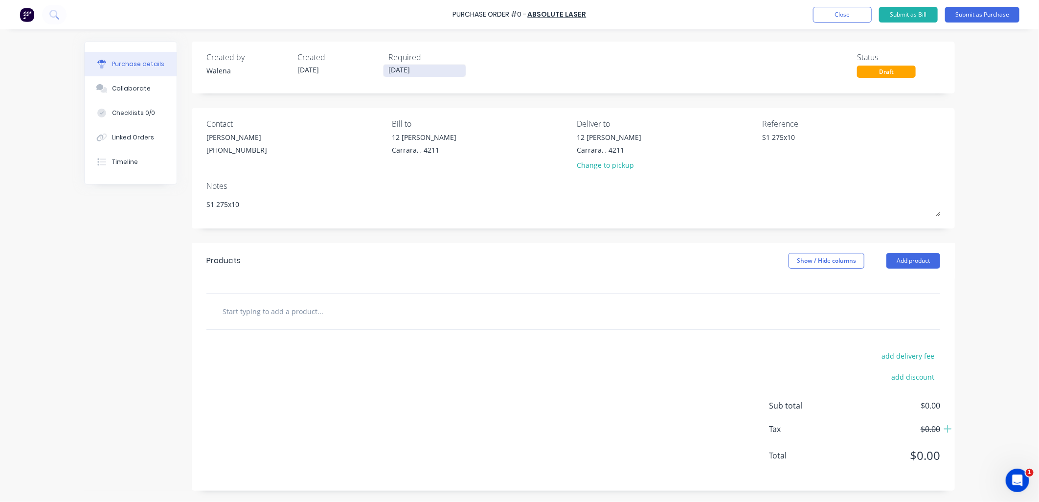
click at [457, 69] on input "[DATE]" at bounding box center [425, 71] width 82 height 12
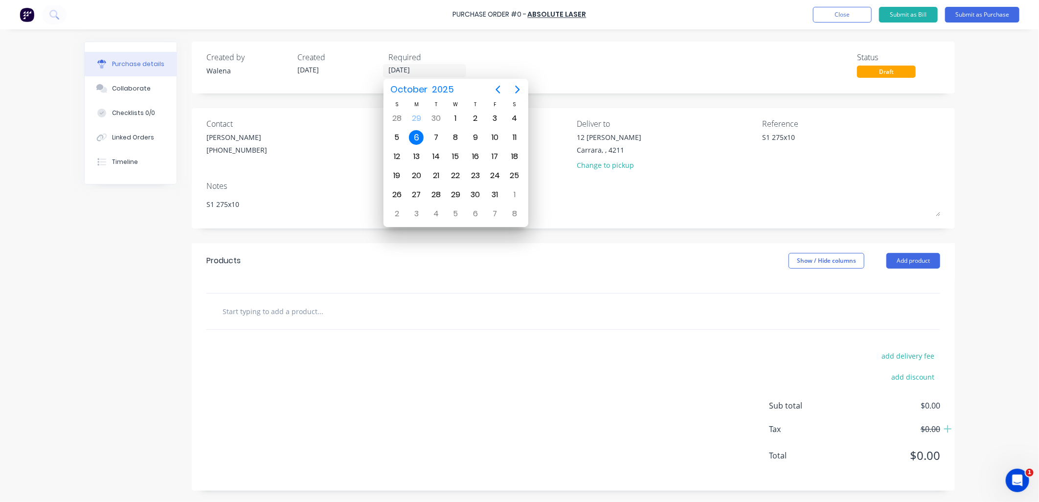
click at [498, 399] on div "add delivery fee add discount Sub total $0.00 Tax $0.00 Total $0.00" at bounding box center [573, 410] width 763 height 161
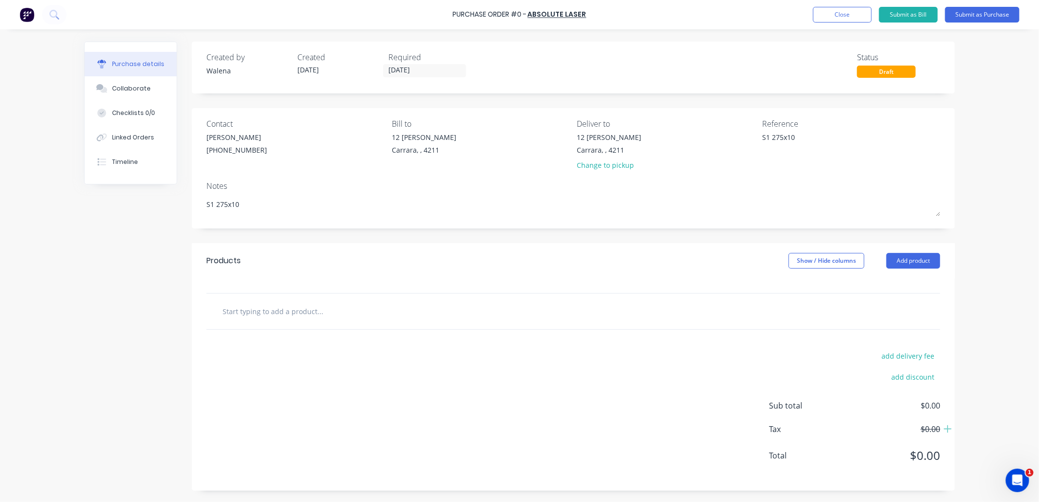
click at [272, 312] on input "text" at bounding box center [320, 311] width 196 height 20
type textarea "x"
type input "s"
type textarea "x"
type input "s1"
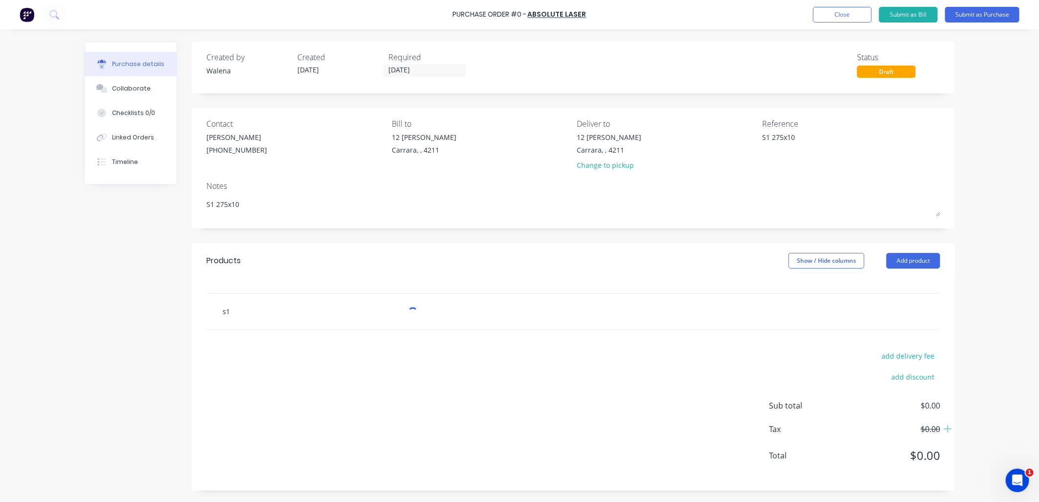
type textarea "x"
type input "s1 2"
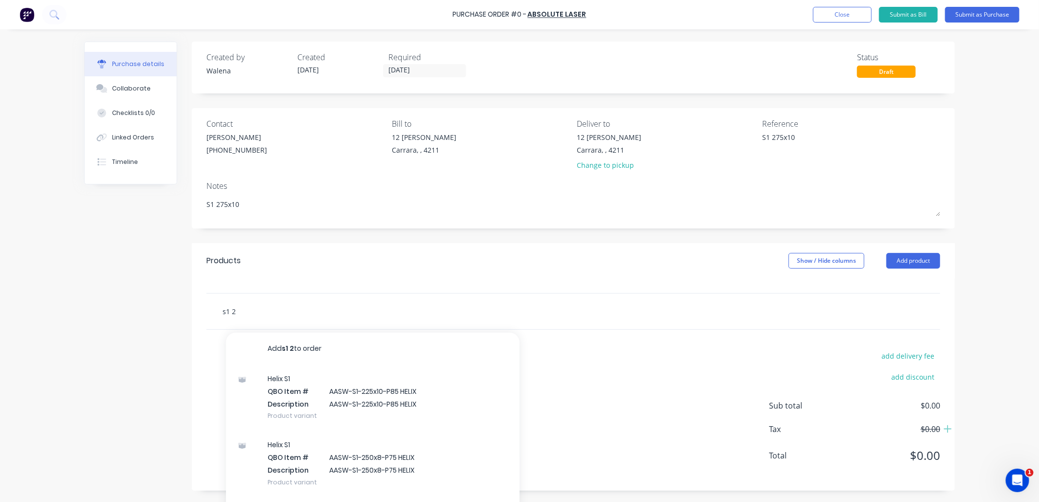
type textarea "x"
type input "s1 27"
type textarea "x"
type input "s1 275"
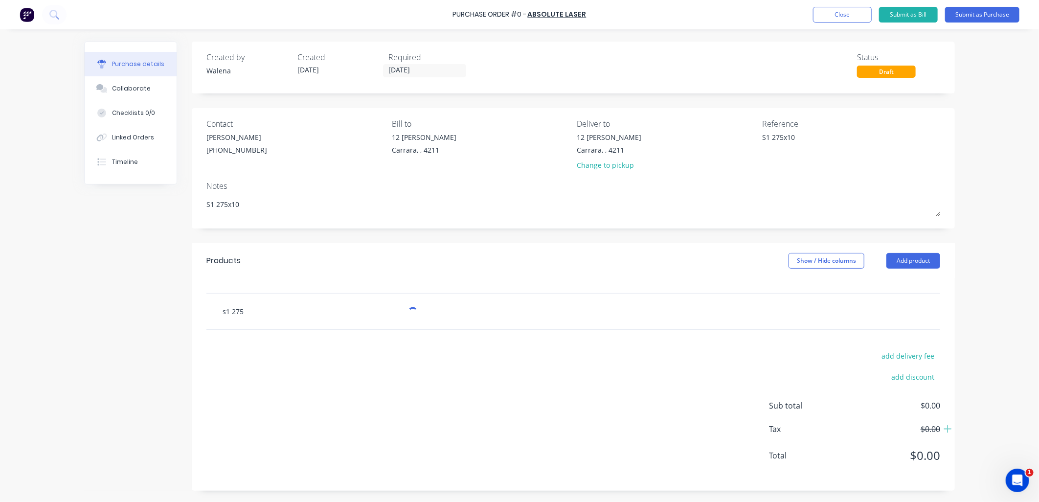
type textarea "x"
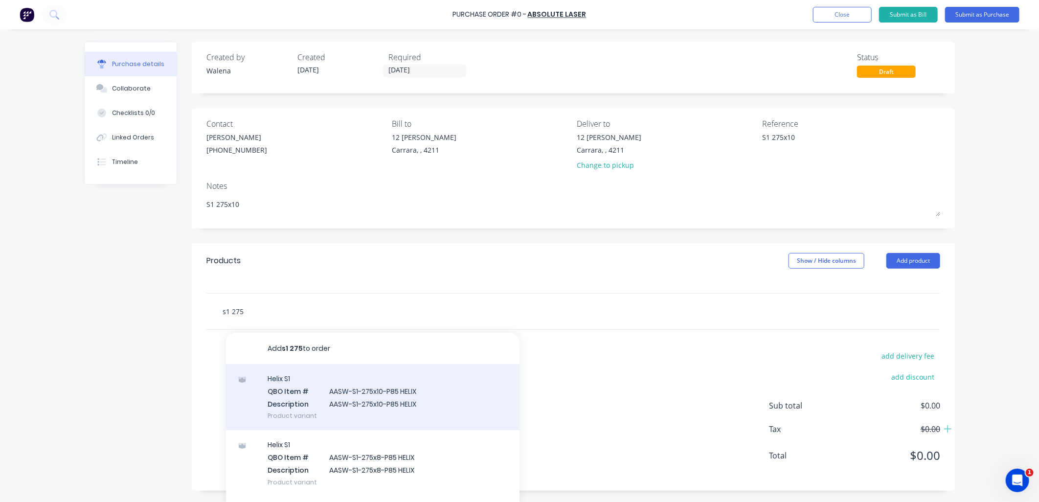
type input "s1 275"
click at [420, 398] on div "Helix S1 QBO Item # AASW-S1-275x10-P85 HELIX Description AASW-S1-275x10-P85 HEL…" at bounding box center [373, 397] width 294 height 66
type textarea "x"
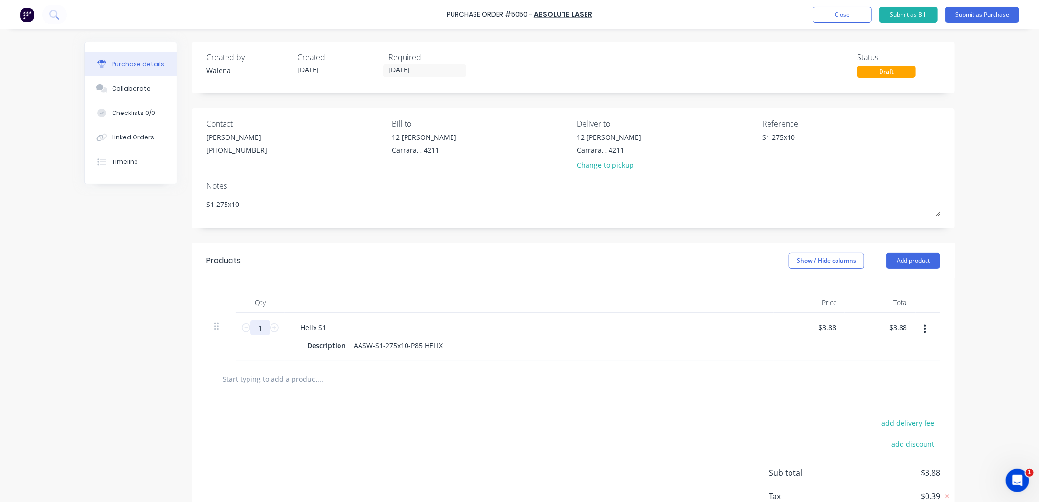
click at [260, 334] on input "1" at bounding box center [261, 328] width 20 height 15
type textarea "x"
type input "5"
type input "$19.40"
type textarea "x"
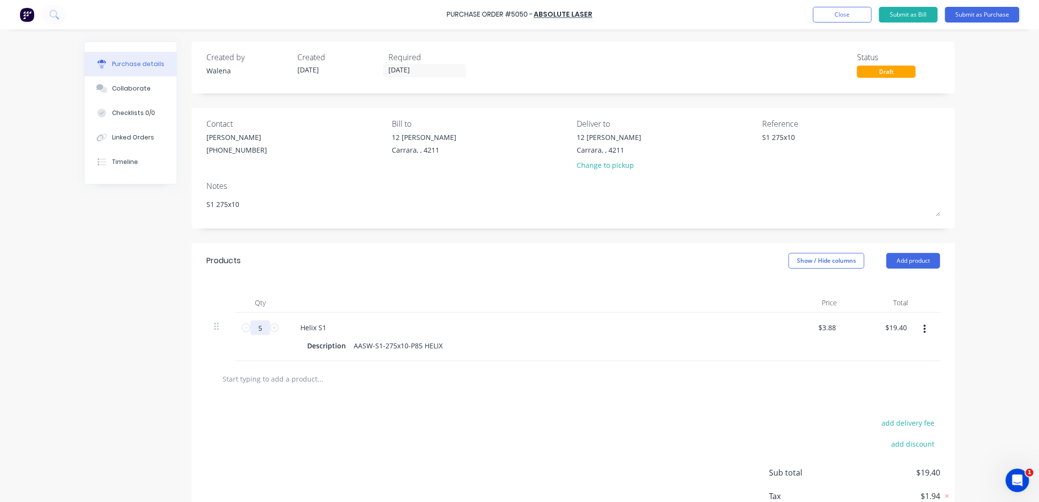
type input "57"
type input "$221.16"
type textarea "x"
type input "576"
type input "$2,234.88"
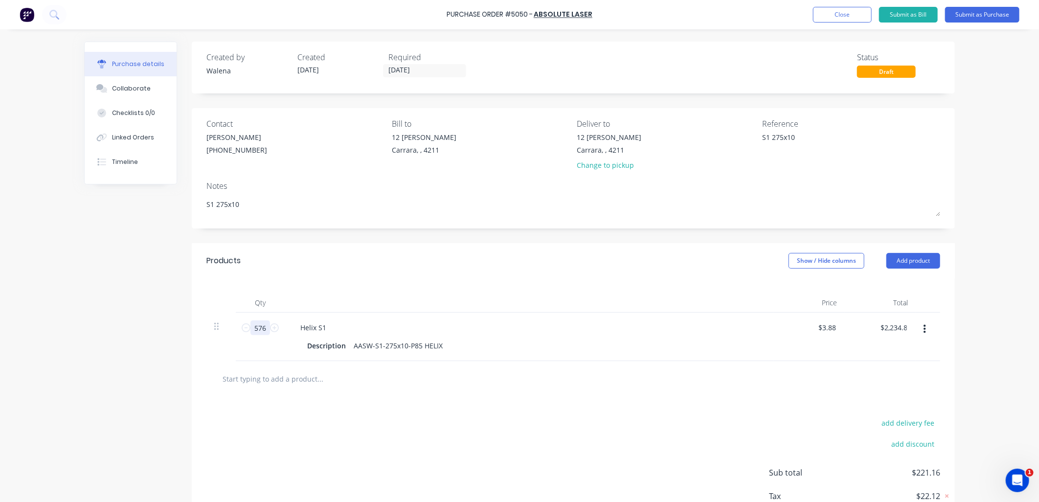
type textarea "x"
type input "576"
type textarea "x"
click at [440, 348] on div "AASW-S1-275x10-P85 HELIX" at bounding box center [398, 346] width 97 height 14
drag, startPoint x: 263, startPoint y: 330, endPoint x: 243, endPoint y: 329, distance: 19.6
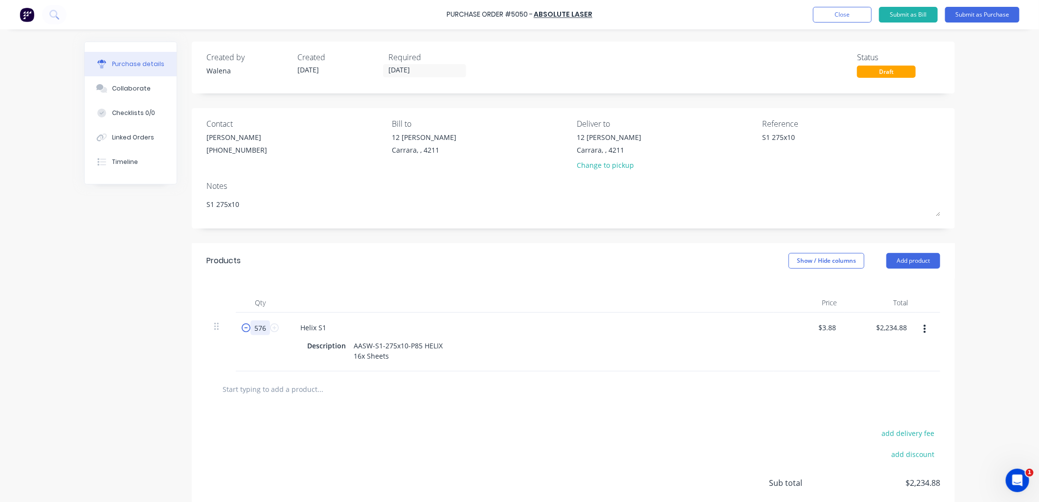
click at [245, 330] on div "576 576" at bounding box center [260, 328] width 33 height 15
click at [354, 364] on div "Helix S1 Description AASW-S1-275x10-P85 HELIX 16x Sheets" at bounding box center [529, 342] width 489 height 59
drag, startPoint x: 263, startPoint y: 327, endPoint x: 246, endPoint y: 329, distance: 17.3
click at [246, 329] on div "576 576" at bounding box center [260, 328] width 33 height 15
type textarea "x"
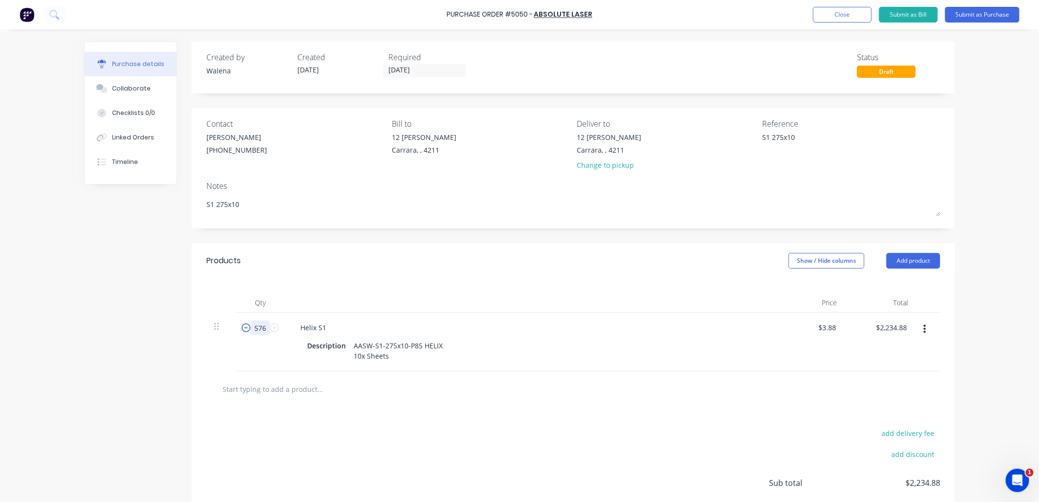
type input "6"
type input "$23.28"
type textarea "x"
type input "60"
type input "$232.80"
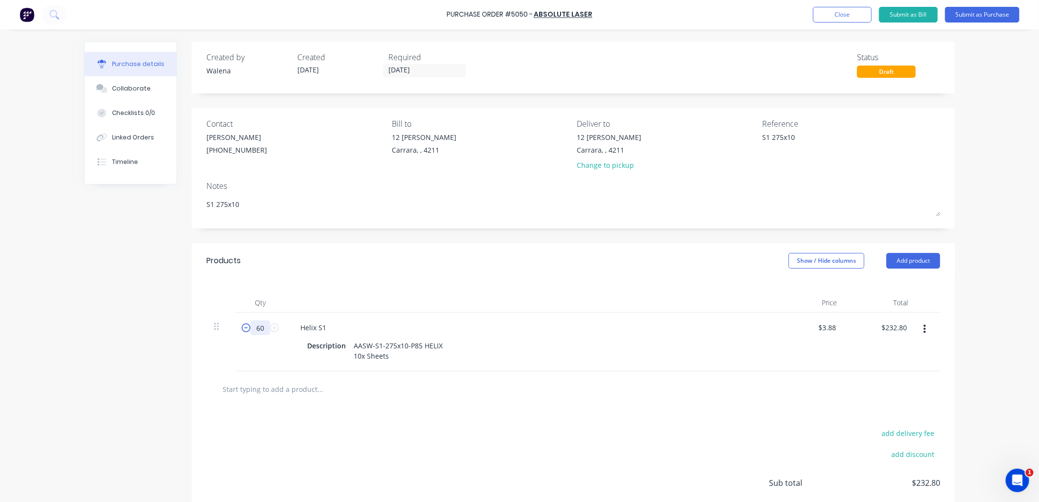
type textarea "x"
type input "600"
type input "$2,328.00"
type textarea "x"
type input "600"
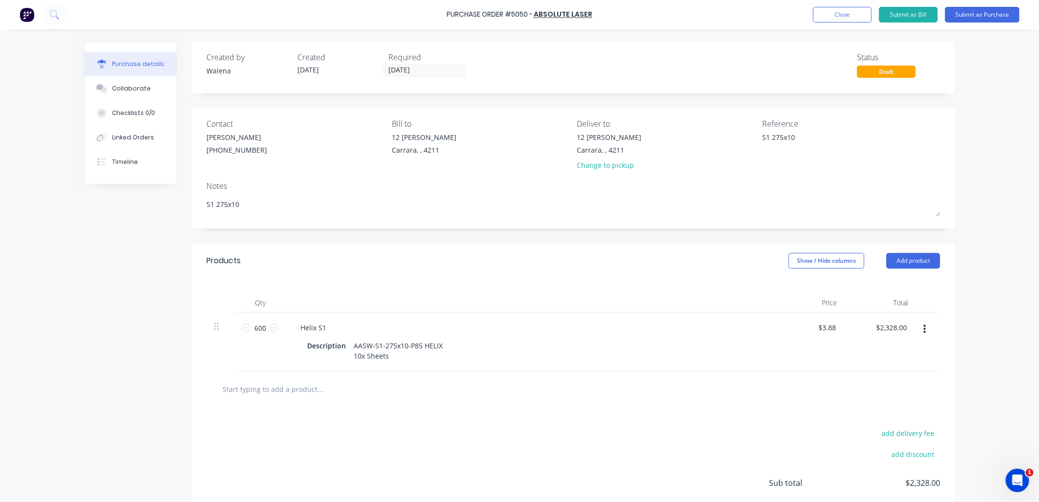
click at [302, 436] on div "add delivery fee add discount Sub total $2,328.00 Tax $232.80 Total $2,560.80" at bounding box center [573, 487] width 763 height 161
click at [506, 442] on div "add delivery fee add discount Sub total $2,328.00 Tax $232.80 Total $2,560.80" at bounding box center [573, 487] width 763 height 161
click at [995, 17] on button "Submit as Purchase" at bounding box center [982, 15] width 74 height 16
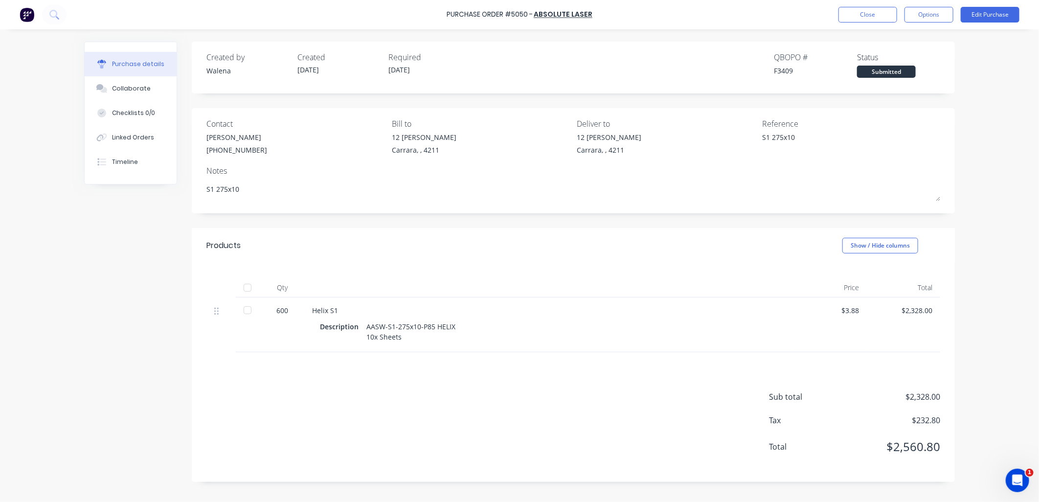
click at [280, 311] on div "600" at bounding box center [282, 310] width 28 height 10
click at [996, 13] on button "Edit Purchase" at bounding box center [990, 15] width 59 height 16
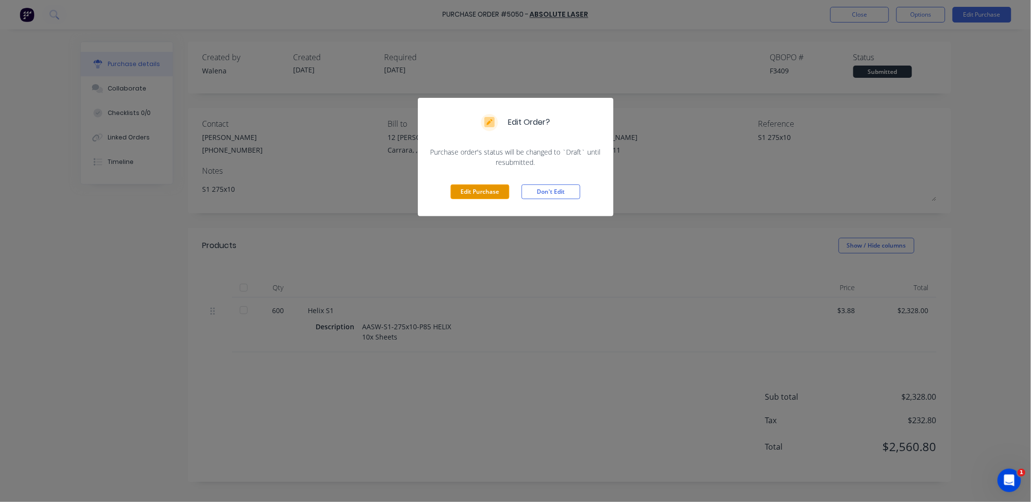
click at [467, 189] on button "Edit Purchase" at bounding box center [480, 191] width 59 height 15
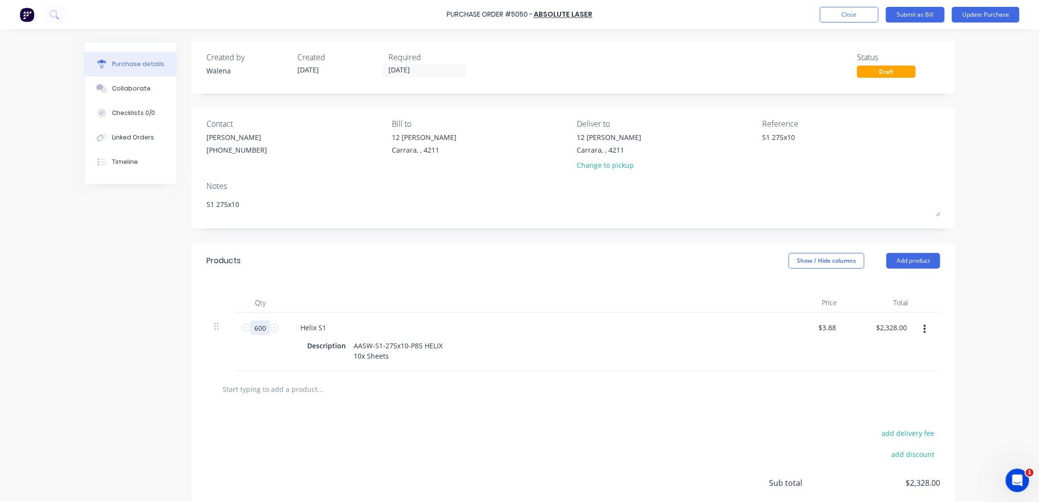
click at [253, 334] on input "600" at bounding box center [261, 328] width 20 height 15
type textarea "x"
type input "2"
type input "$7.76"
type textarea "x"
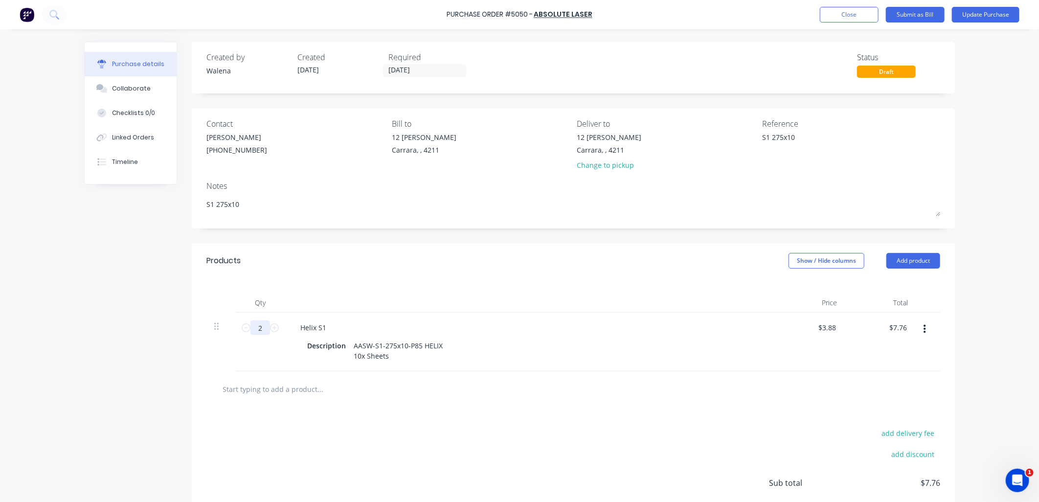
type input "24"
type input "$93.12"
type textarea "x"
type input "240"
type textarea "x"
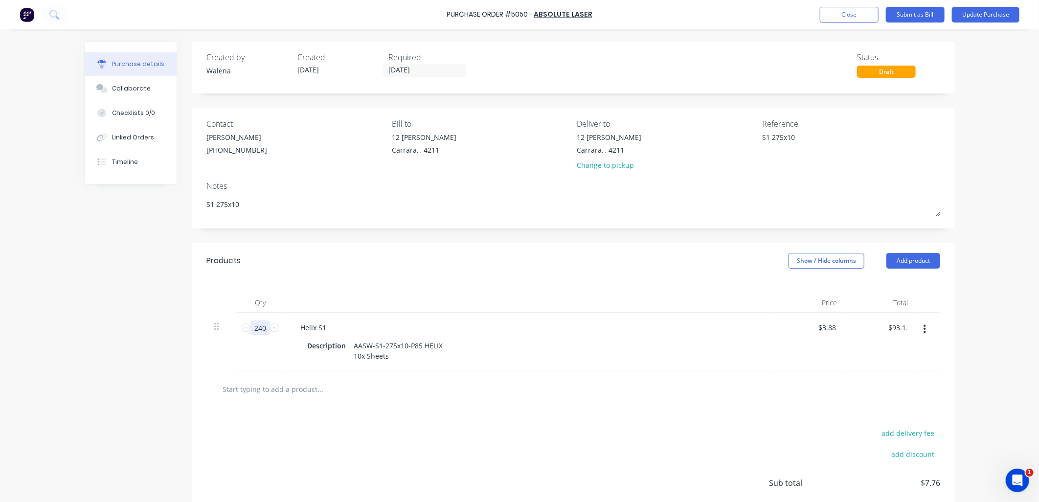
type input "$931.20"
type textarea "x"
type input "240"
type textarea "x"
click at [358, 354] on div "AASW-S1-275x10-P85 HELIX 10x Sheets" at bounding box center [398, 351] width 97 height 24
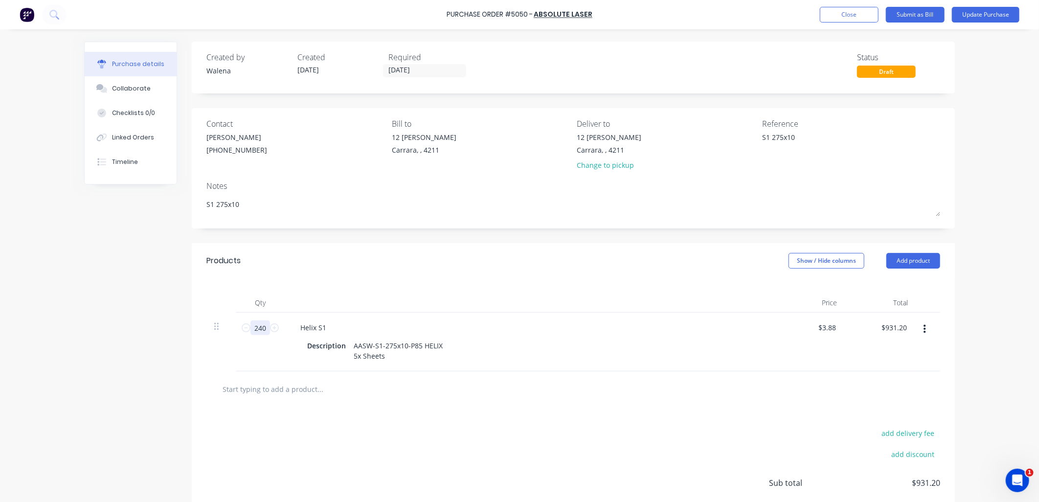
click at [256, 330] on input "240" at bounding box center [261, 328] width 20 height 15
type textarea "x"
type input "3"
type input "$11.64"
type textarea "x"
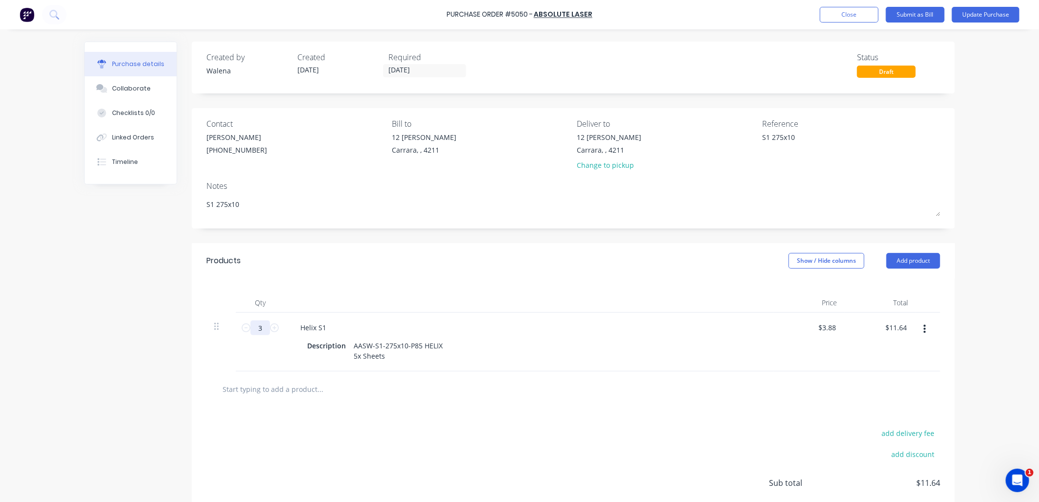
type input "30"
type input "$116.40"
type textarea "x"
type input "300"
type input "$1,164.00"
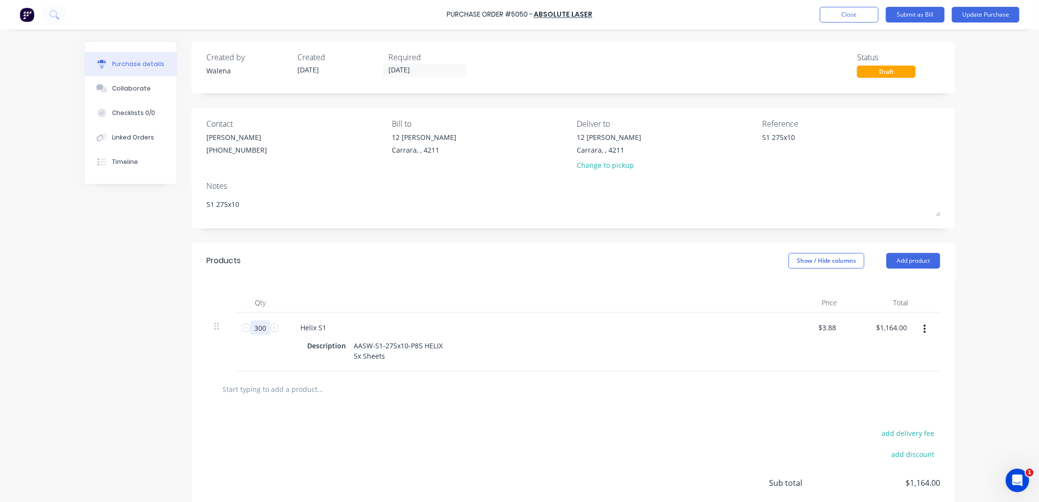
type textarea "x"
type input "300"
click at [492, 420] on div "add delivery fee add discount Sub total $1,164.00 Tax $116.40 Total $1,280.40" at bounding box center [573, 487] width 763 height 161
click at [991, 14] on button "Update Purchase" at bounding box center [986, 15] width 68 height 16
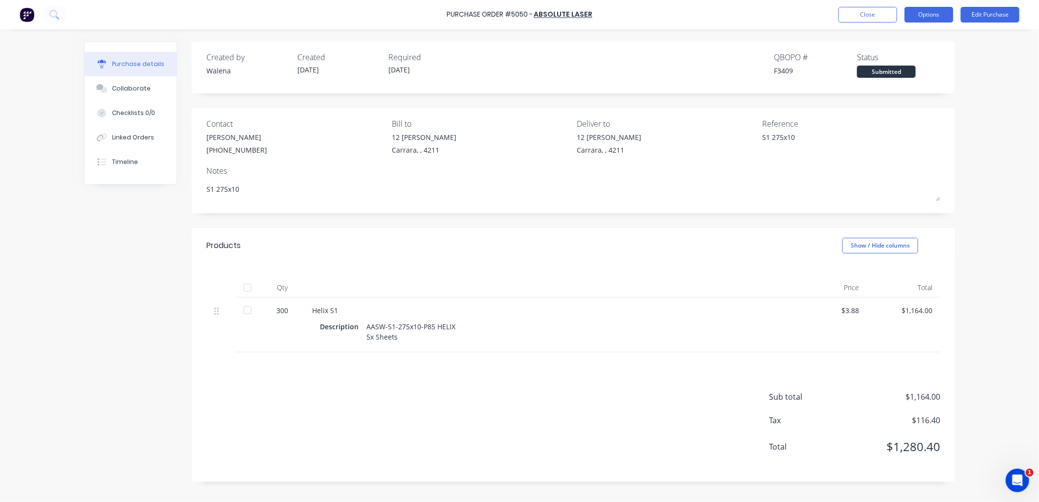
click at [931, 17] on button "Options" at bounding box center [929, 15] width 49 height 16
click at [879, 43] on div "Print / Email" at bounding box center [907, 40] width 75 height 14
click at [895, 61] on div "With pricing" at bounding box center [907, 59] width 75 height 14
type textarea "x"
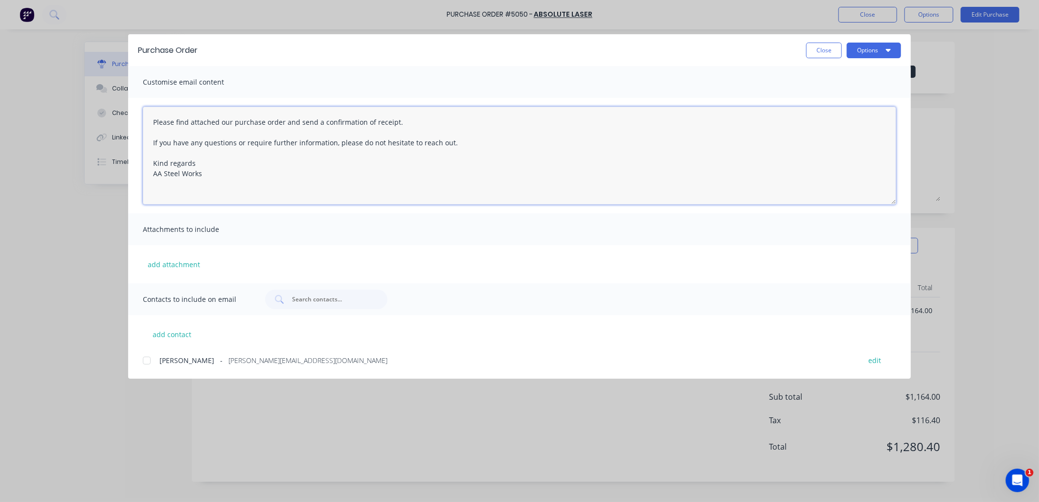
click at [150, 125] on textarea "Please find attached our purchase order and send a confirmation of receipt. If …" at bounding box center [520, 156] width 754 height 98
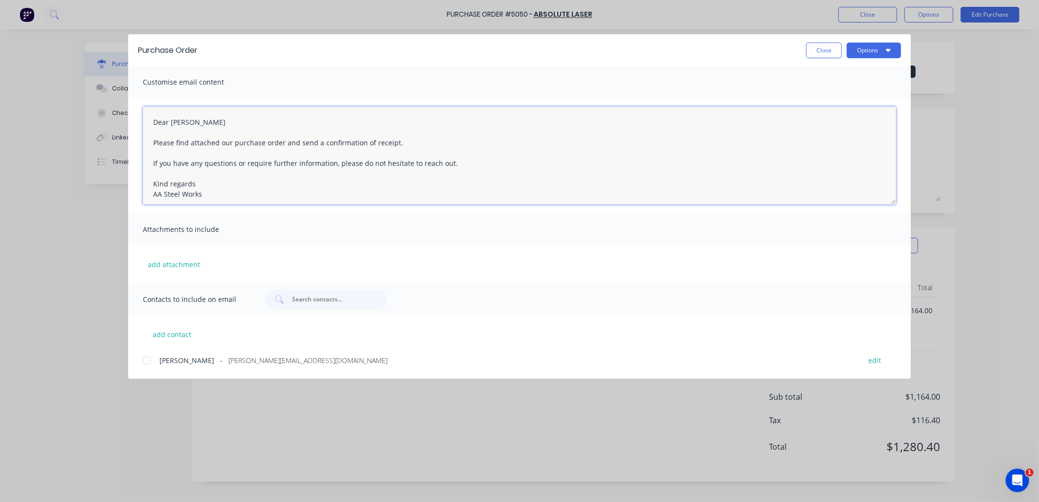
click at [151, 124] on textarea "Dear [PERSON_NAME] Please find attached our purchase order and send a confirmat…" at bounding box center [520, 156] width 754 height 98
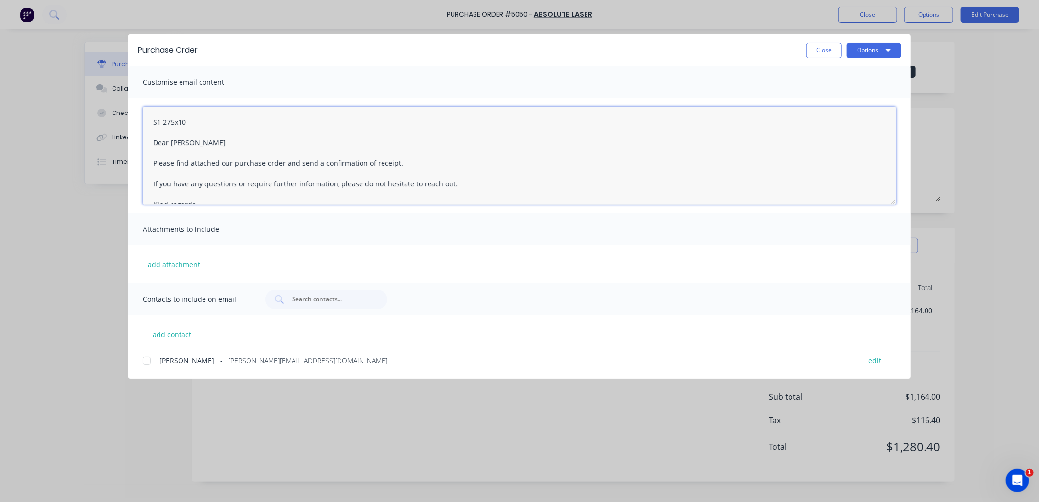
click at [145, 363] on div at bounding box center [147, 361] width 20 height 20
type textarea "S1 275x10 Dear [PERSON_NAME] Please find attached our purchase order and send a…"
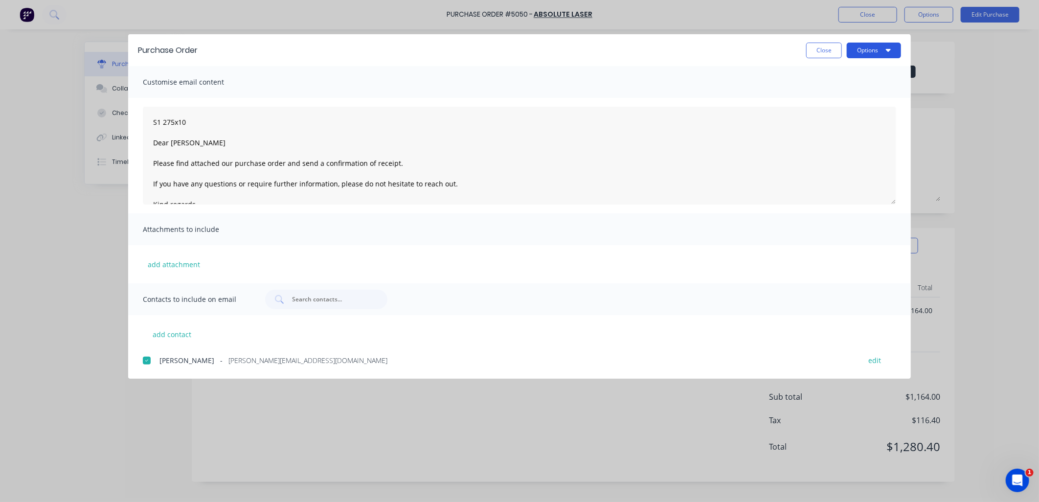
click at [888, 44] on button "Options" at bounding box center [874, 51] width 54 height 16
click at [844, 113] on div "Email" at bounding box center [854, 114] width 75 height 14
click at [819, 48] on button "Close" at bounding box center [824, 51] width 36 height 16
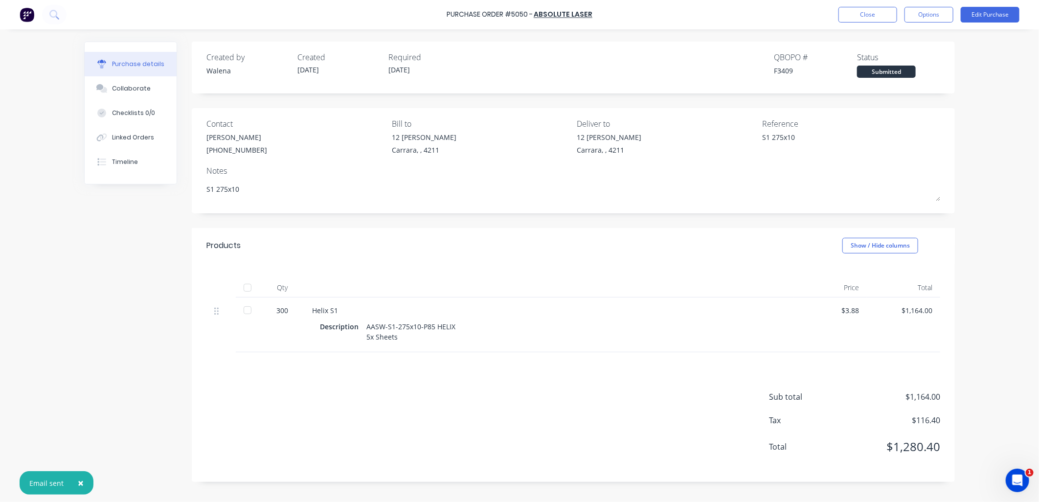
click at [80, 482] on span "×" at bounding box center [81, 483] width 6 height 14
type textarea "x"
